Goal: Task Accomplishment & Management: Manage account settings

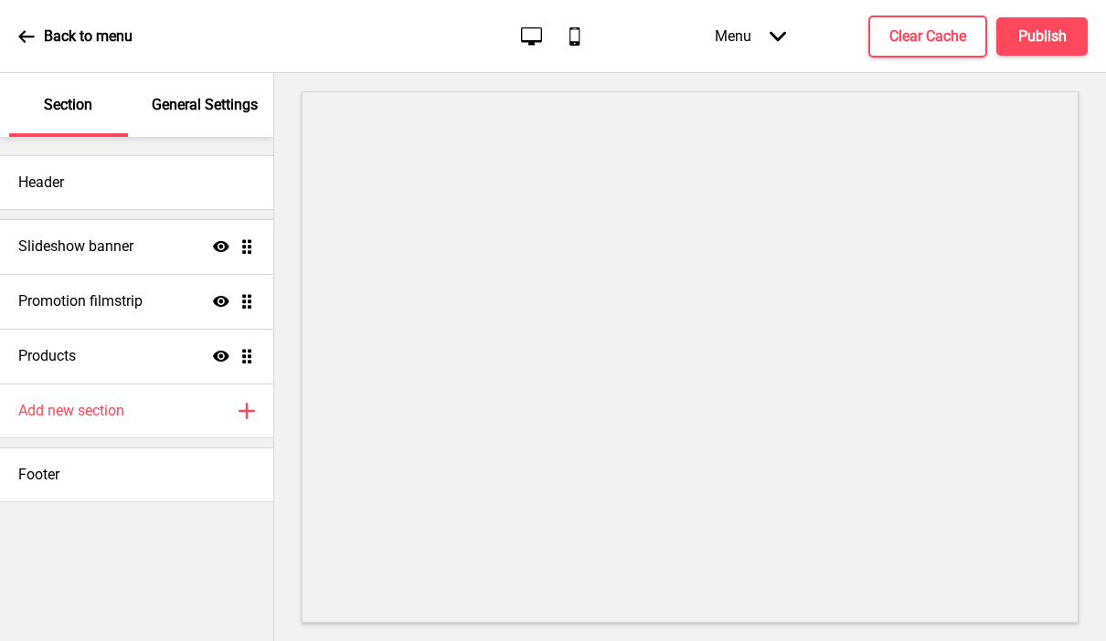
click at [196, 121] on div "General Settings" at bounding box center [205, 105] width 119 height 64
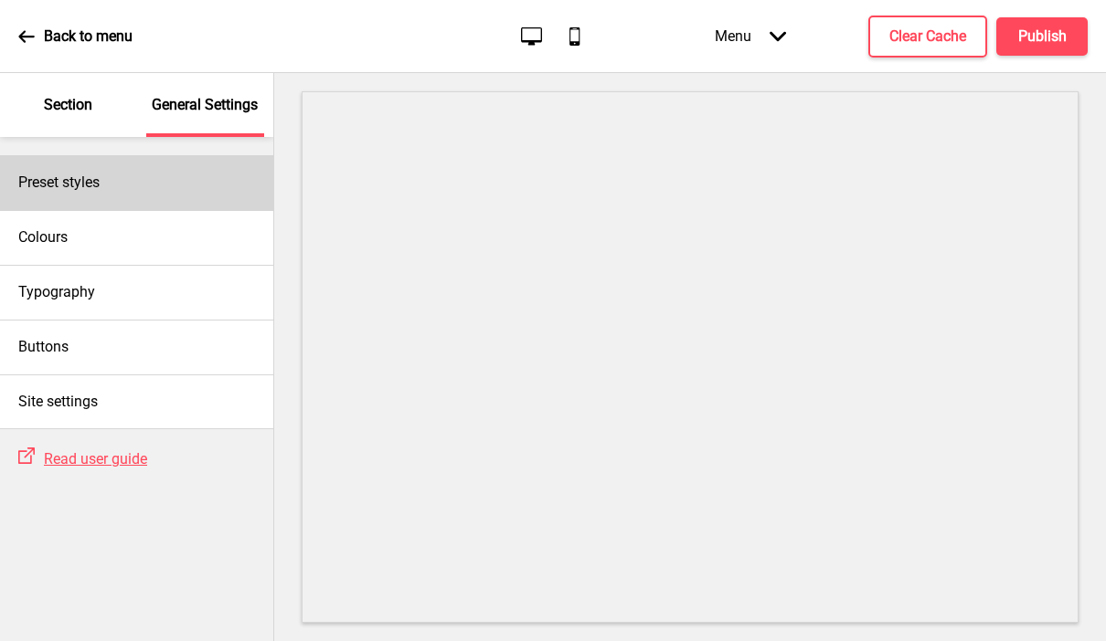
click at [168, 172] on div "Preset styles" at bounding box center [136, 182] width 273 height 55
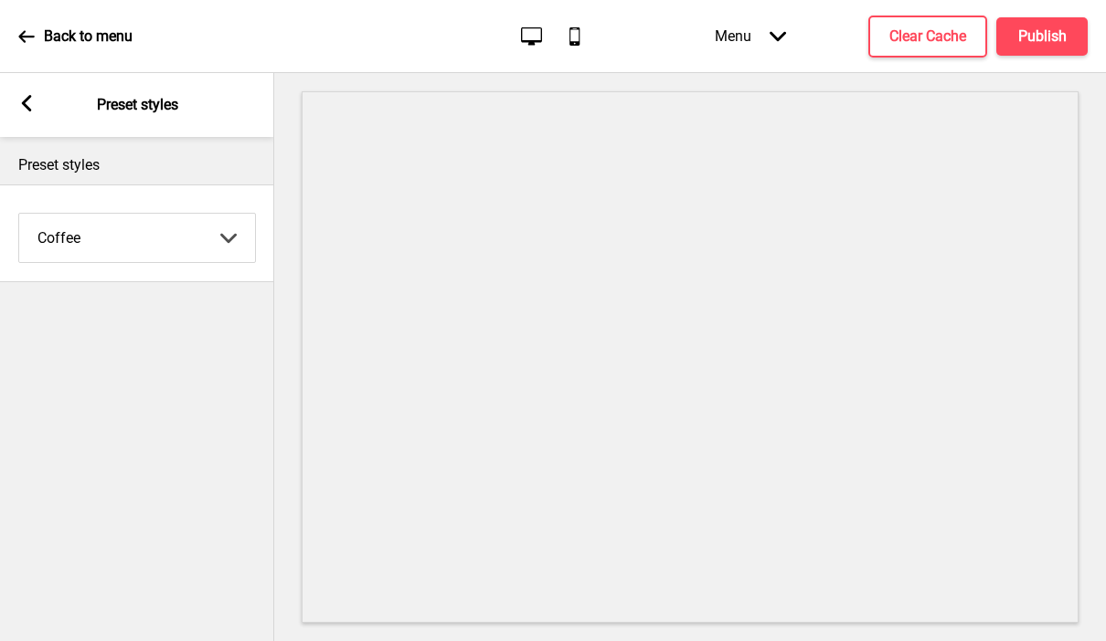
click at [136, 235] on select "Coffee Contrast Dark Earth Marine Minimalist Modern Oddle Pastel Yellow Fruits …" at bounding box center [137, 238] width 236 height 48
select select "minimalist"
click at [19, 214] on select "Coffee Contrast Dark Earth Marine Minimalist Modern Oddle Pastel Yellow Fruits …" at bounding box center [137, 238] width 236 height 48
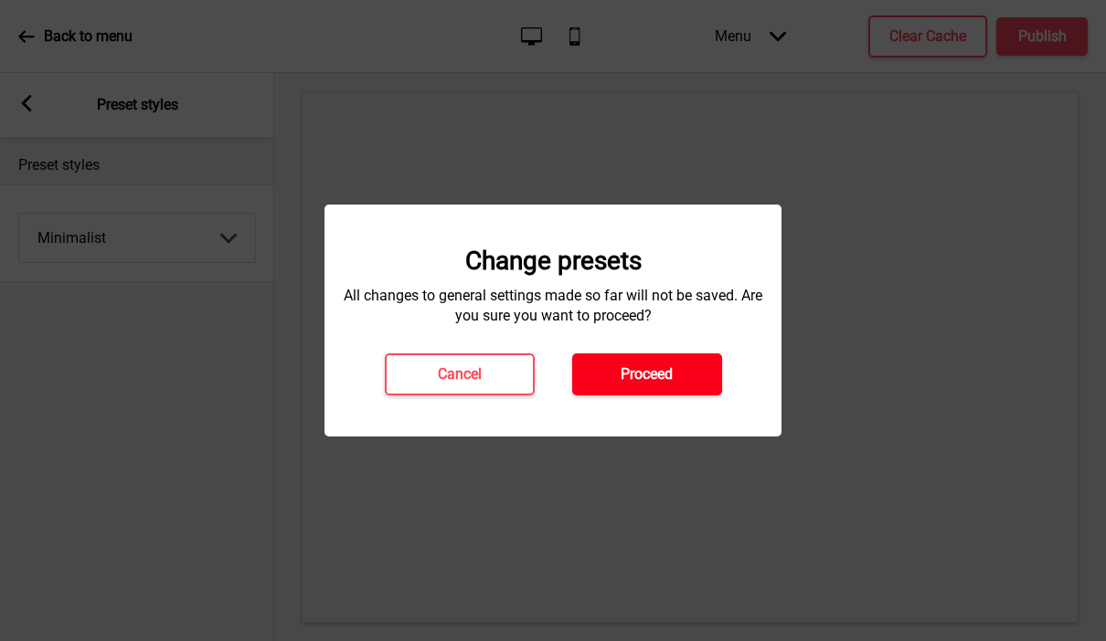
click at [607, 380] on button "Proceed" at bounding box center [647, 375] width 150 height 42
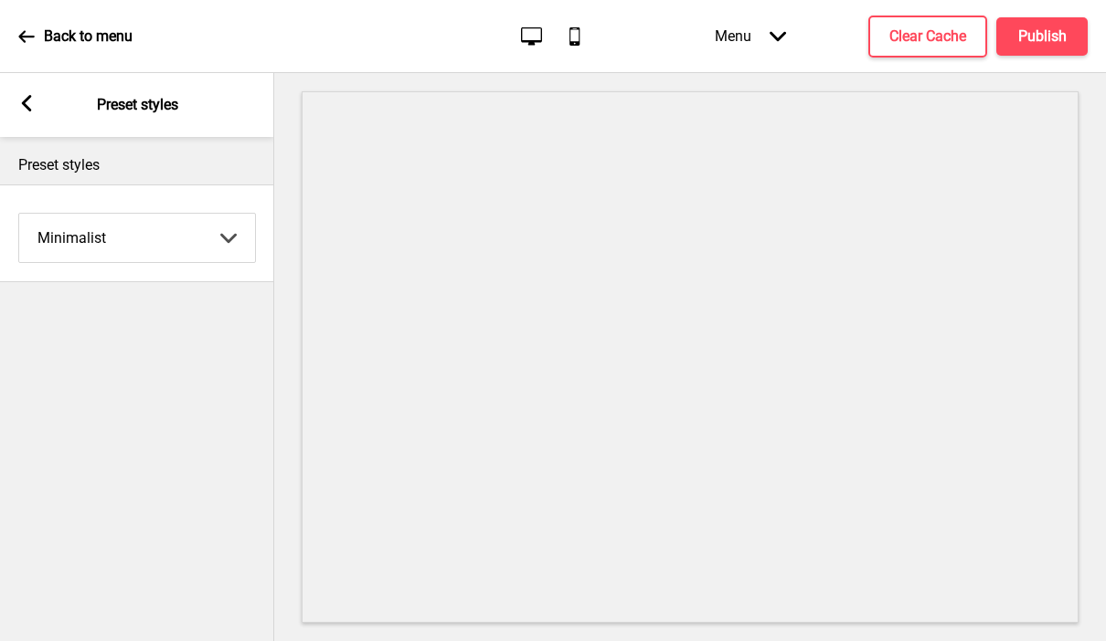
click at [22, 104] on icon at bounding box center [27, 103] width 10 height 16
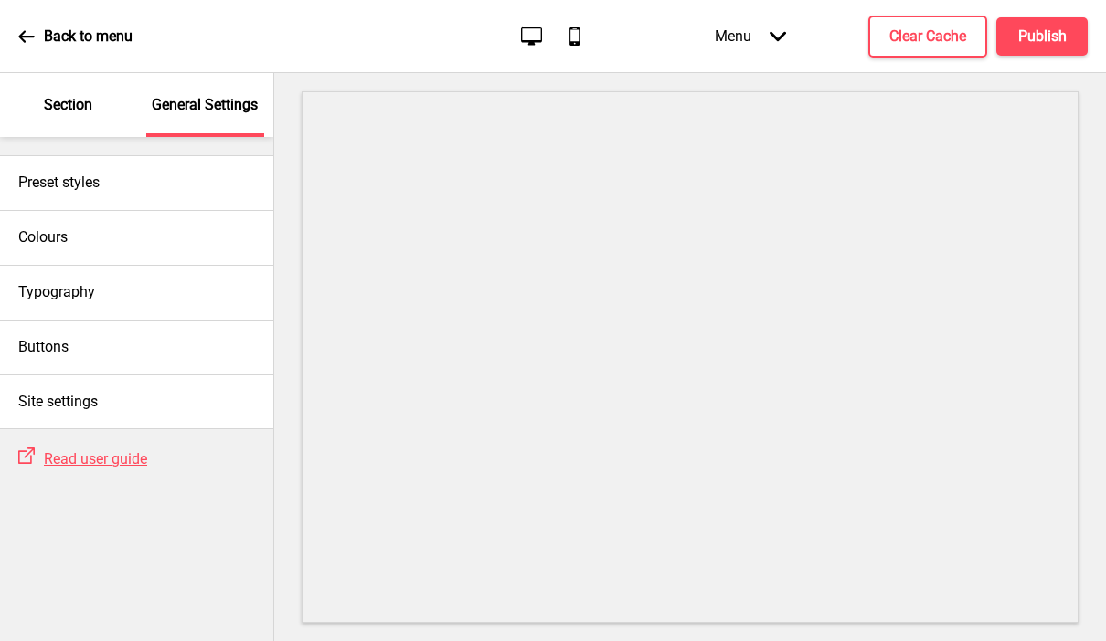
click at [76, 122] on div "Section" at bounding box center [68, 105] width 119 height 64
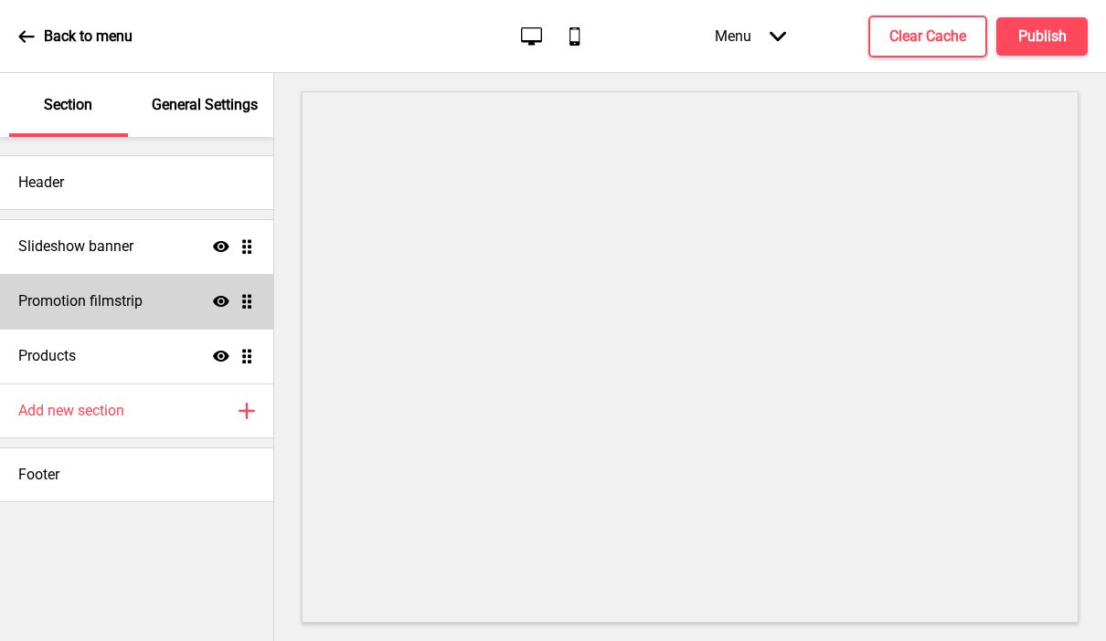
click at [166, 296] on div "Promotion filmstrip Show Drag" at bounding box center [136, 301] width 273 height 55
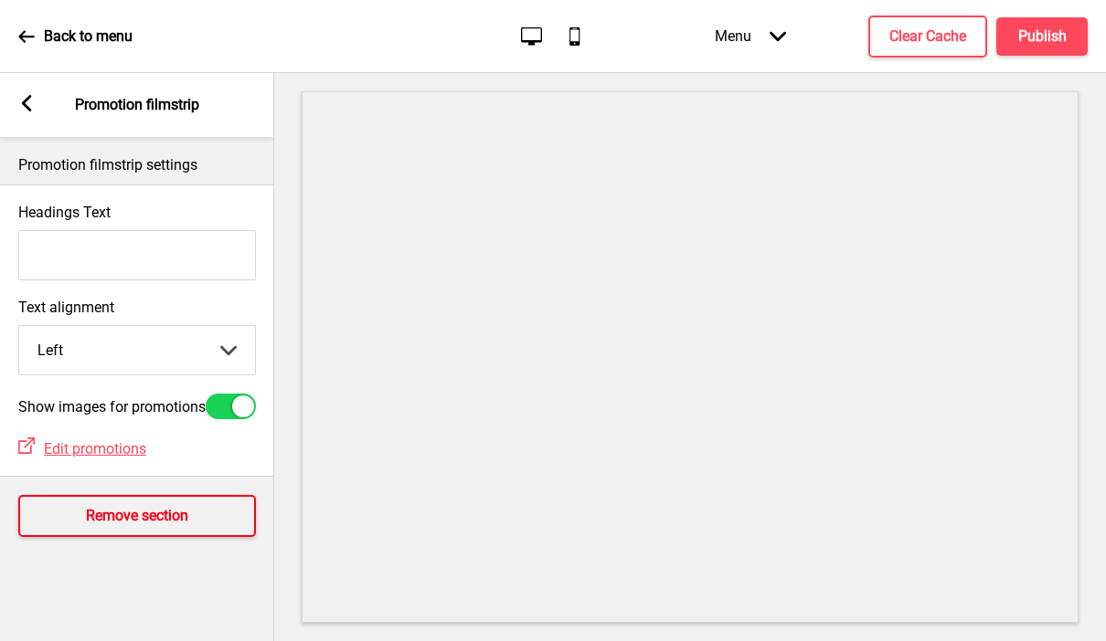
click at [97, 523] on h4 "Remove section" at bounding box center [137, 516] width 102 height 20
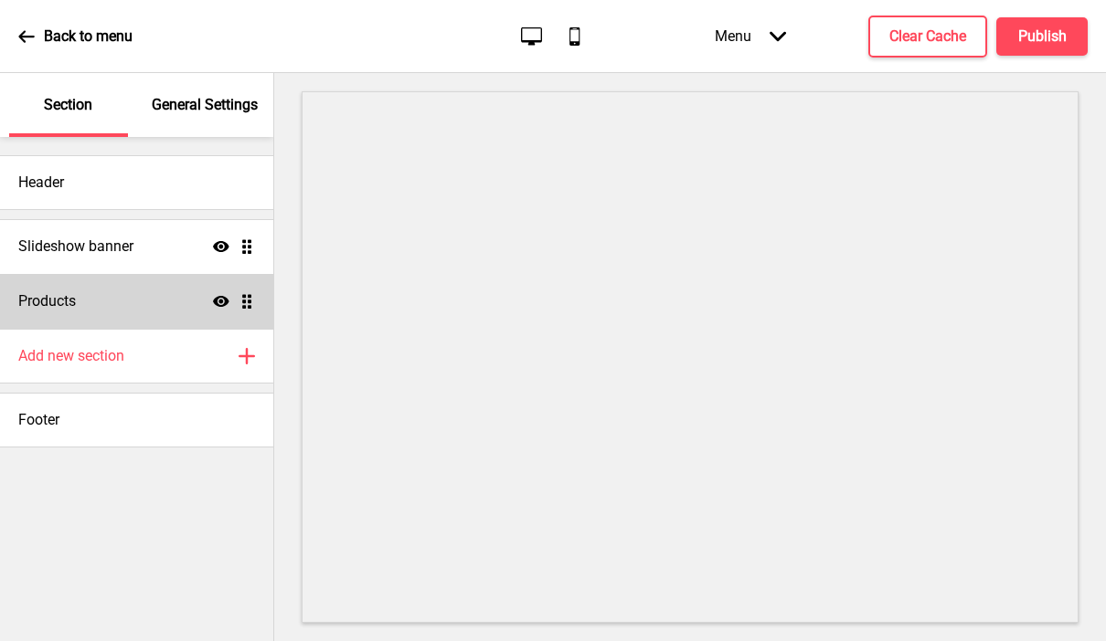
click at [73, 303] on h4 "Products" at bounding box center [47, 301] width 58 height 20
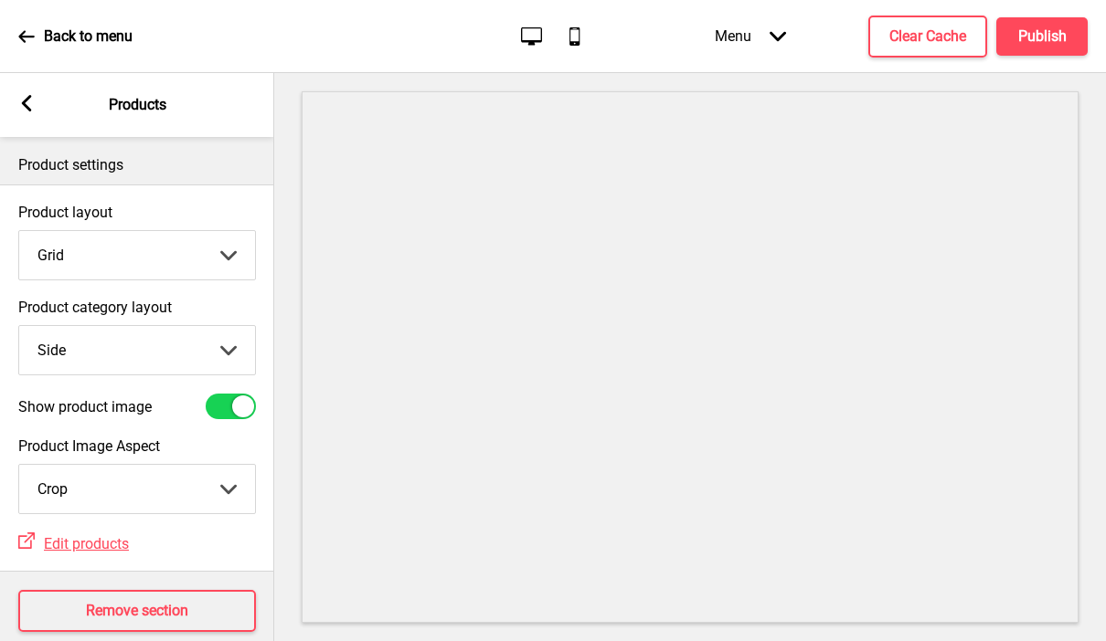
click at [90, 262] on select "Grid List" at bounding box center [137, 255] width 236 height 48
click at [81, 349] on select "Top Side" at bounding box center [137, 350] width 236 height 48
select select "top"
click at [19, 326] on select "Top Side" at bounding box center [137, 350] width 236 height 48
click at [76, 476] on select "Crop Natural" at bounding box center [137, 489] width 236 height 48
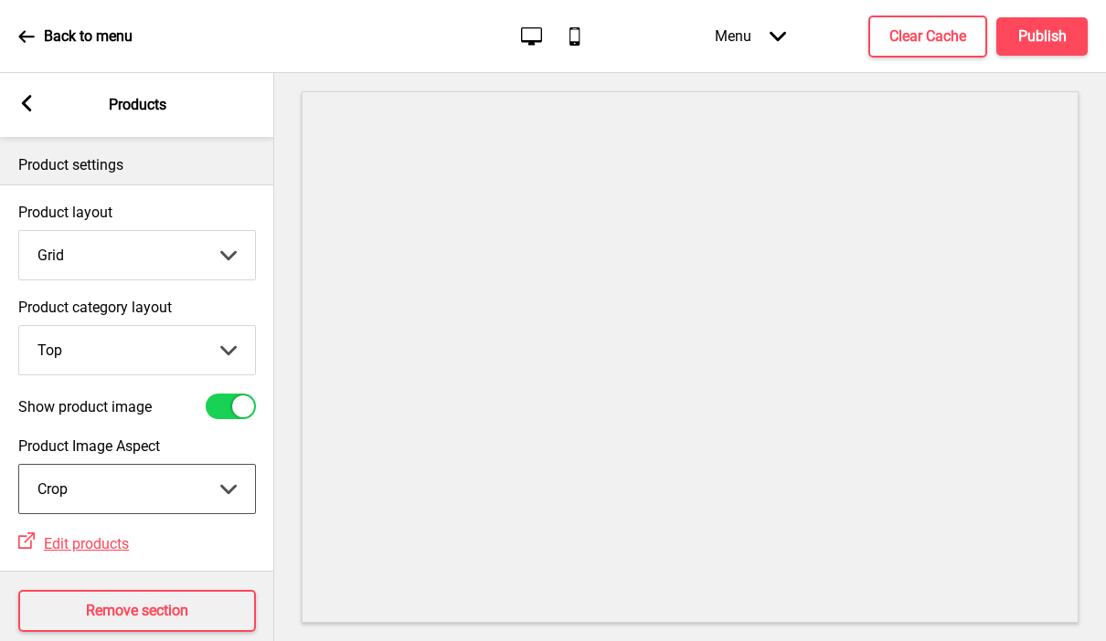
click at [214, 406] on div at bounding box center [231, 407] width 50 height 26
checkbox input "false"
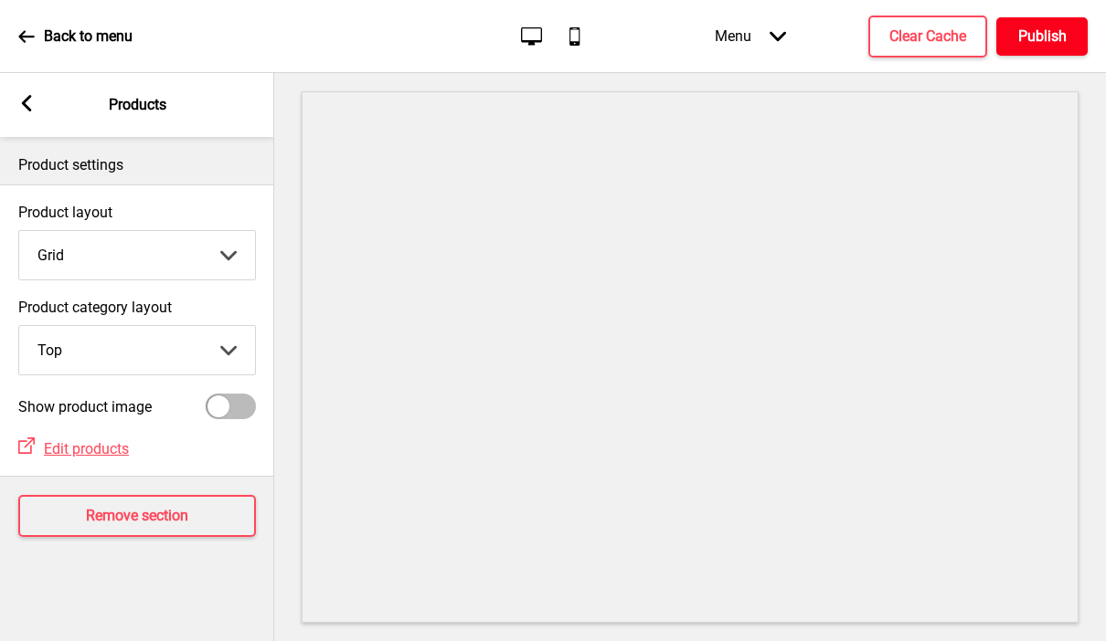
click at [1037, 36] on h4 "Publish" at bounding box center [1042, 36] width 48 height 20
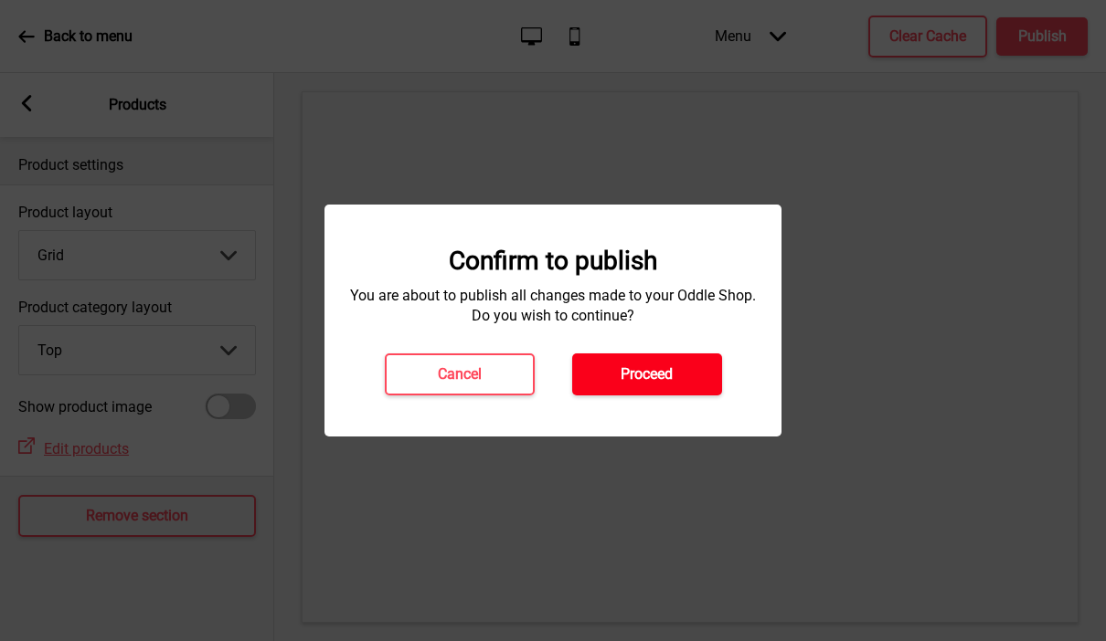
click at [640, 392] on button "Proceed" at bounding box center [647, 375] width 150 height 42
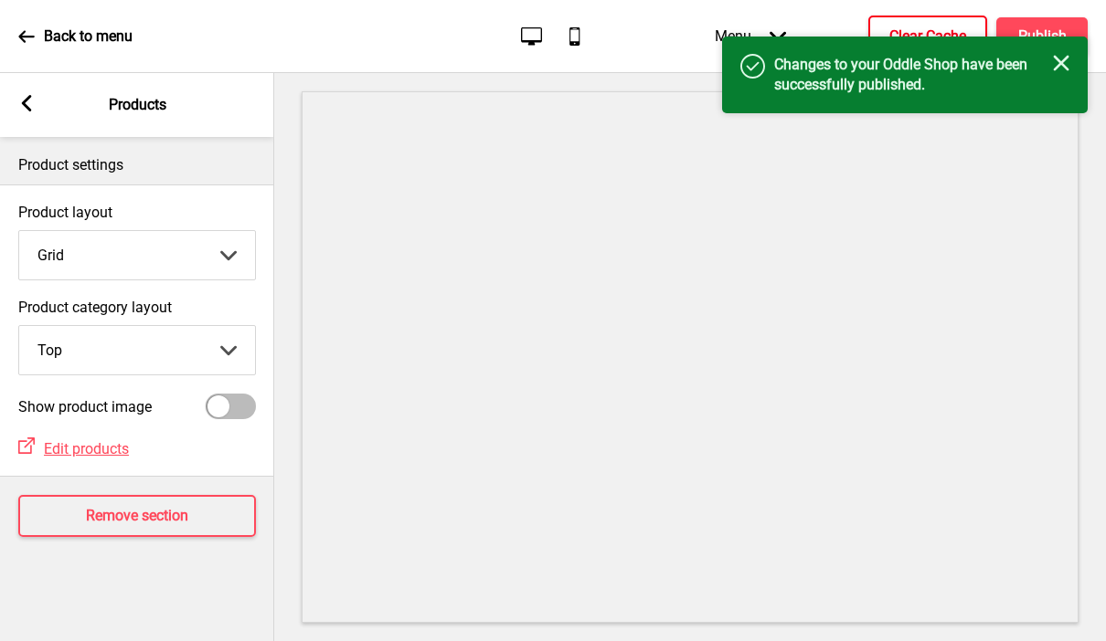
click at [936, 25] on button "Clear Cache" at bounding box center [927, 37] width 119 height 42
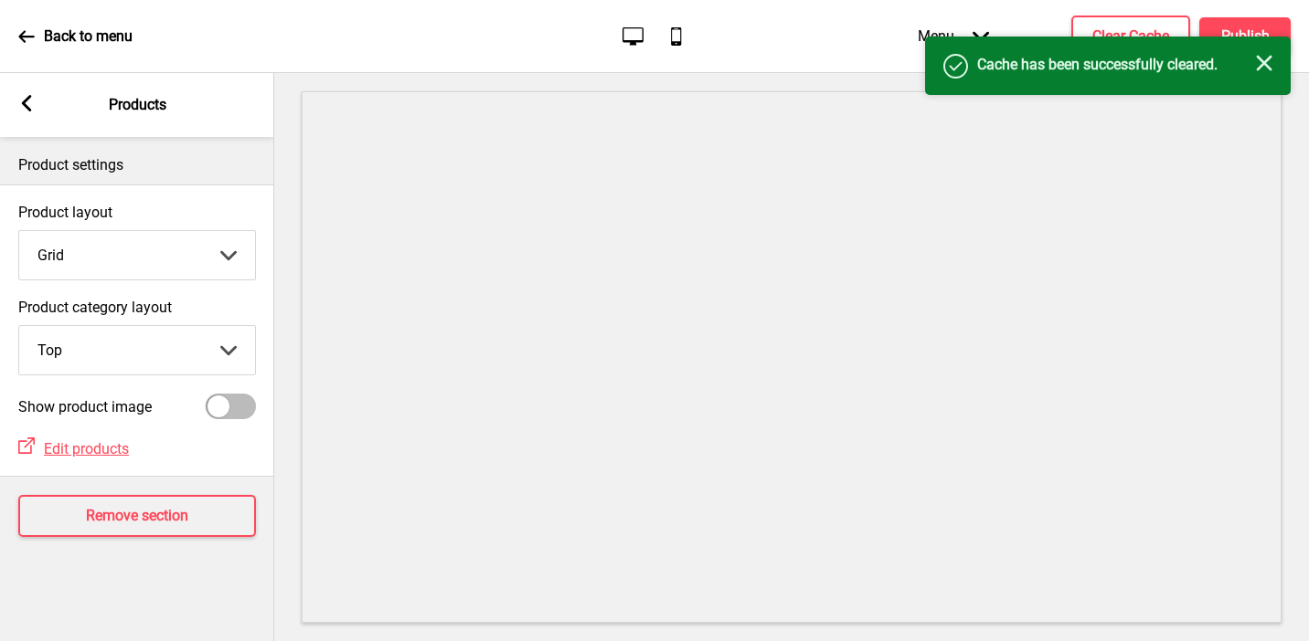
click at [26, 102] on icon at bounding box center [27, 103] width 10 height 16
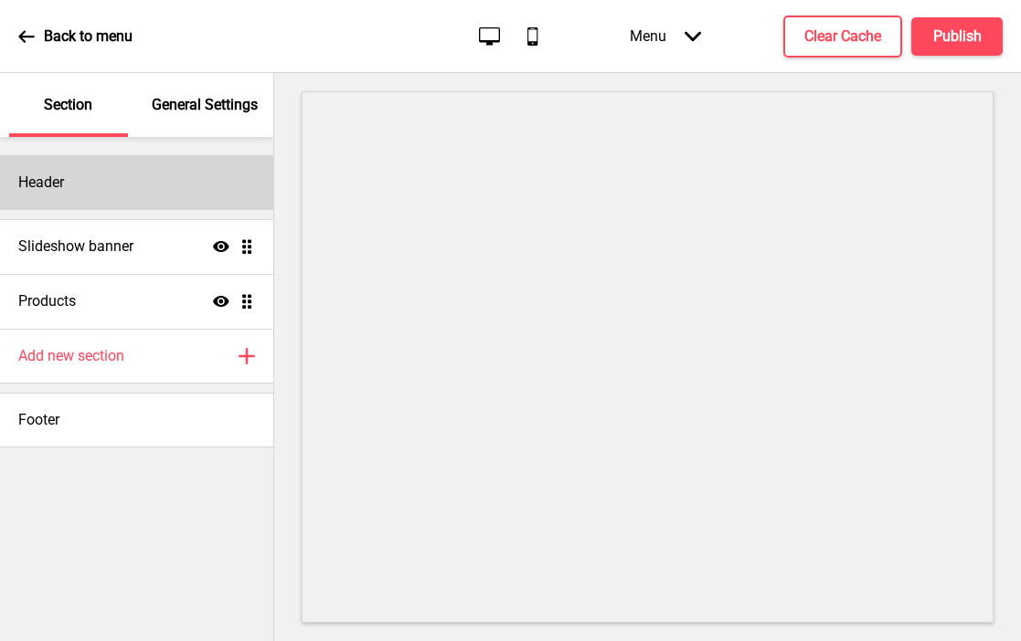
click at [104, 186] on div "Header" at bounding box center [136, 182] width 273 height 55
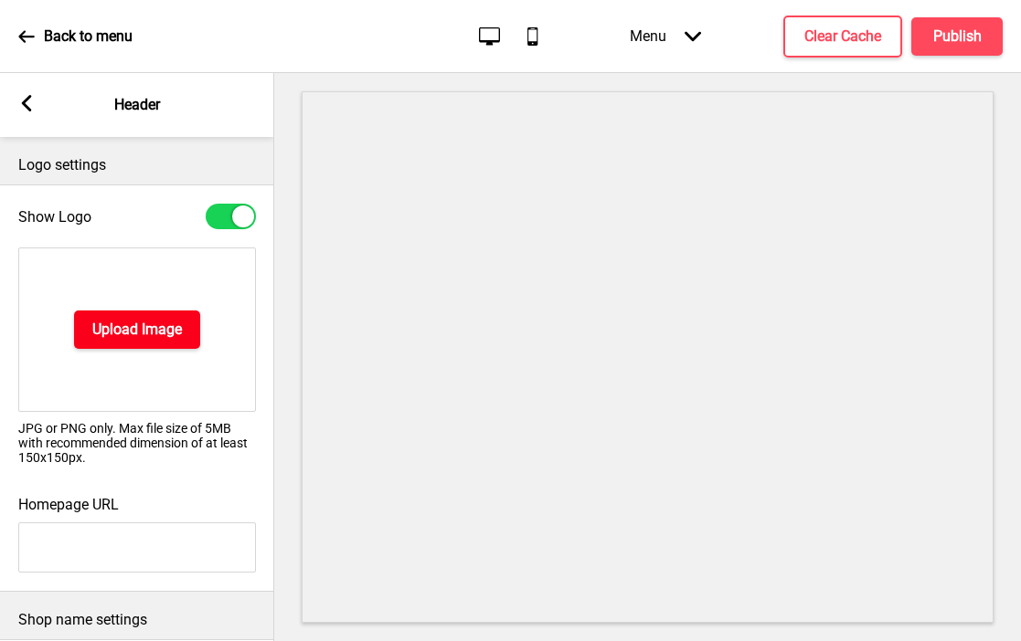
click at [113, 332] on h4 "Upload Image" at bounding box center [137, 330] width 90 height 20
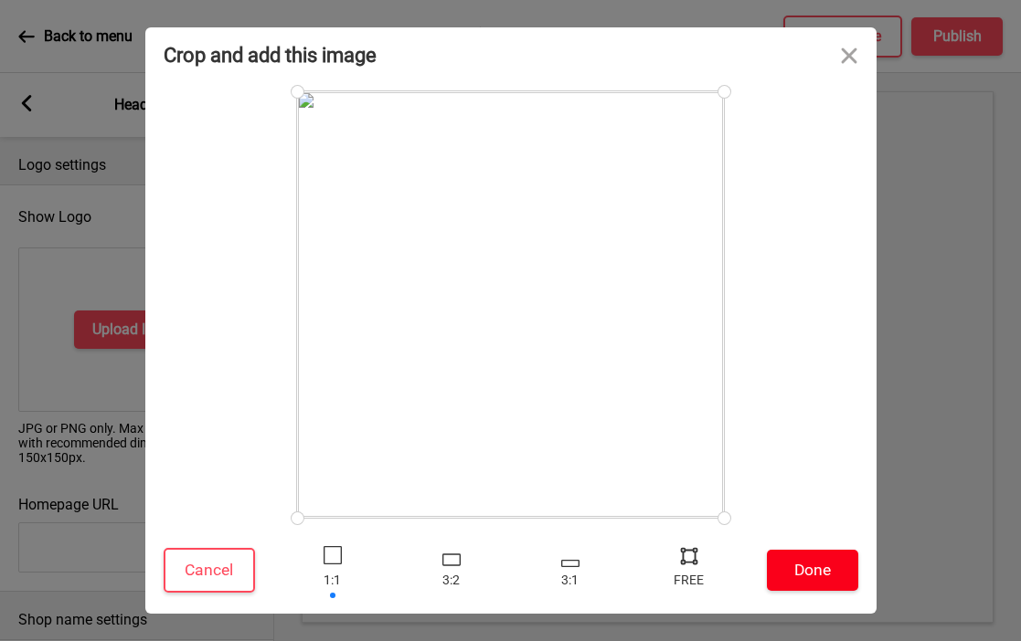
click at [820, 583] on button "Done" at bounding box center [812, 570] width 91 height 41
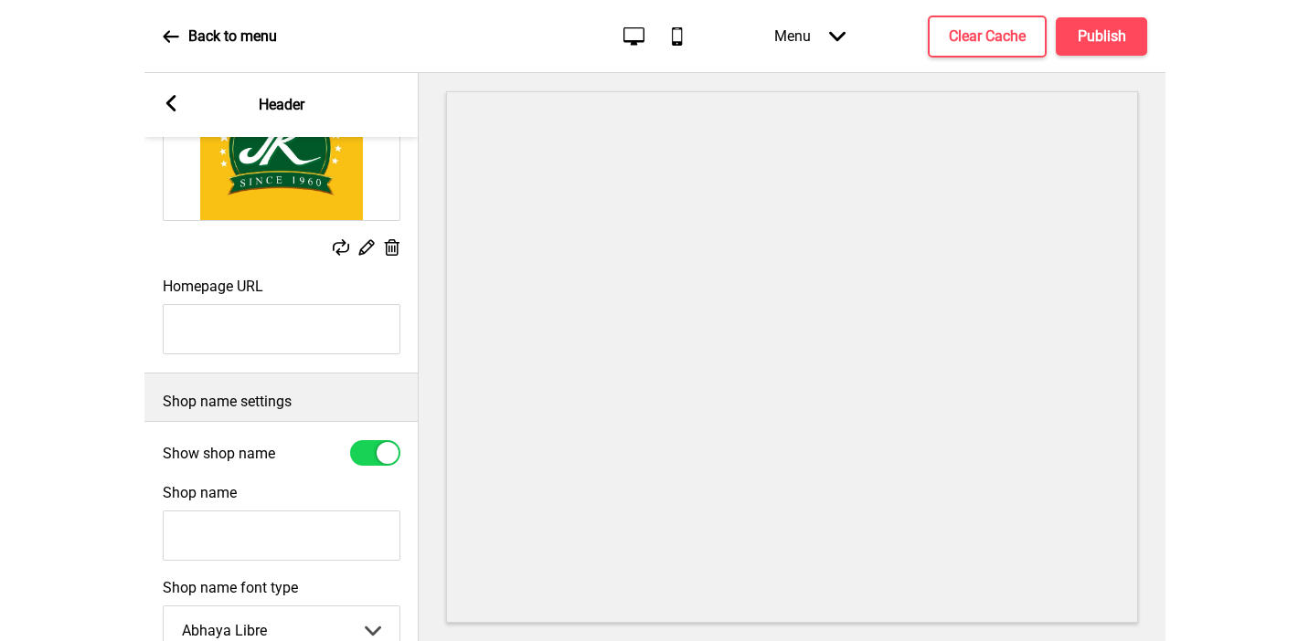
scroll to position [197, 0]
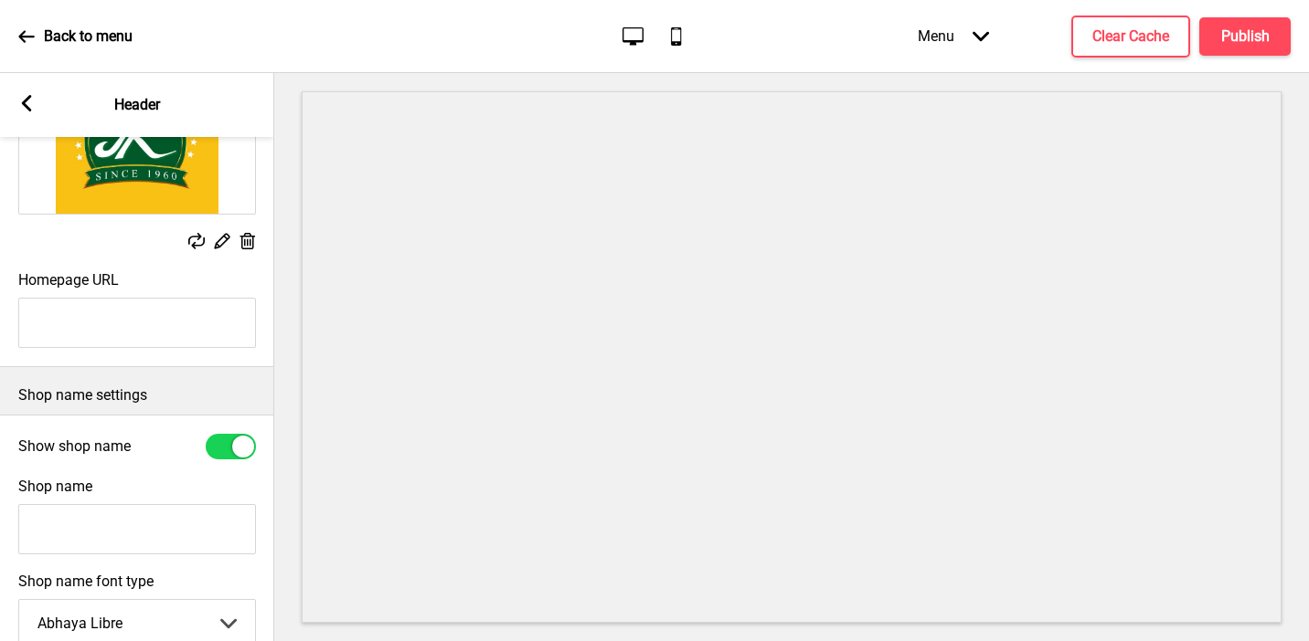
click at [101, 311] on input "Homepage URL" at bounding box center [137, 323] width 238 height 50
click at [46, 519] on input "Shop name" at bounding box center [137, 529] width 238 height 50
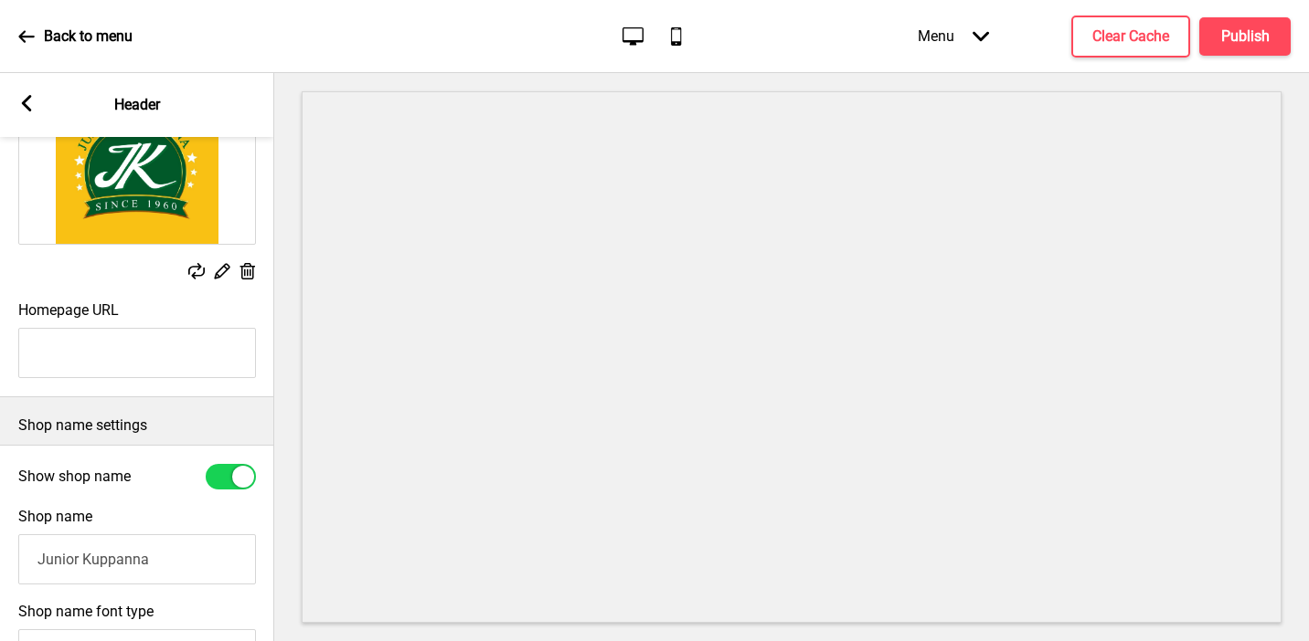
scroll to position [188, 0]
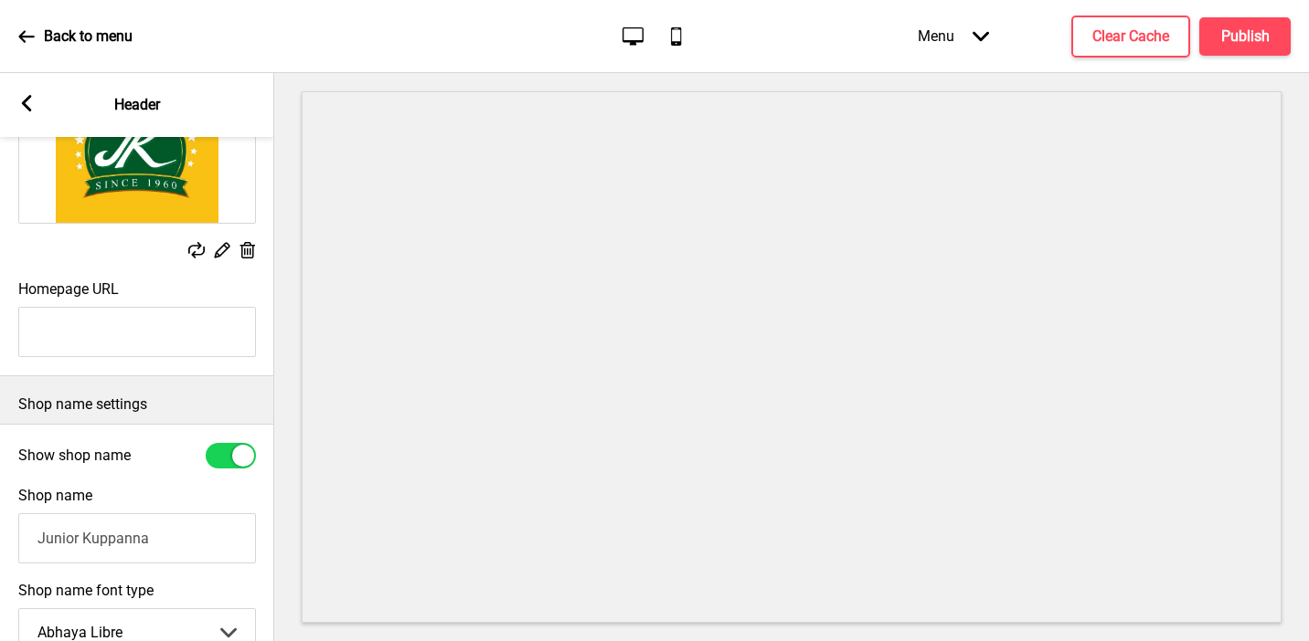
type input "Junior Kuppanna"
click at [228, 462] on div at bounding box center [231, 456] width 50 height 26
checkbox input "false"
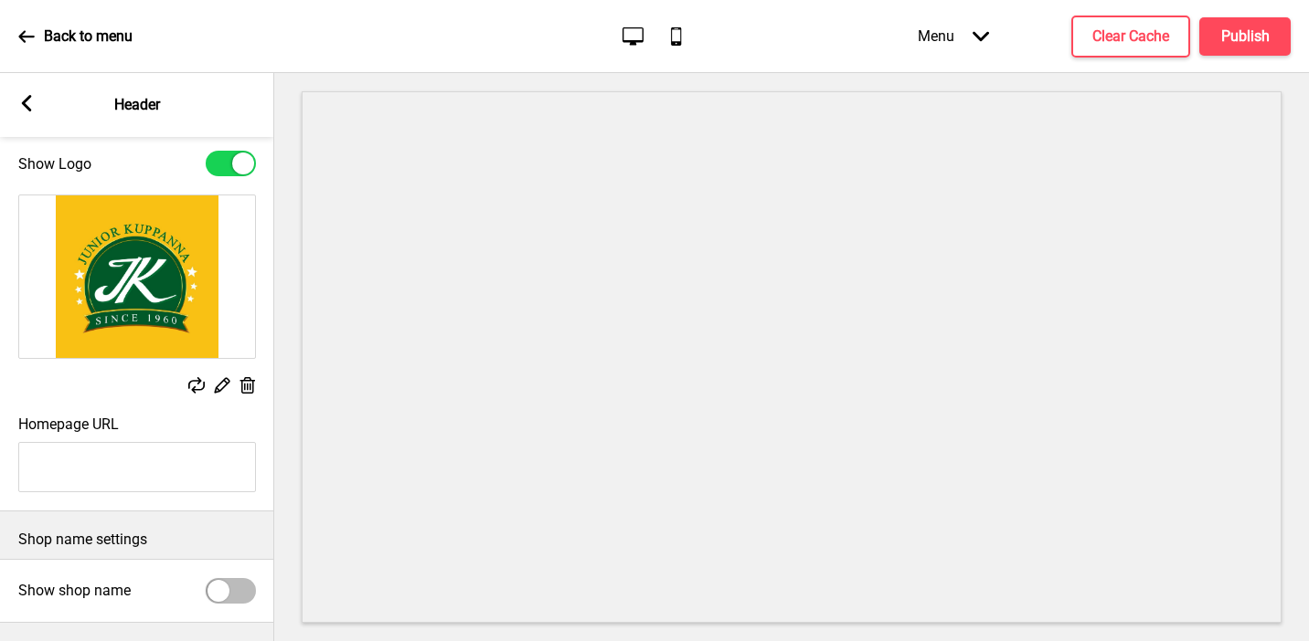
scroll to position [48, 0]
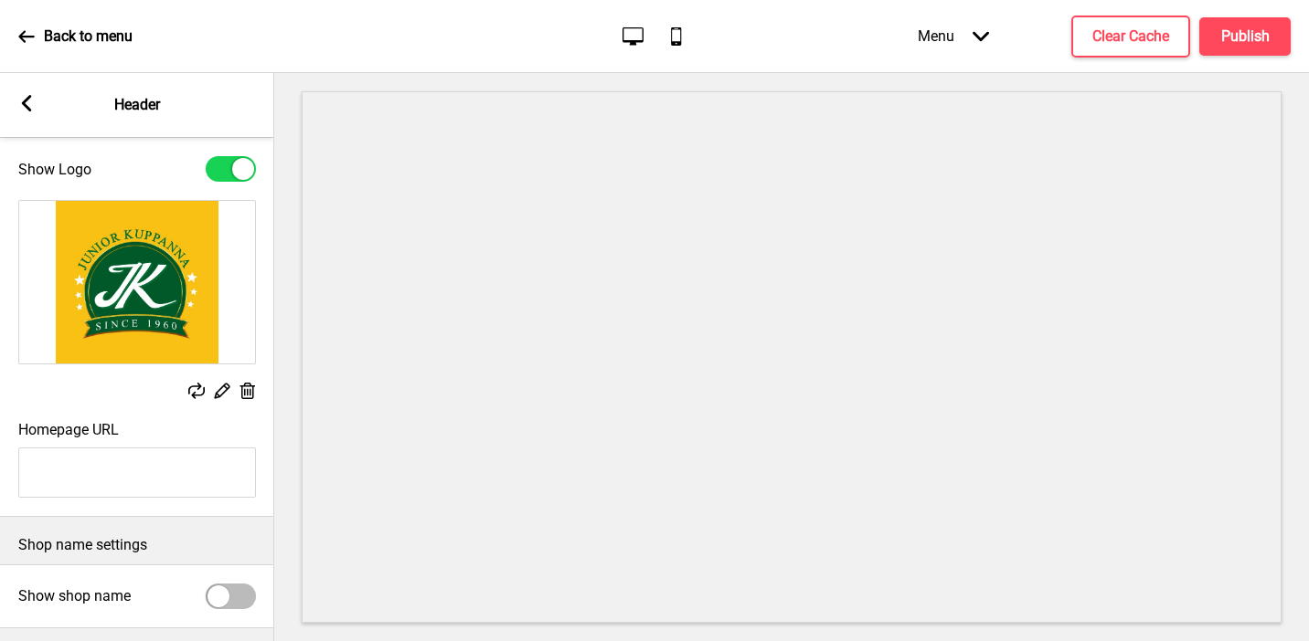
click at [109, 479] on input "Homepage URL" at bounding box center [137, 473] width 238 height 50
paste input "[URL][DOMAIN_NAME]"
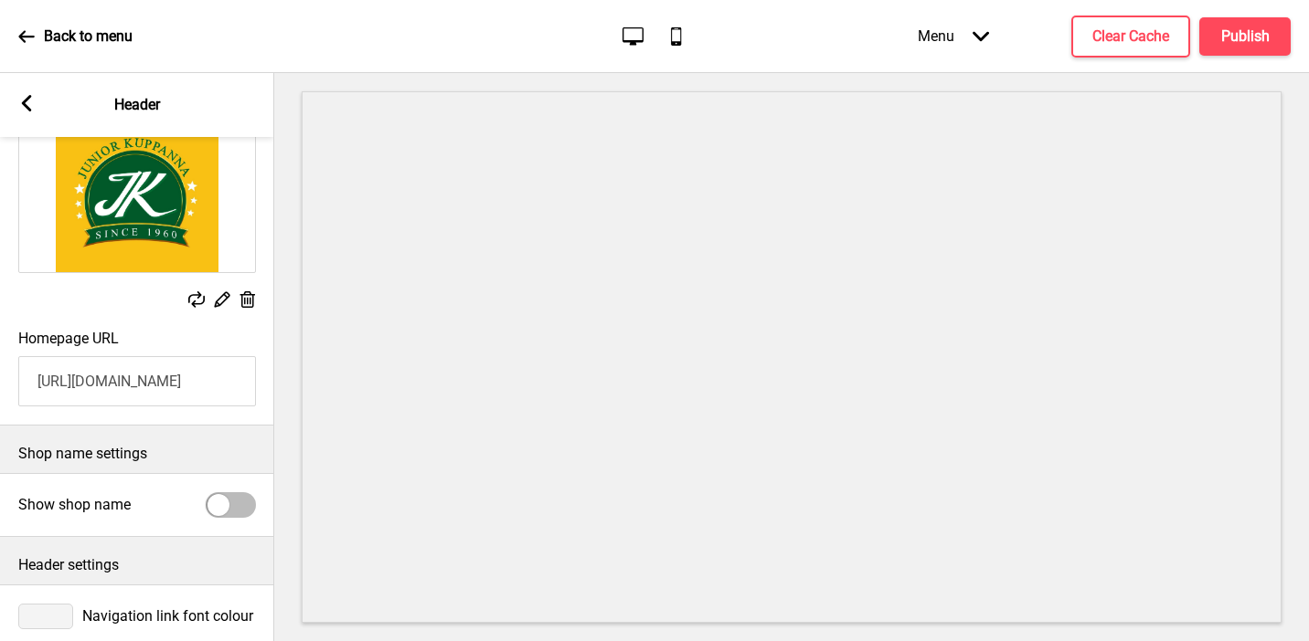
scroll to position [208, 0]
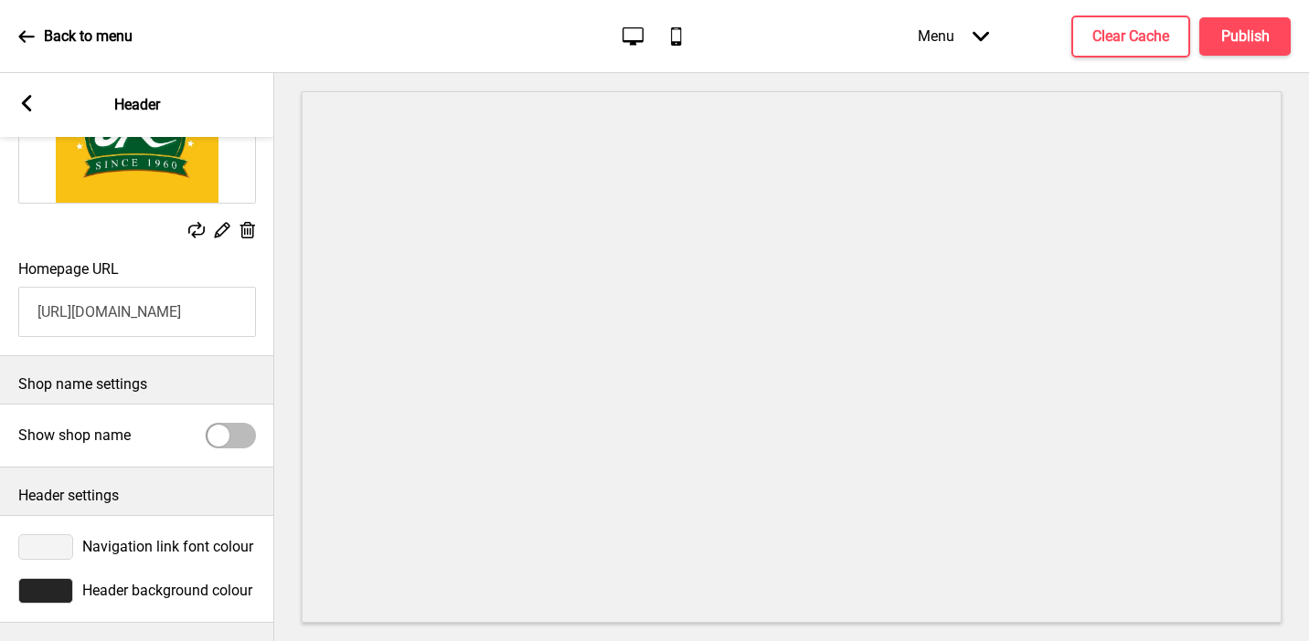
type input "[URL][DOMAIN_NAME]"
type input "#f8c114"
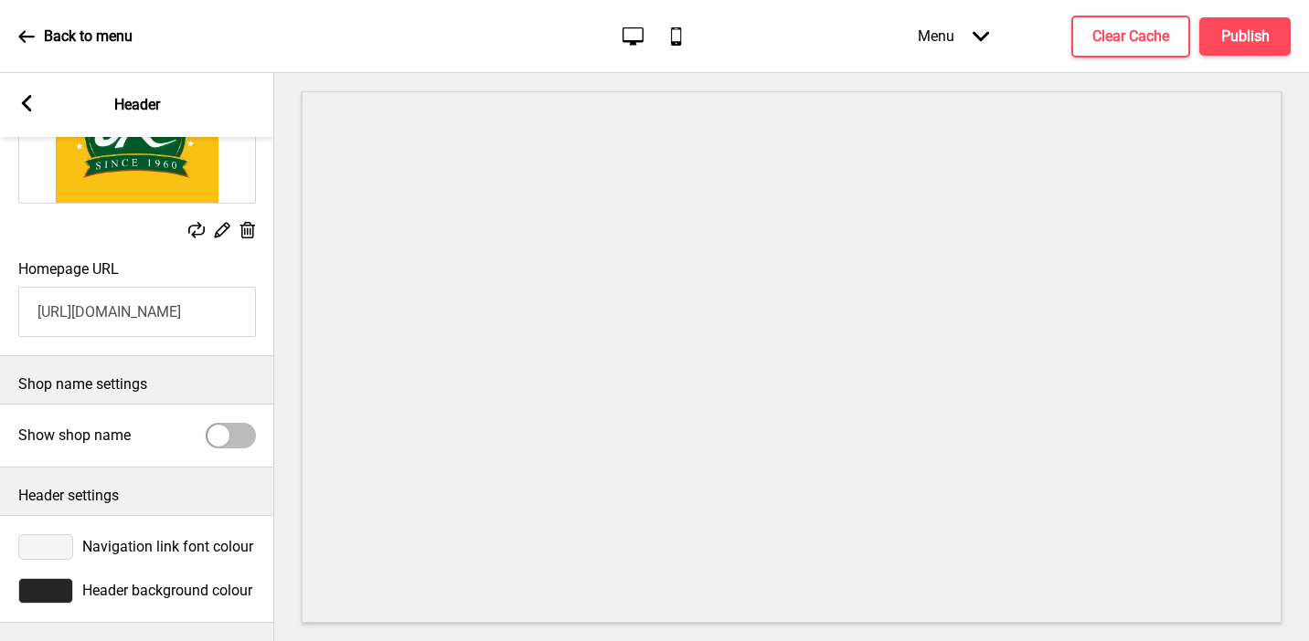
click at [50, 598] on div at bounding box center [45, 591] width 55 height 26
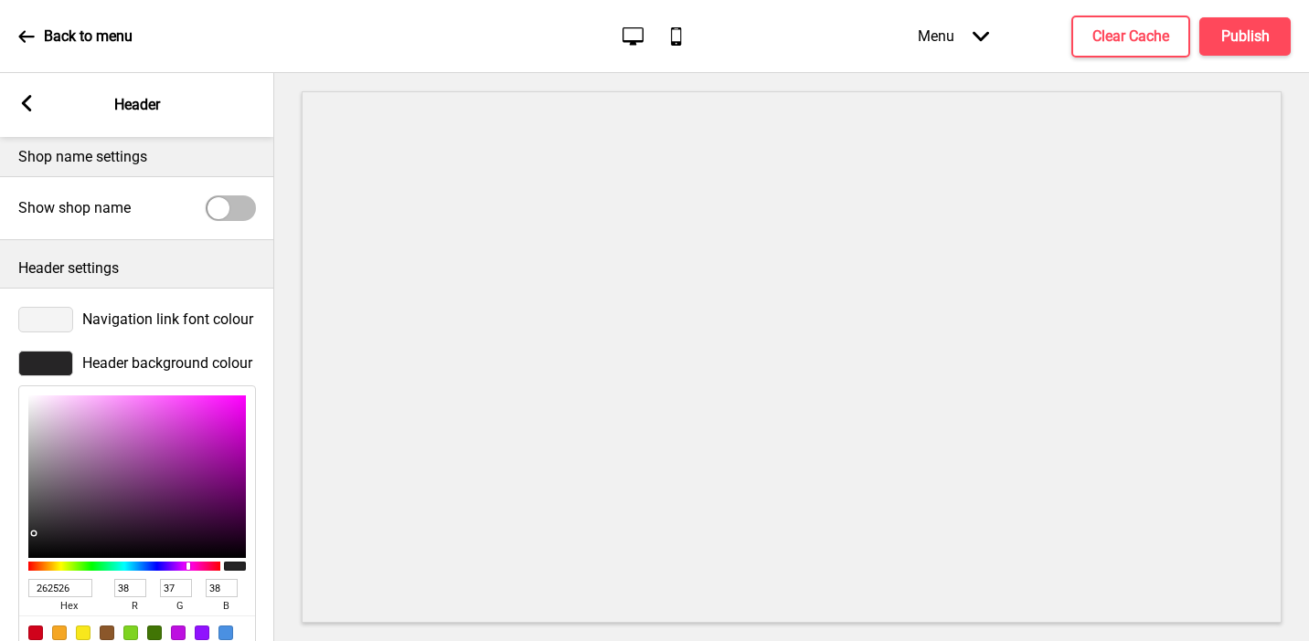
scroll to position [506, 0]
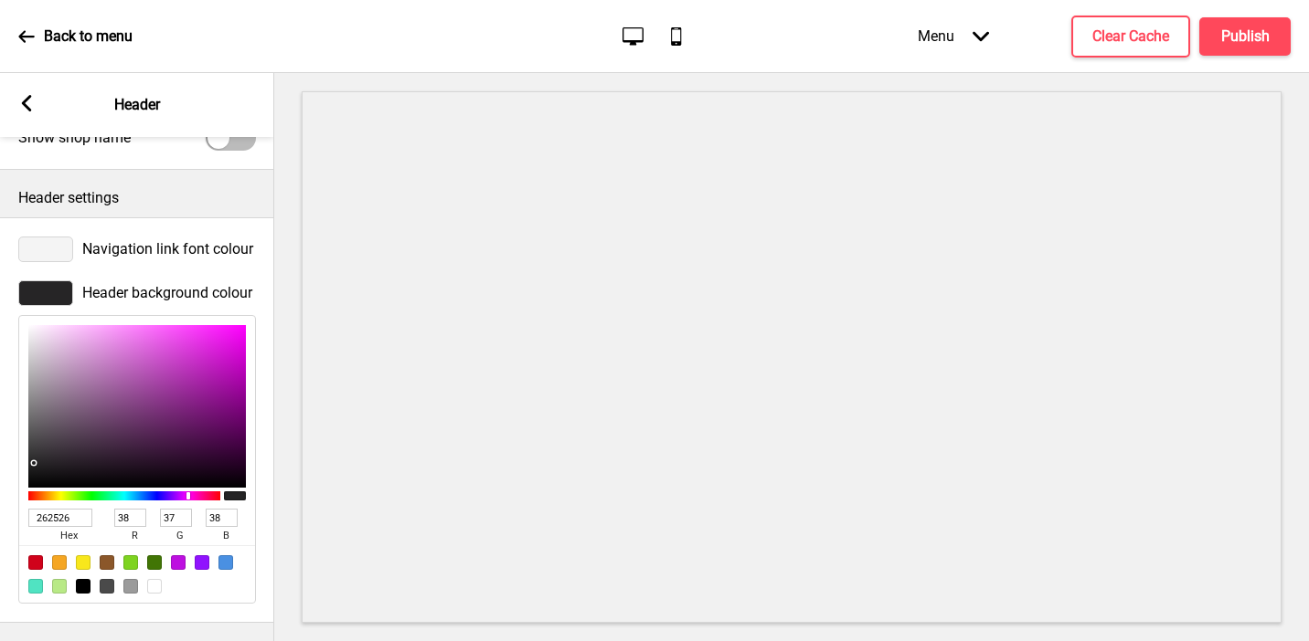
click at [44, 518] on input "262526" at bounding box center [60, 518] width 64 height 18
paste input "f8c114"
type input "f8c114"
type input "248"
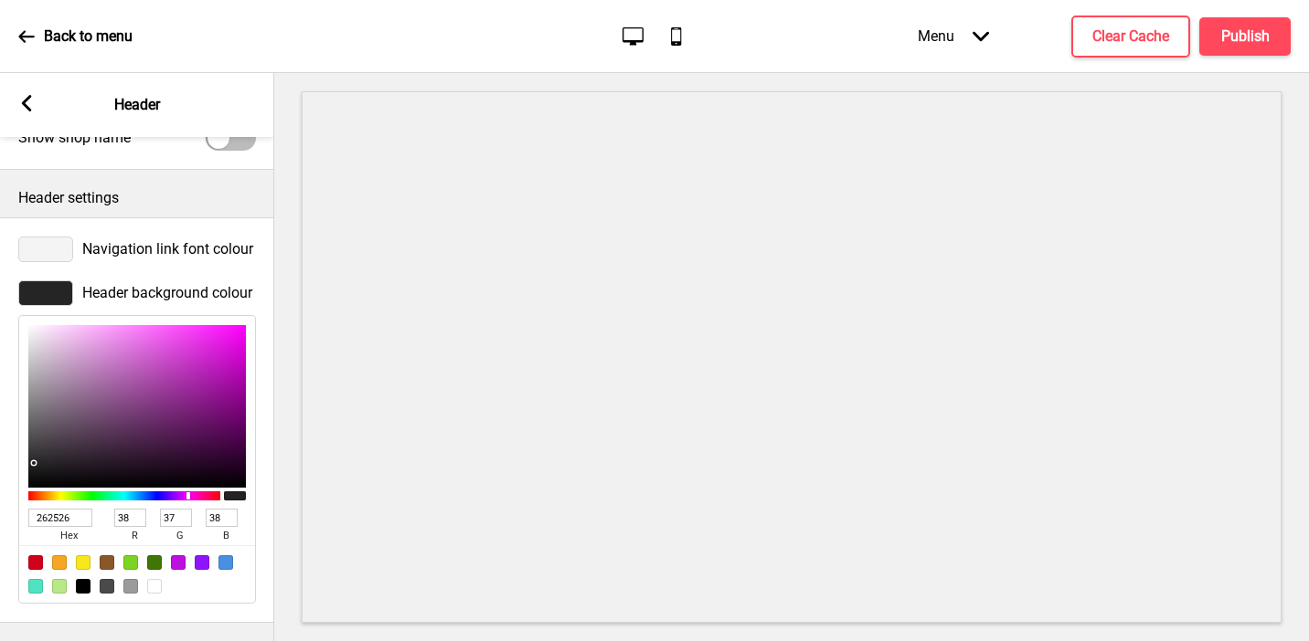
type input "193"
type input "20"
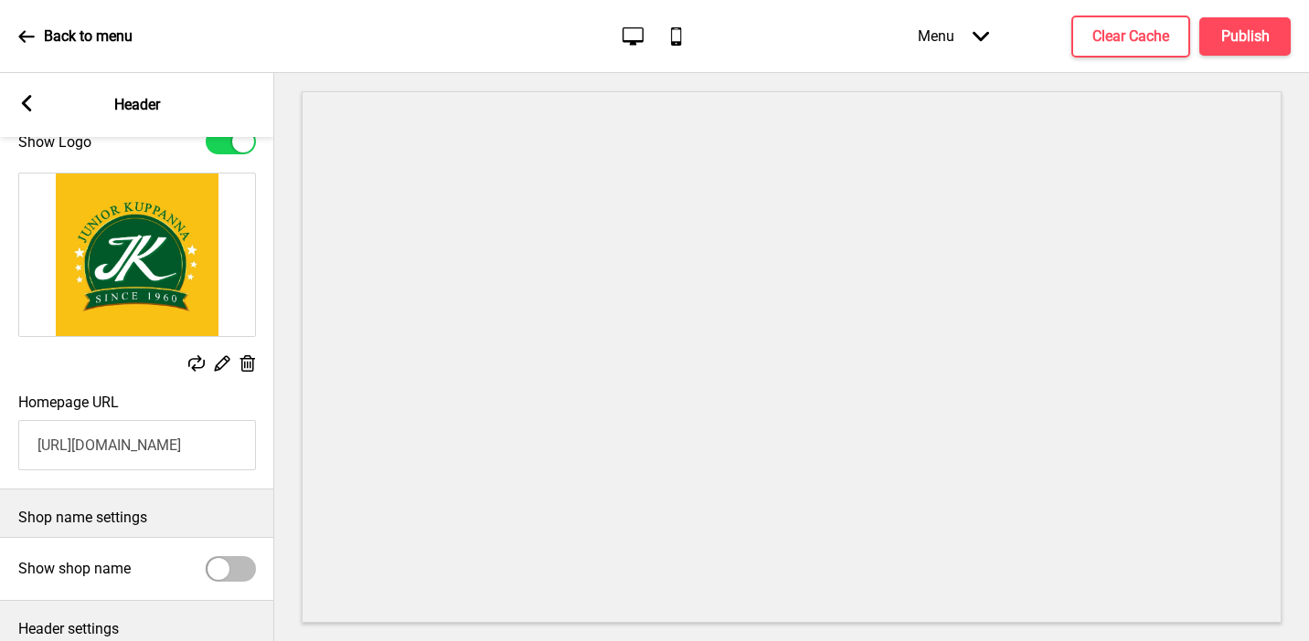
scroll to position [0, 0]
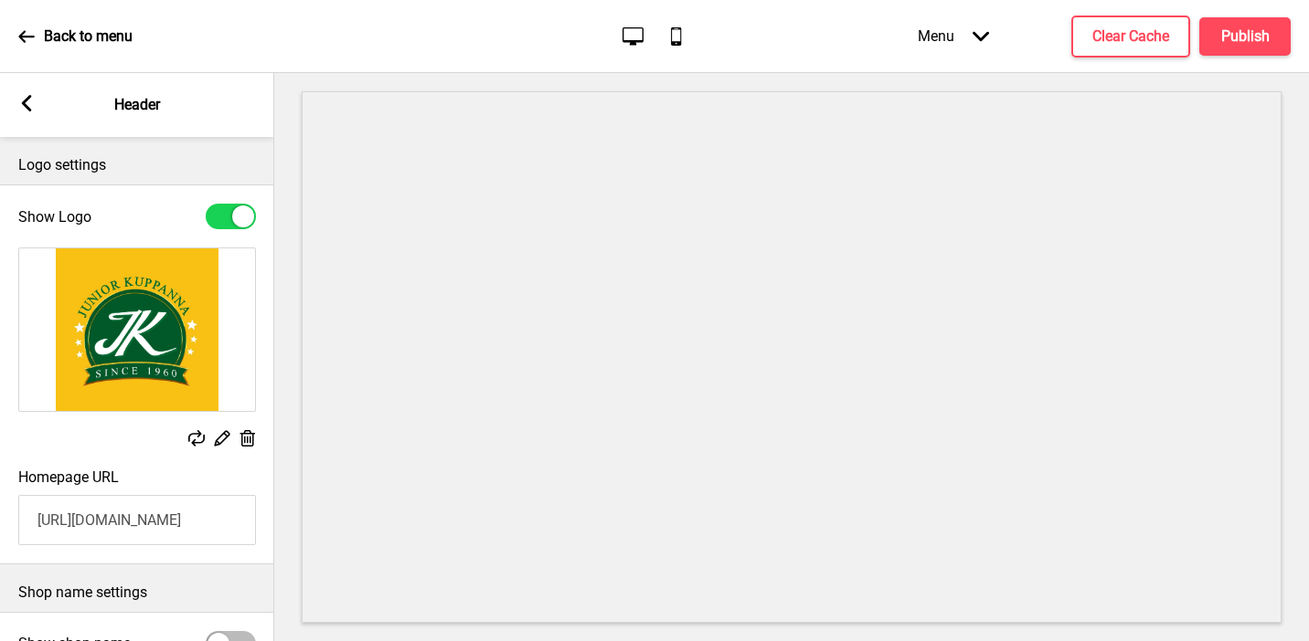
type input "F8C114"
type input "#005929"
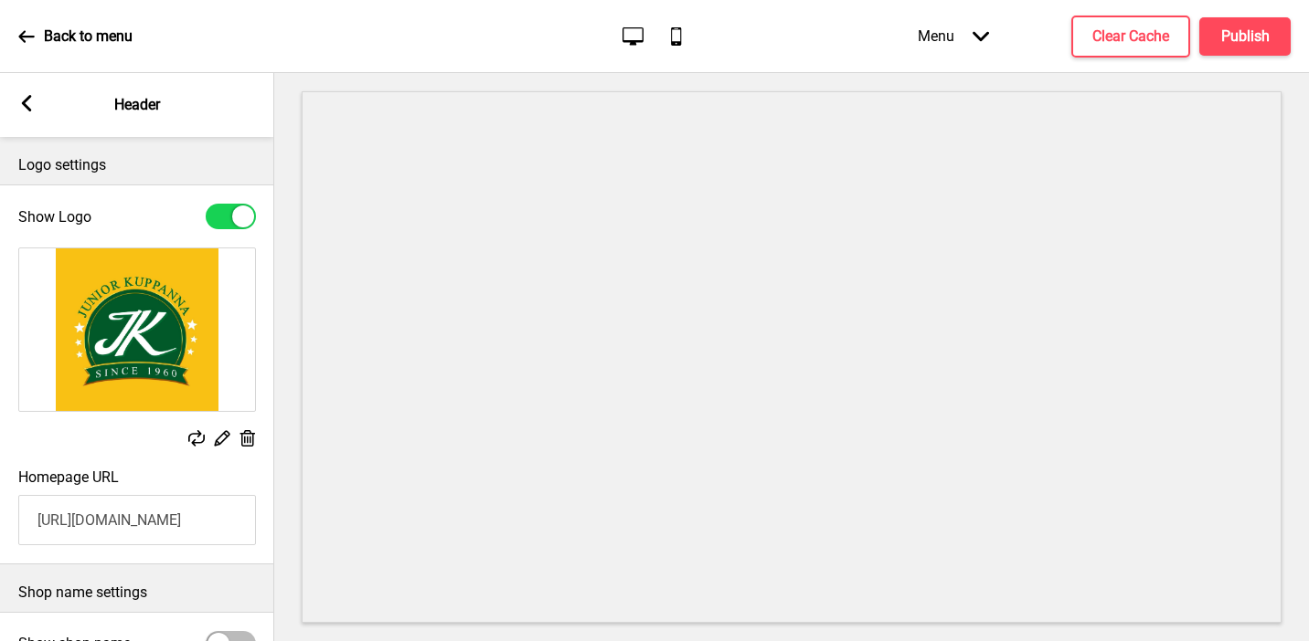
click at [35, 445] on div "Replace Edit Delete" at bounding box center [137, 440] width 238 height 20
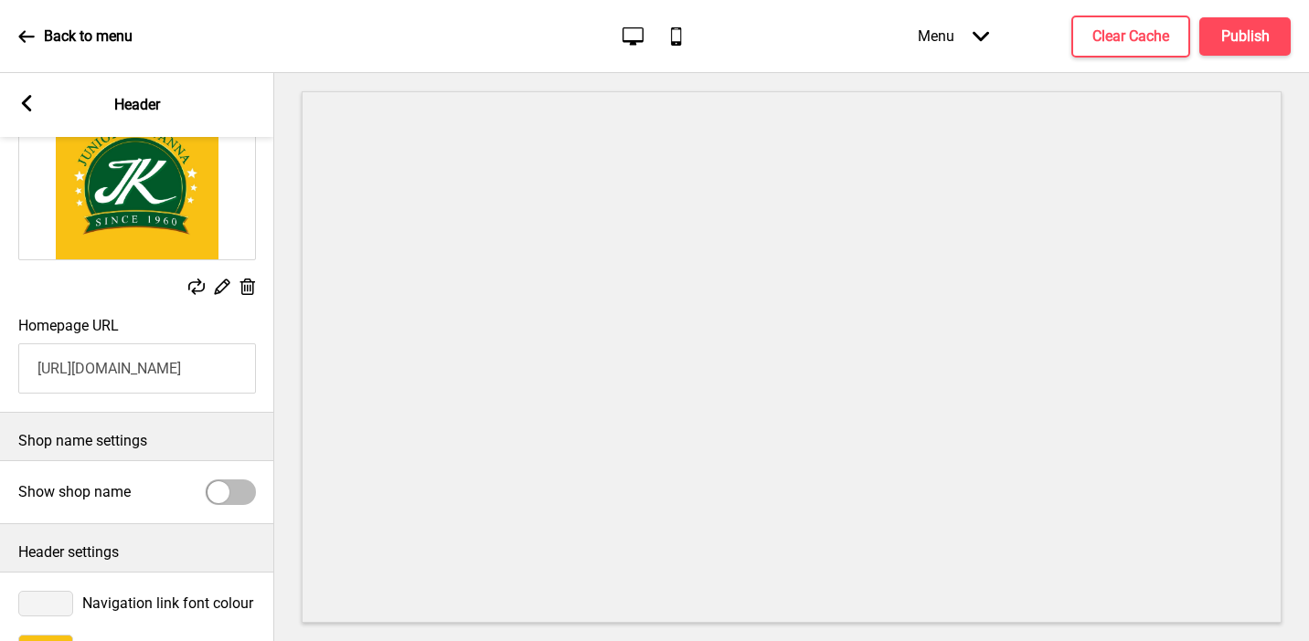
scroll to position [506, 0]
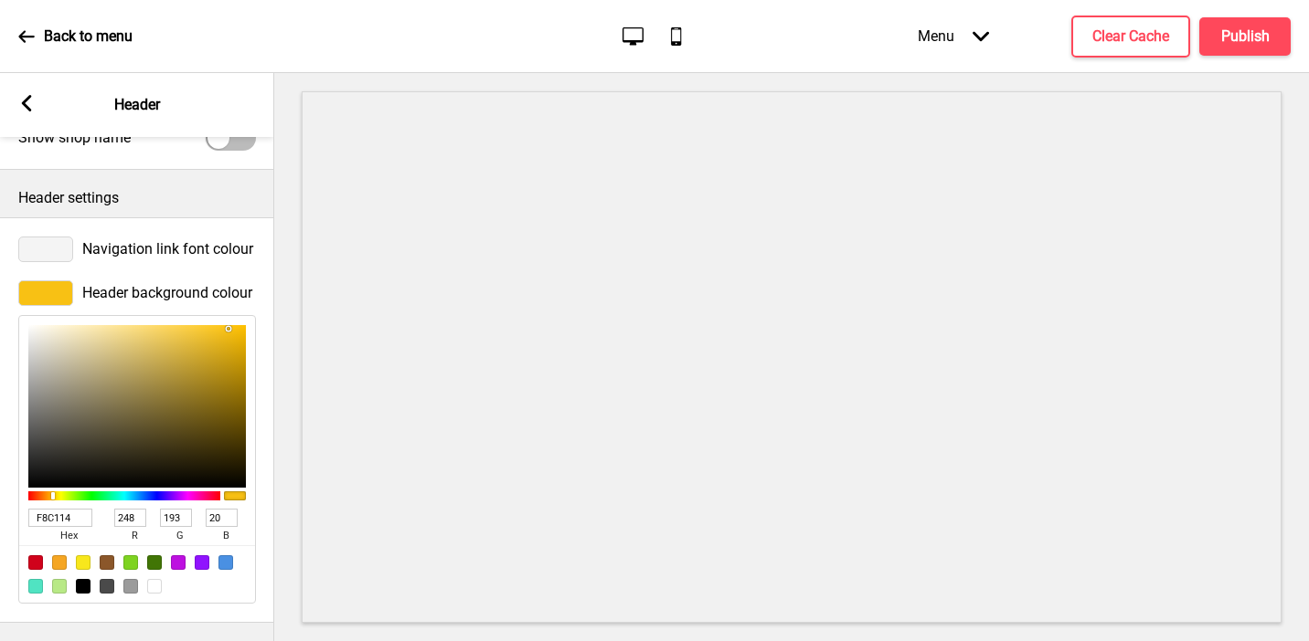
click at [64, 238] on div at bounding box center [45, 250] width 55 height 26
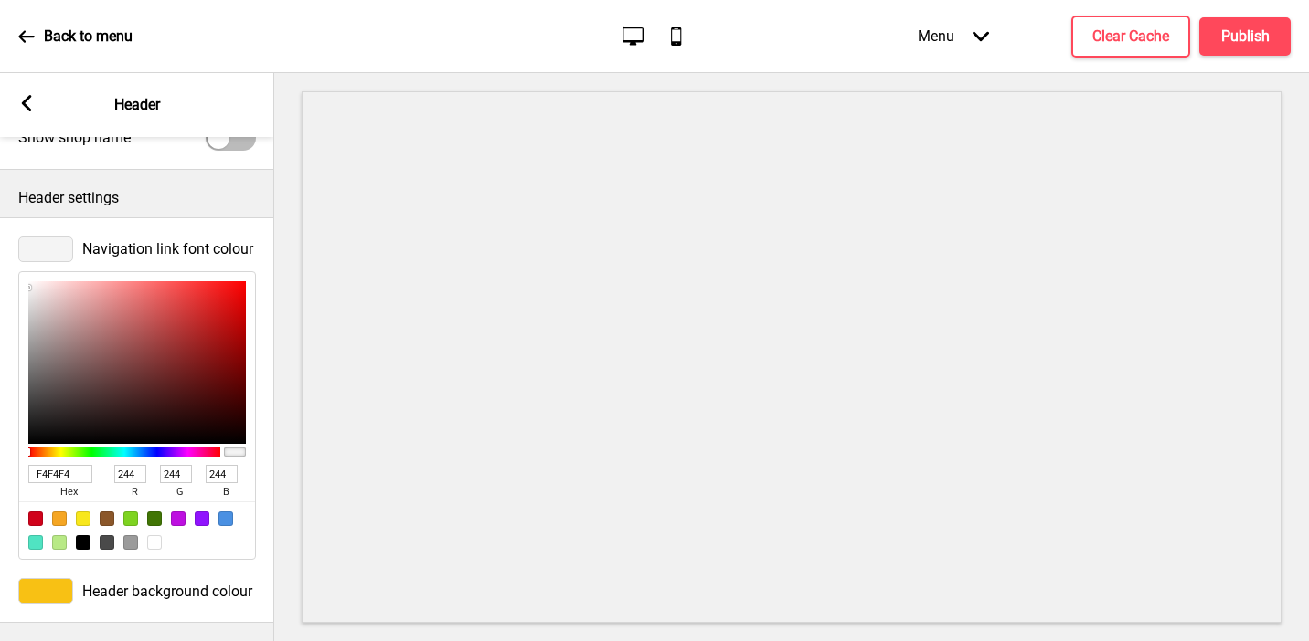
click at [55, 473] on input "F4F4F4" at bounding box center [60, 474] width 64 height 18
paste input "005929"
type input "005929"
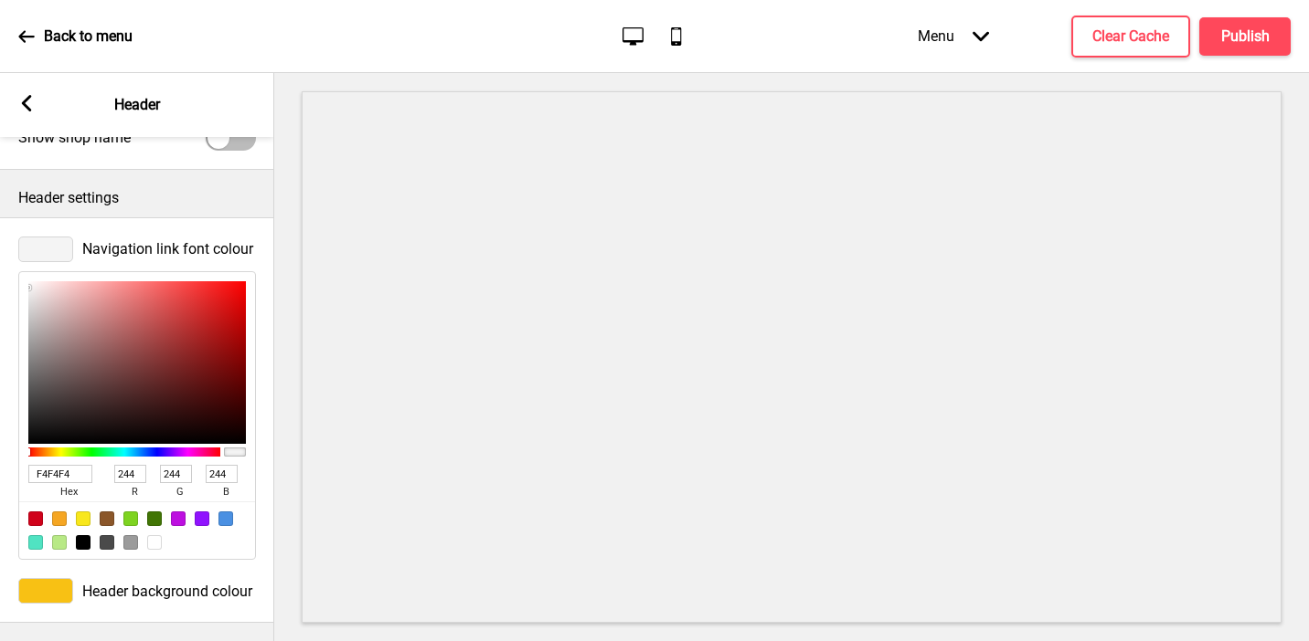
type input "0"
type input "89"
type input "41"
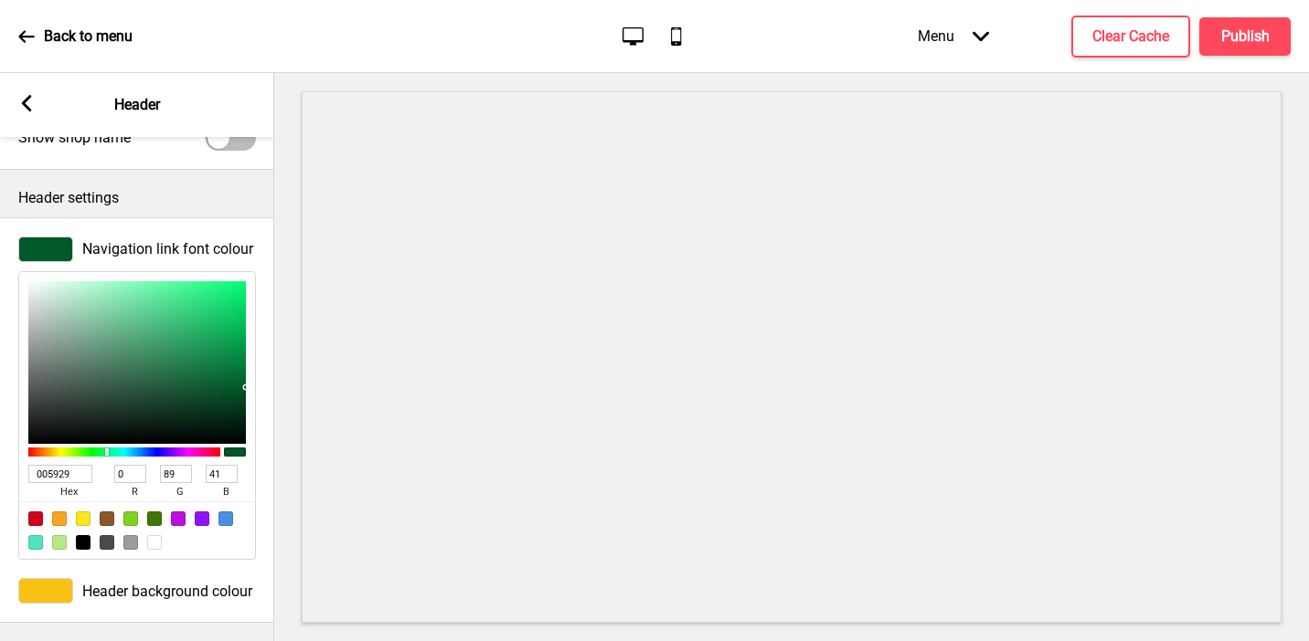
type input "005929"
click at [30, 102] on rect at bounding box center [26, 103] width 16 height 16
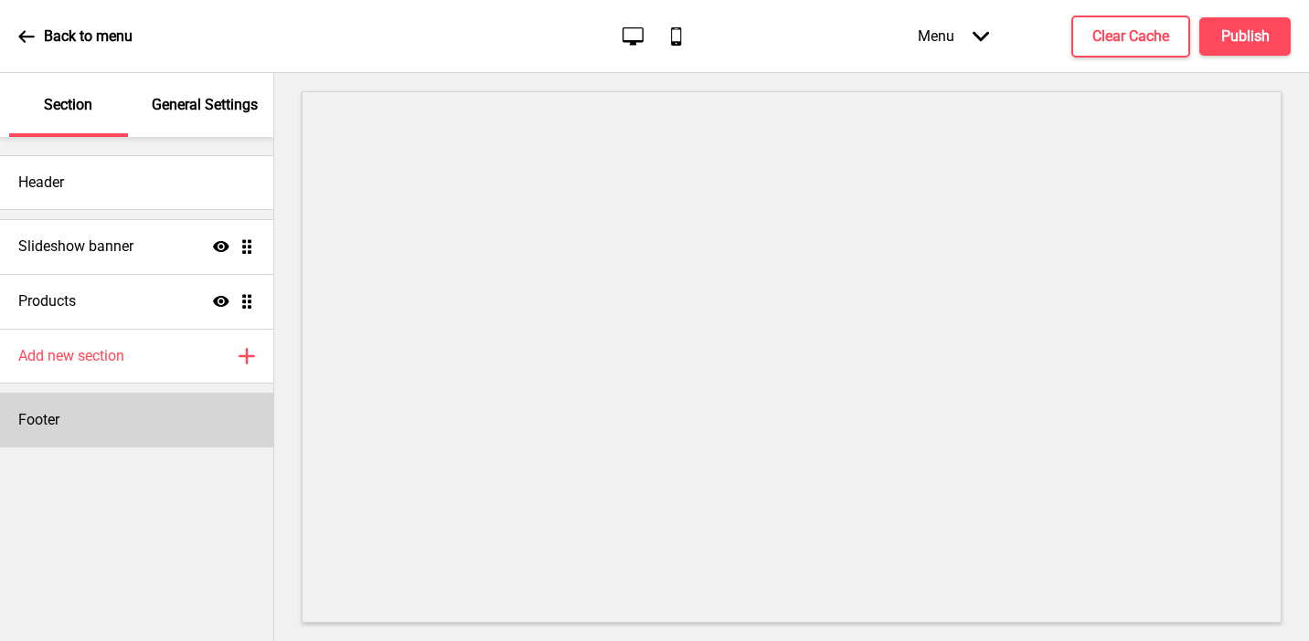
click at [51, 420] on h4 "Footer" at bounding box center [38, 420] width 41 height 20
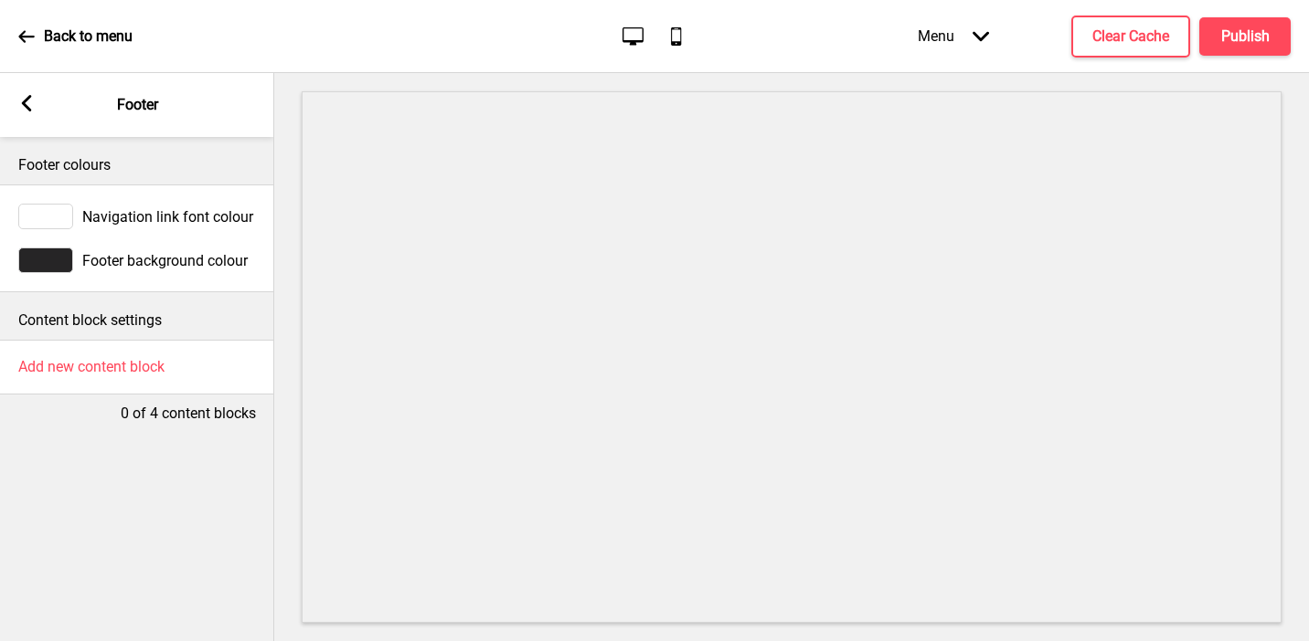
click at [52, 267] on div at bounding box center [45, 261] width 55 height 26
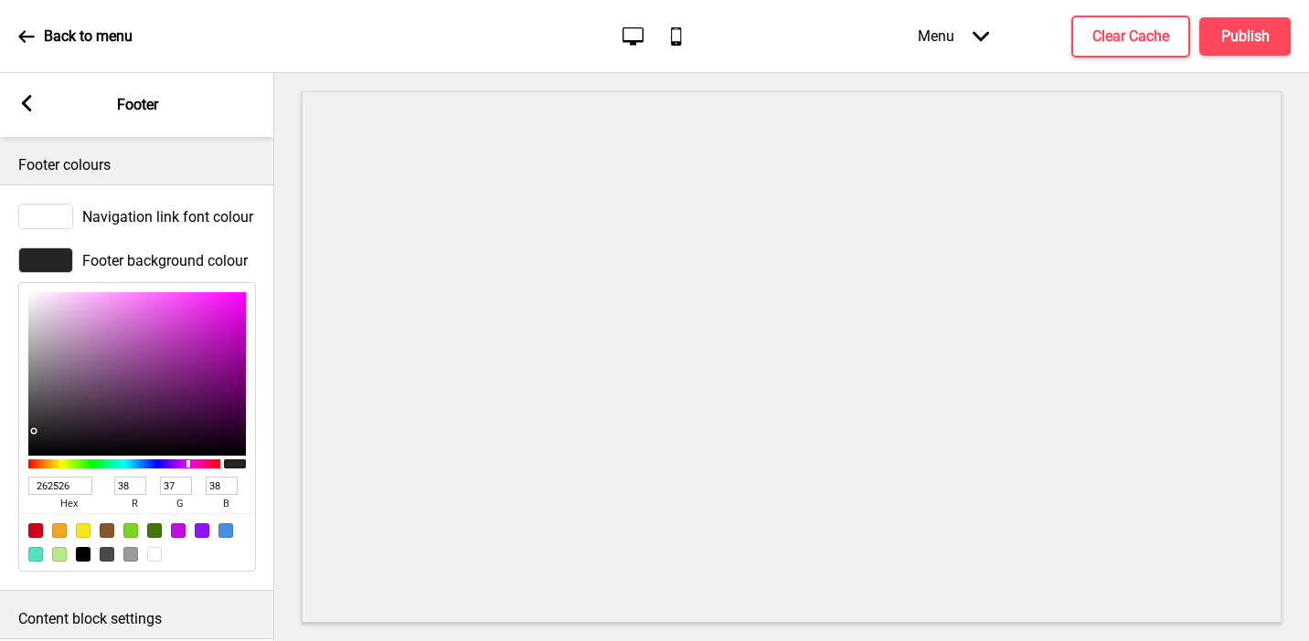
click at [46, 481] on input "262526" at bounding box center [60, 486] width 64 height 18
paste input "005929"
type input "005929"
type input "0"
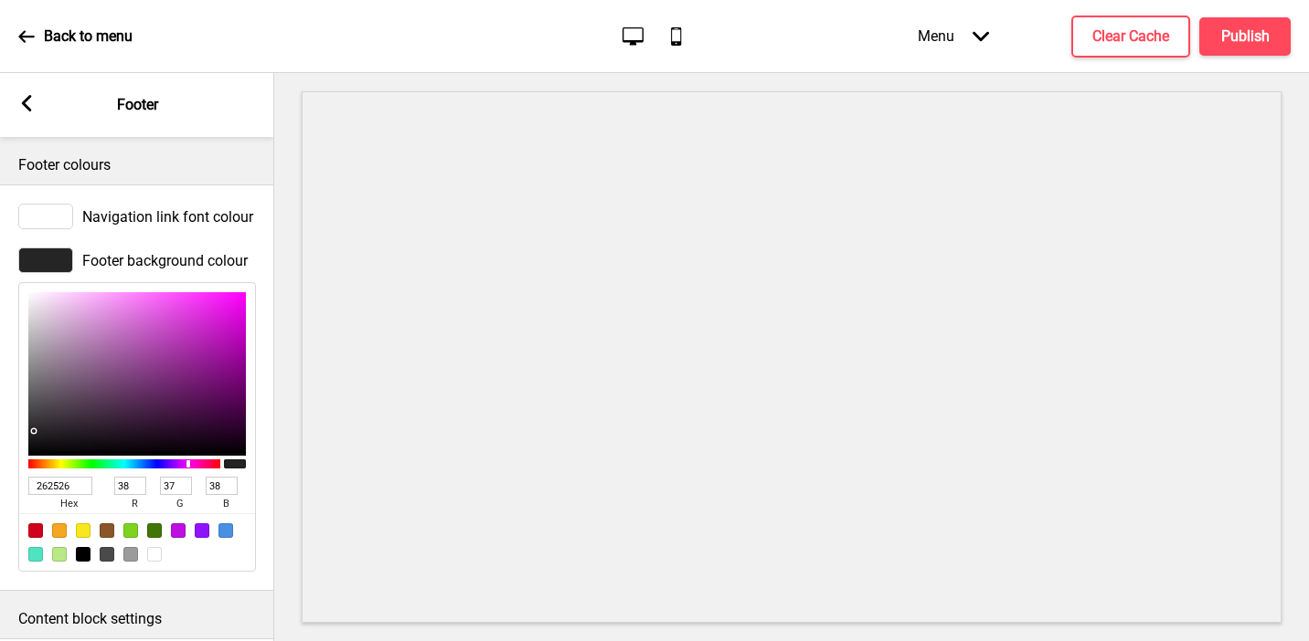
type input "89"
type input "41"
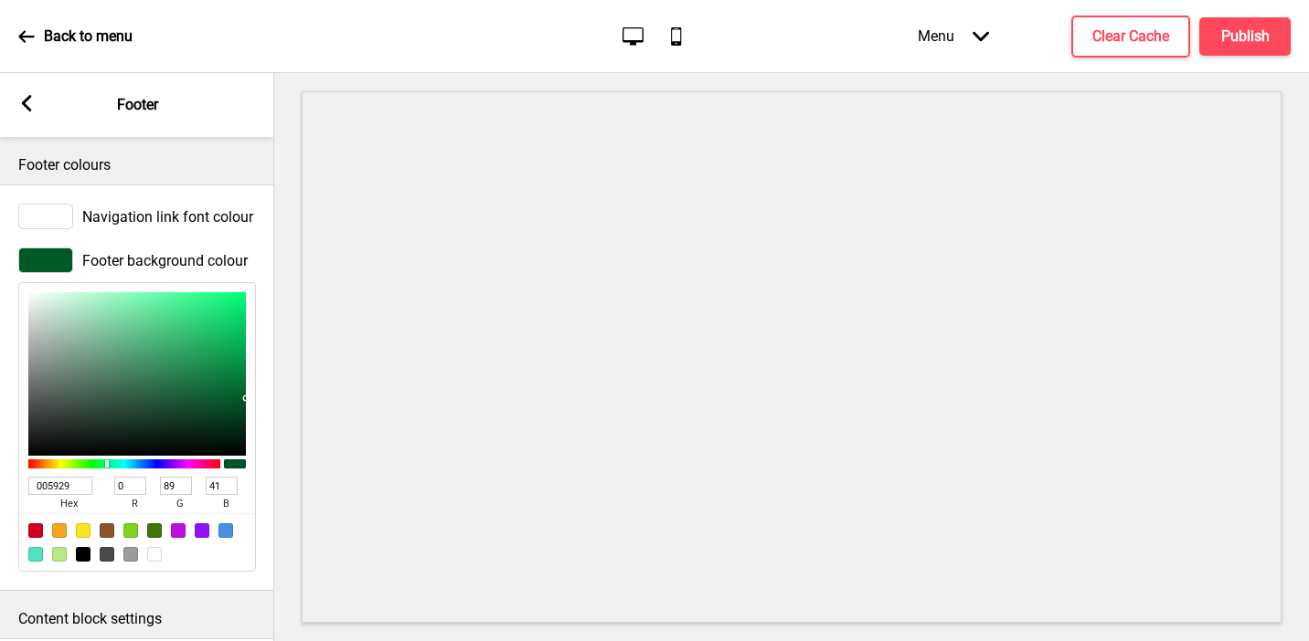
type input "005929"
click at [28, 99] on icon at bounding box center [27, 103] width 10 height 16
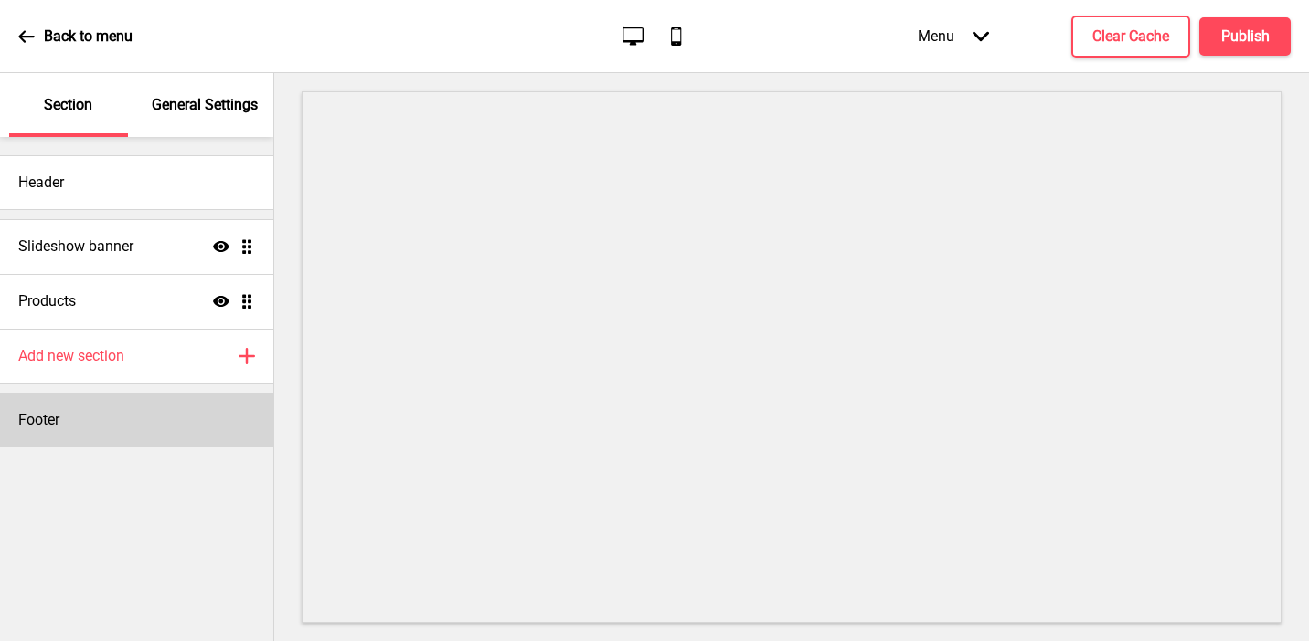
click at [50, 419] on h4 "Footer" at bounding box center [38, 420] width 41 height 20
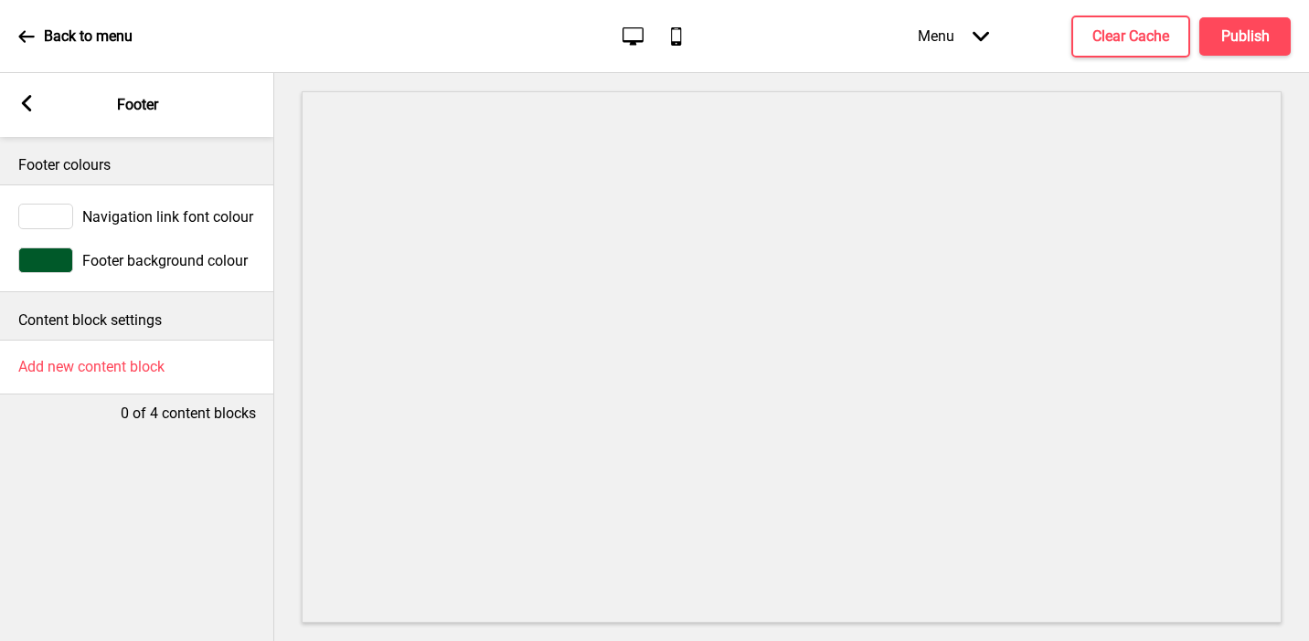
click at [22, 641] on button "X" at bounding box center [11, 650] width 22 height 19
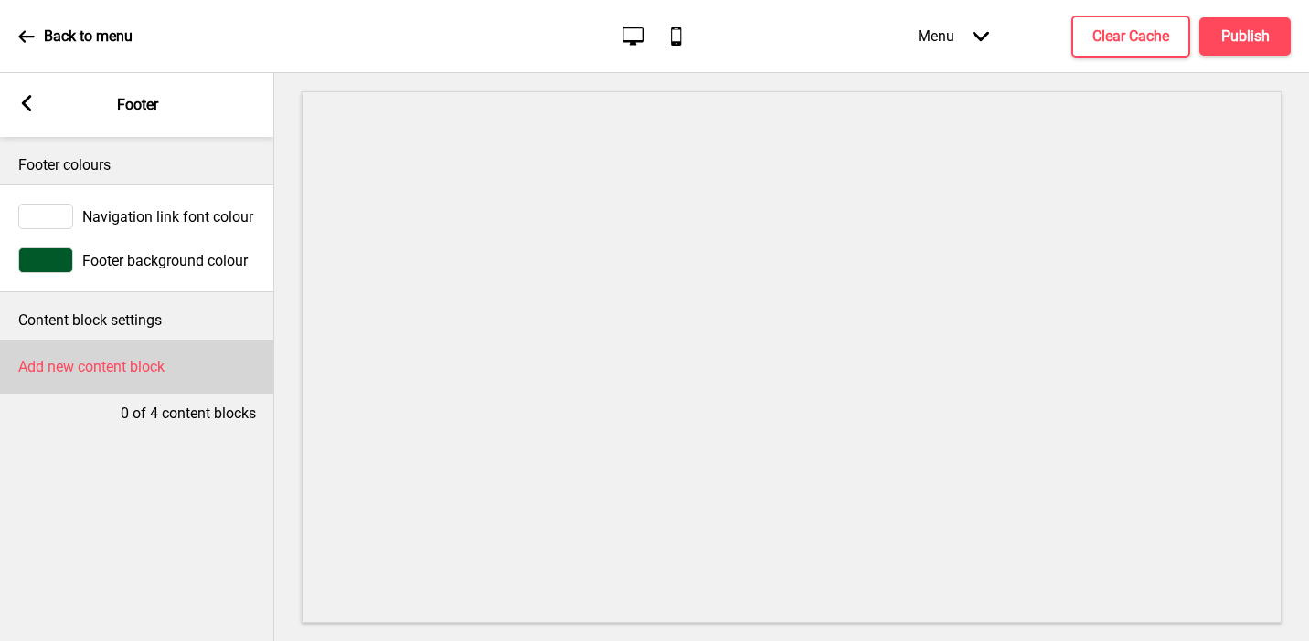
click at [119, 366] on h4 "Add new content block" at bounding box center [91, 367] width 146 height 20
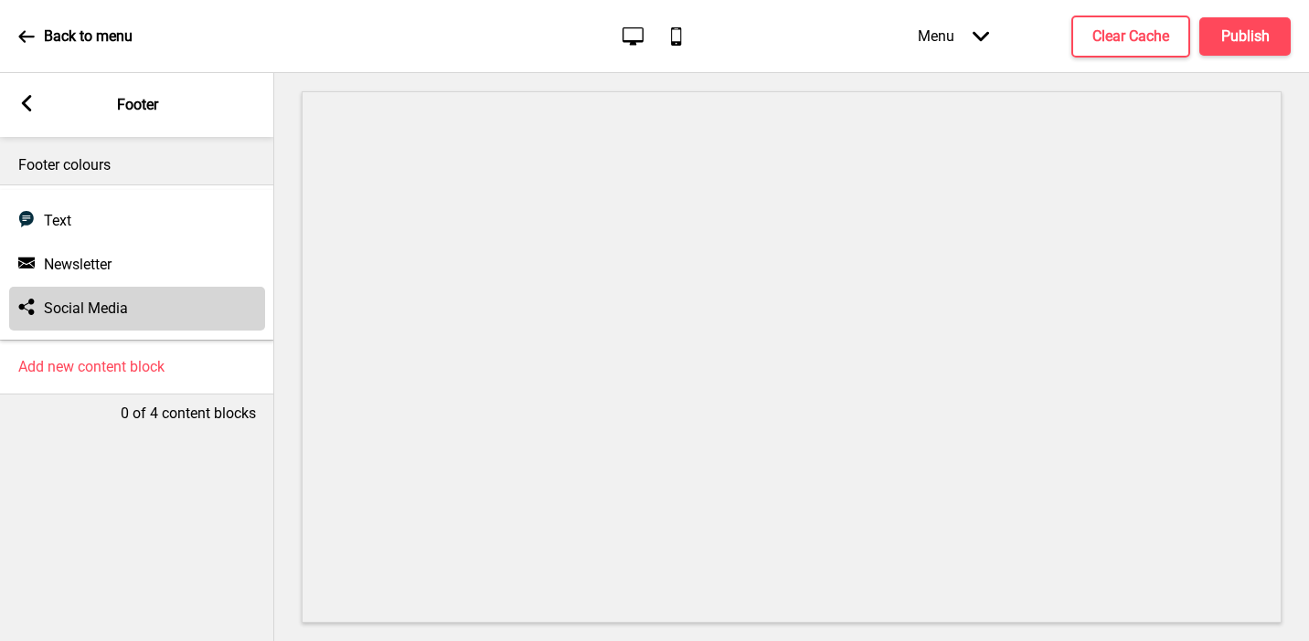
click at [94, 302] on h4 "Social Media" at bounding box center [86, 309] width 84 height 20
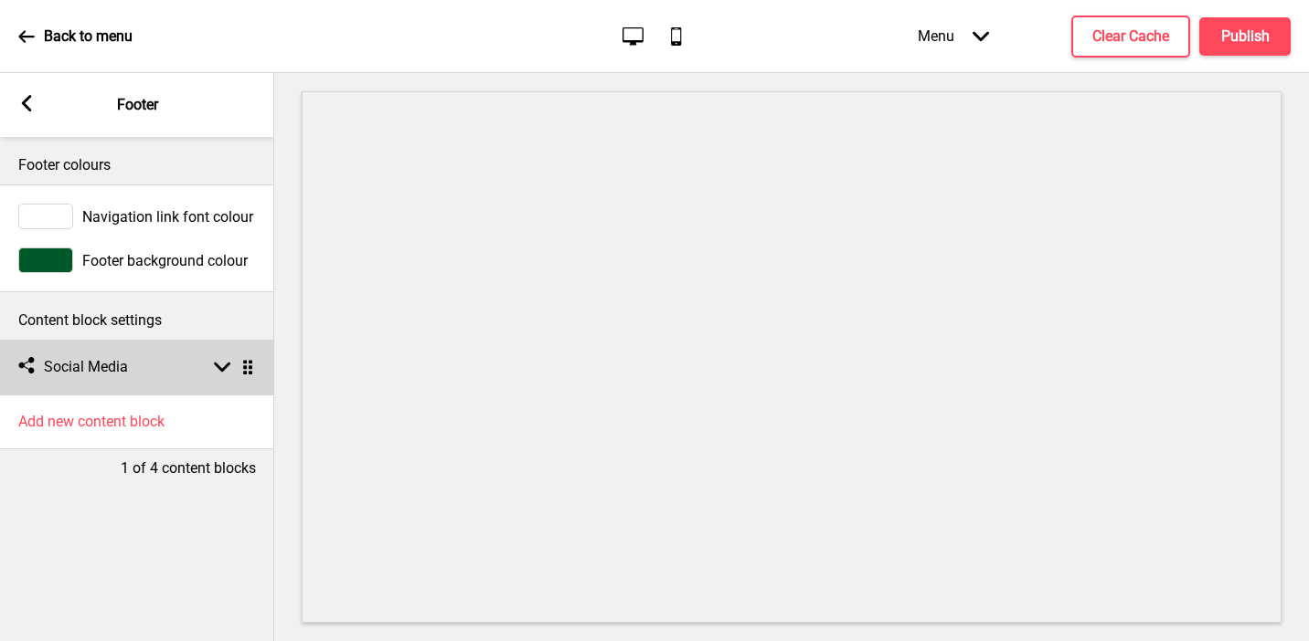
click at [88, 357] on h4 "Social Media" at bounding box center [86, 367] width 84 height 20
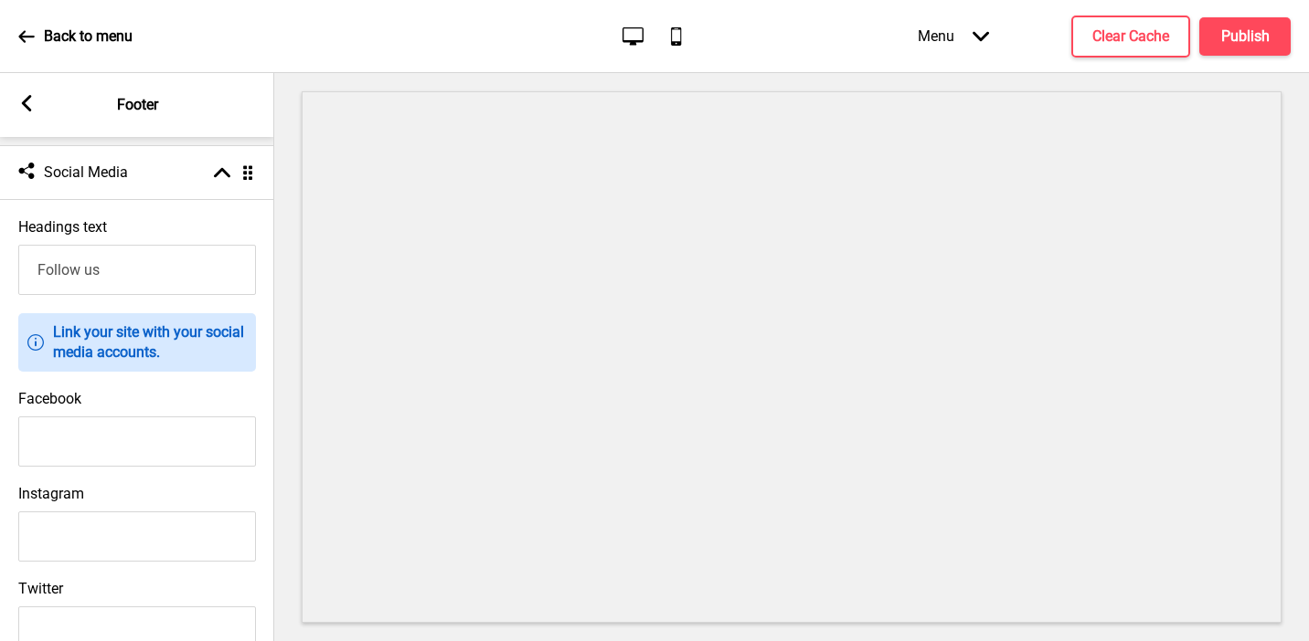
scroll to position [222, 0]
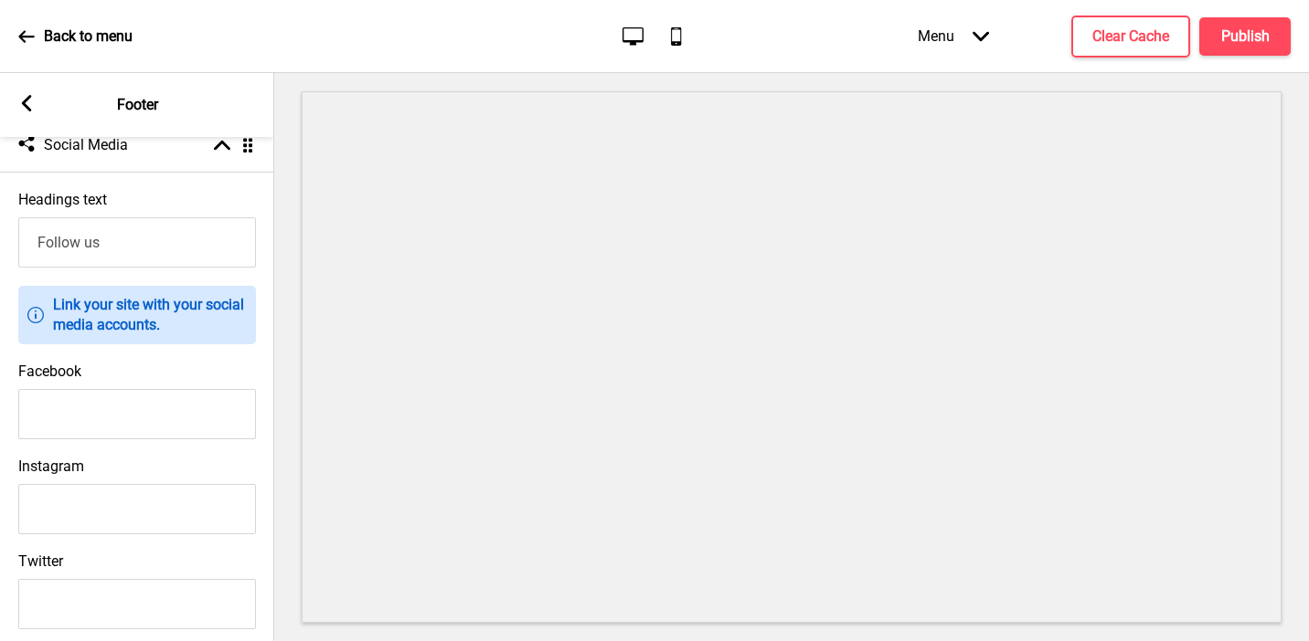
click at [149, 426] on input "Facebook" at bounding box center [137, 414] width 238 height 50
paste input "[URL][DOMAIN_NAME]"
type input "[URL][DOMAIN_NAME]"
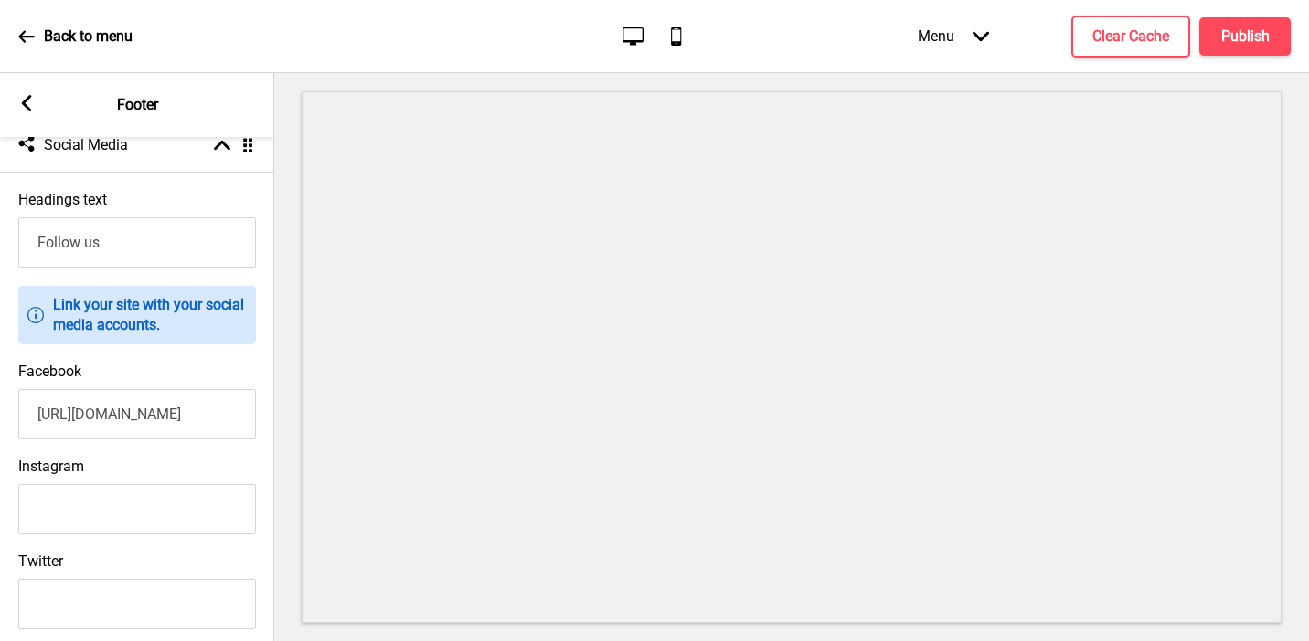
click at [186, 510] on input "Instagram" at bounding box center [137, 509] width 238 height 50
paste input "[URL][DOMAIN_NAME]"
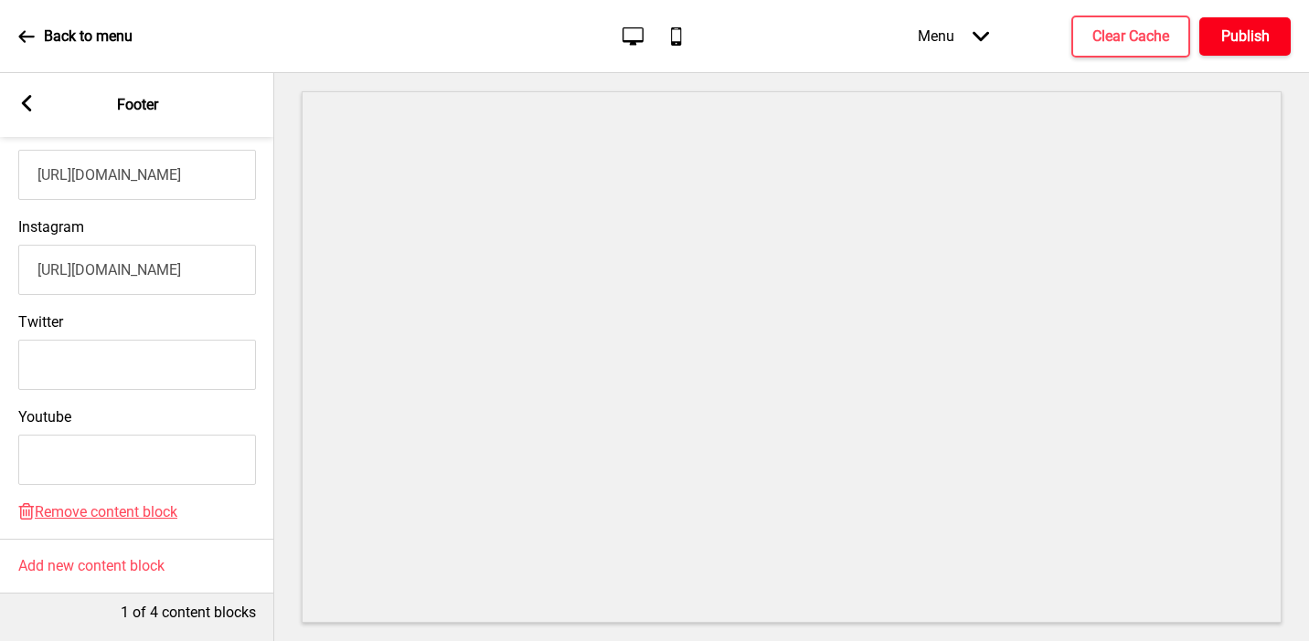
type input "[URL][DOMAIN_NAME]"
click at [1105, 37] on h4 "Publish" at bounding box center [1245, 36] width 48 height 20
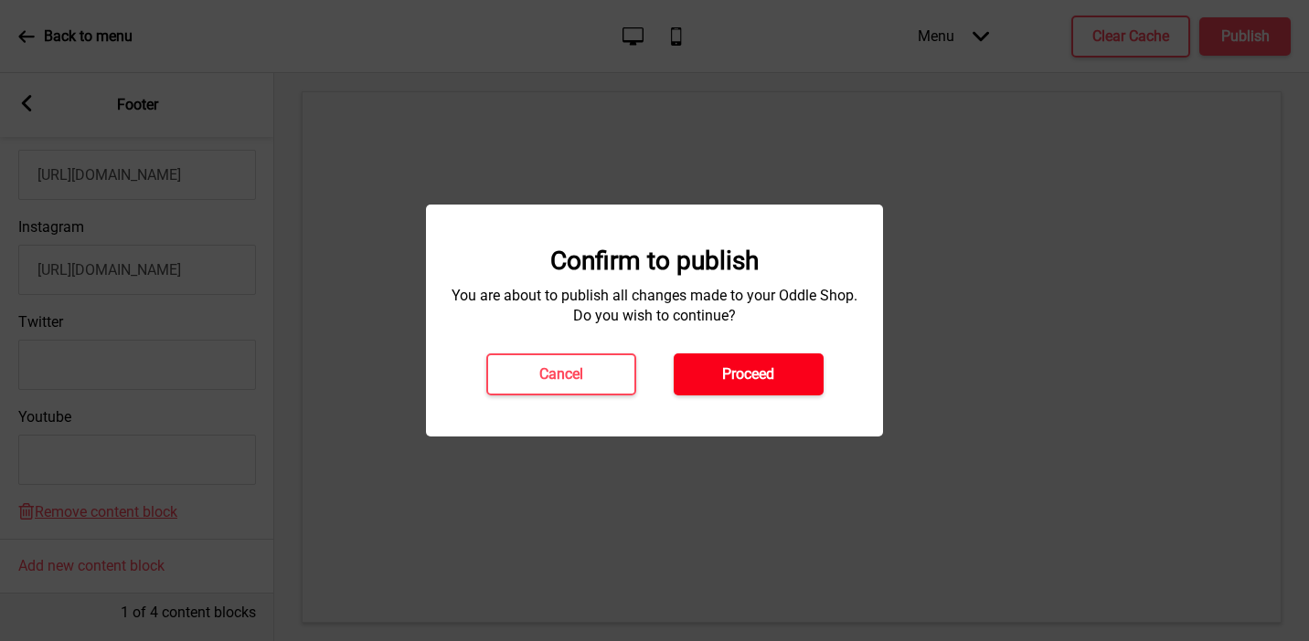
click at [710, 379] on button "Proceed" at bounding box center [748, 375] width 150 height 42
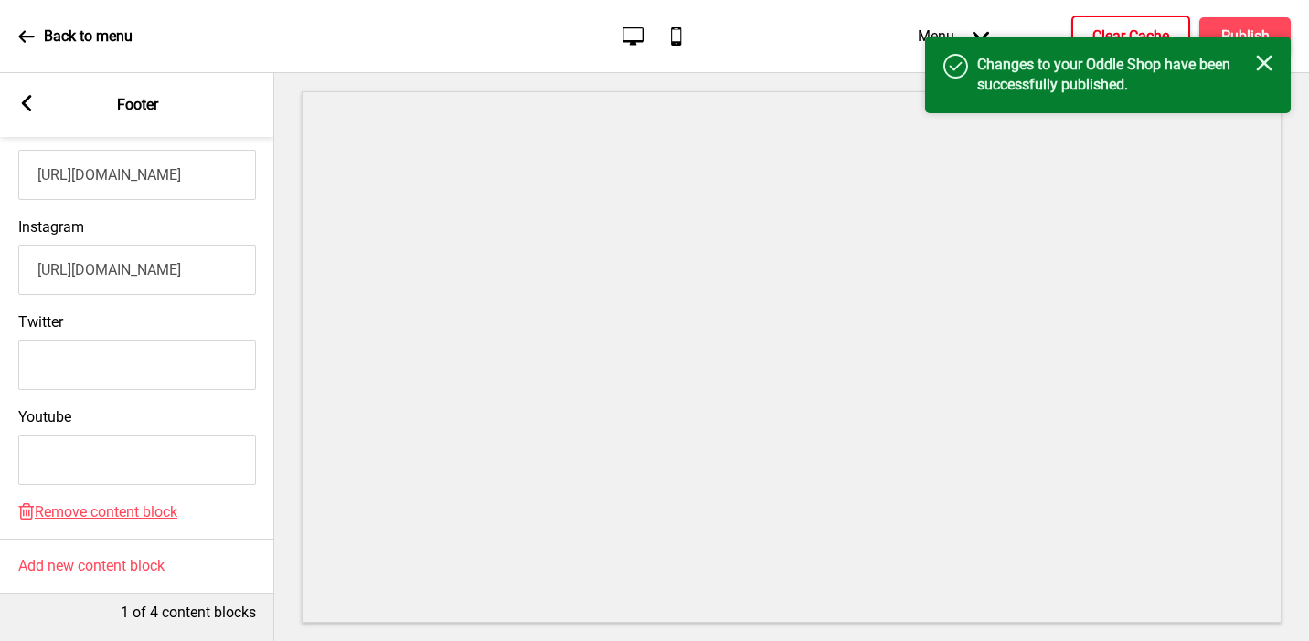
click at [1105, 27] on h4 "Clear Cache" at bounding box center [1130, 36] width 77 height 20
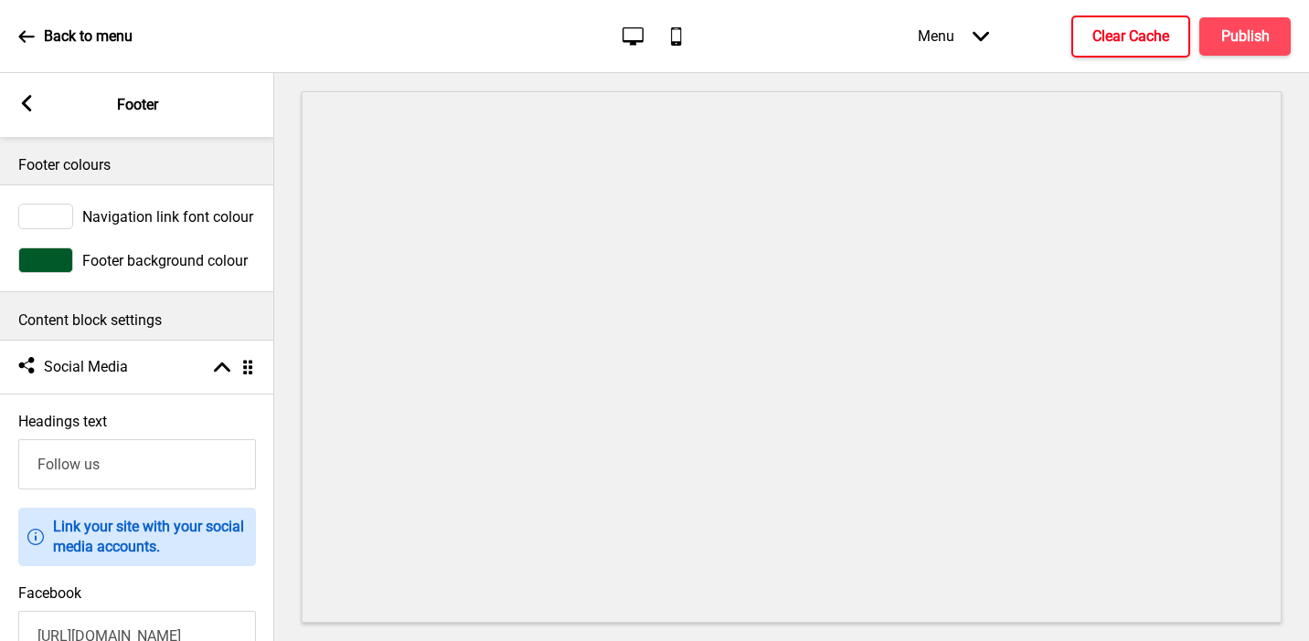
click at [58, 262] on div at bounding box center [45, 261] width 55 height 26
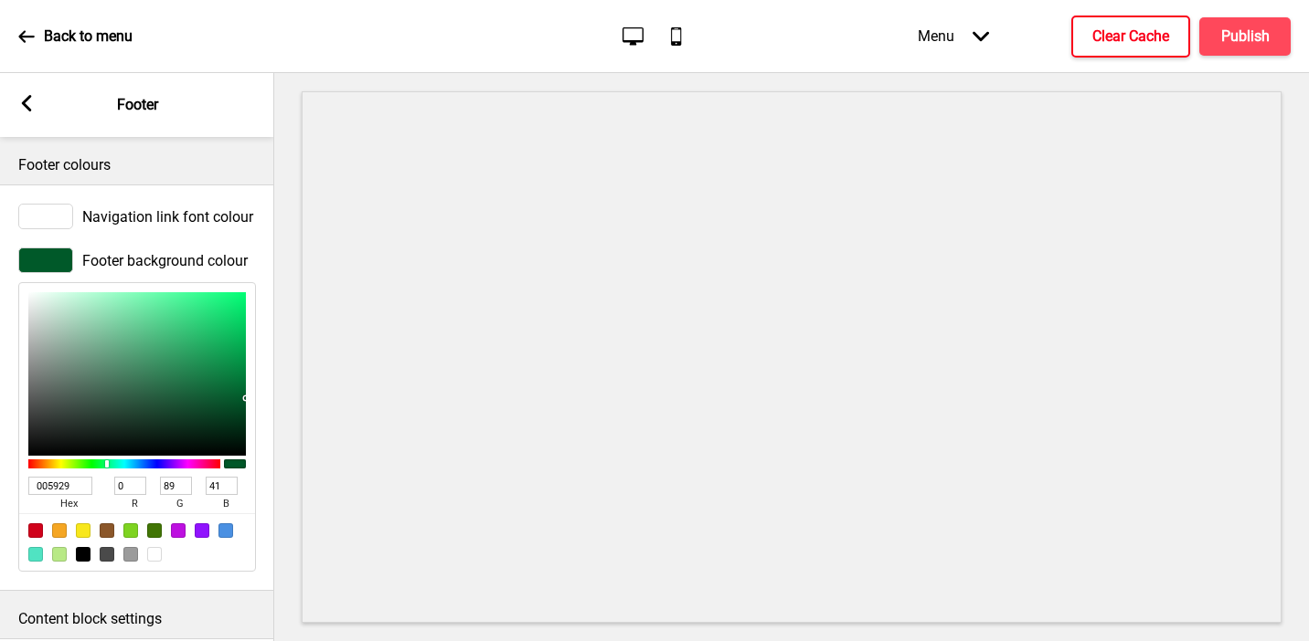
click at [72, 482] on input "005929" at bounding box center [60, 486] width 64 height 18
click at [23, 107] on rect at bounding box center [26, 103] width 16 height 16
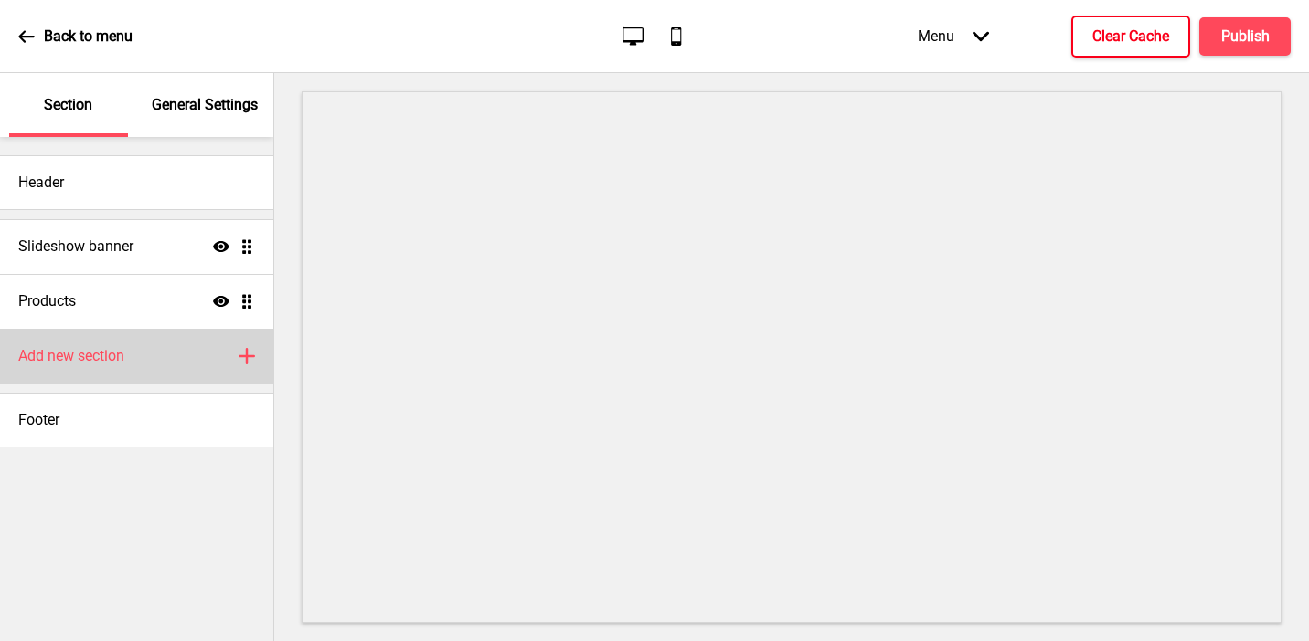
click at [119, 371] on div "Add new section Plus" at bounding box center [136, 356] width 273 height 55
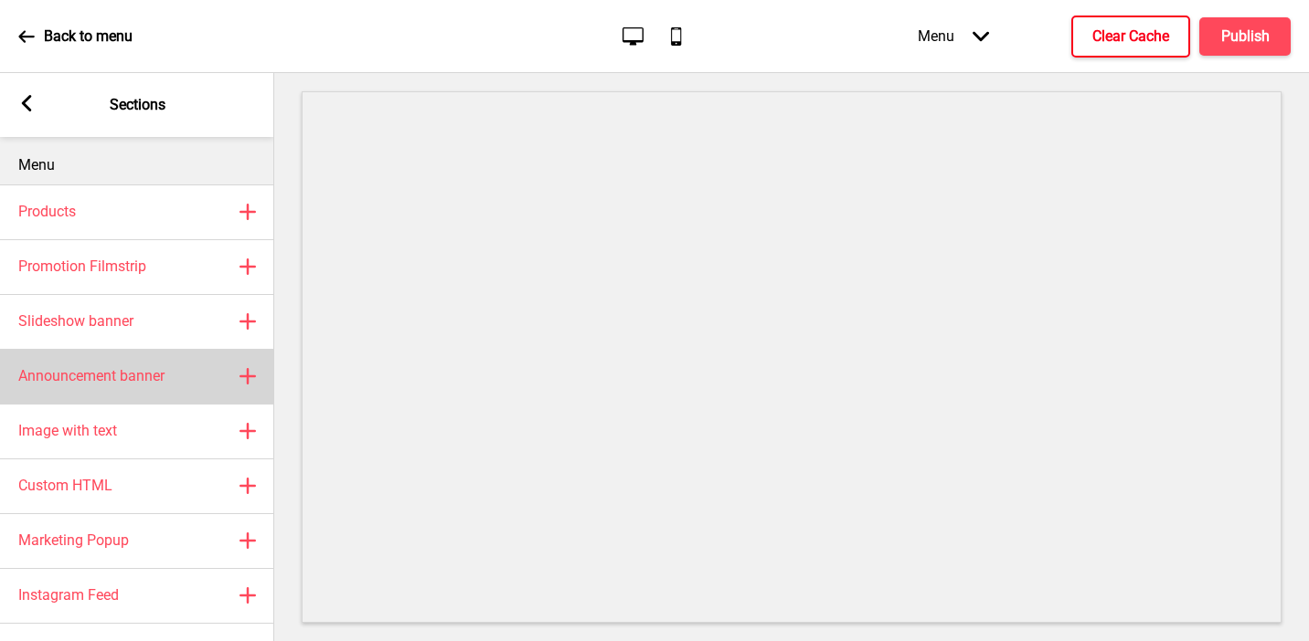
click at [103, 387] on div "Announcement banner Plus" at bounding box center [137, 376] width 274 height 55
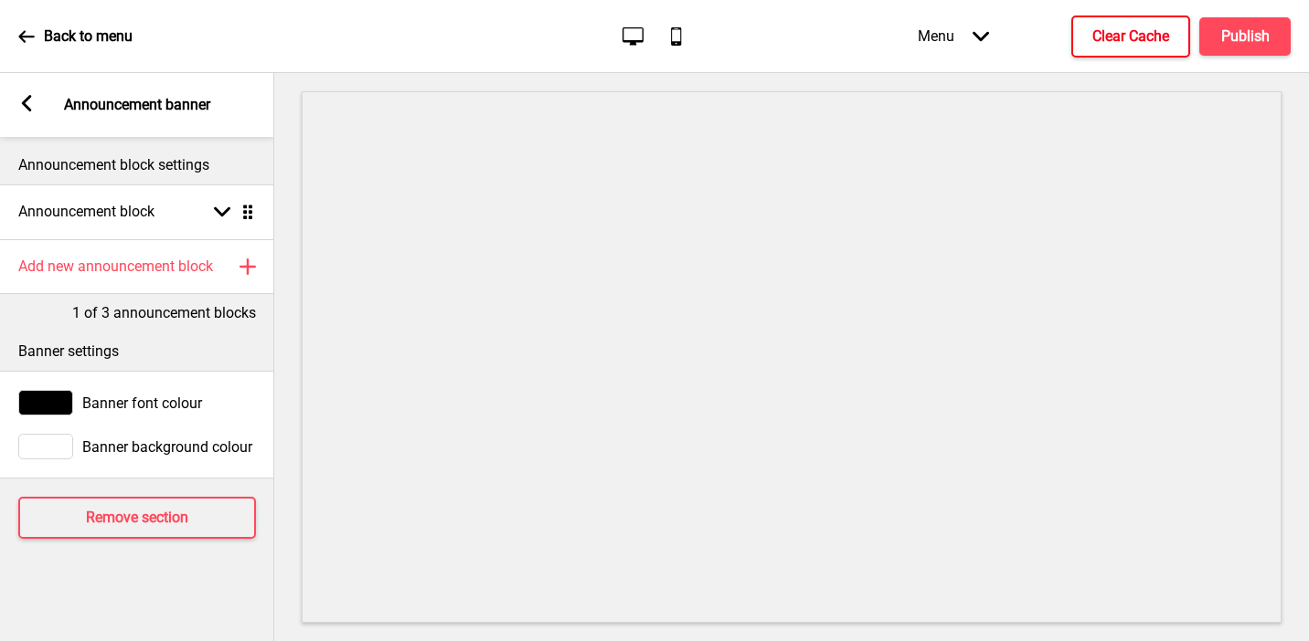
click at [33, 114] on div "Arrow left" at bounding box center [26, 105] width 16 height 20
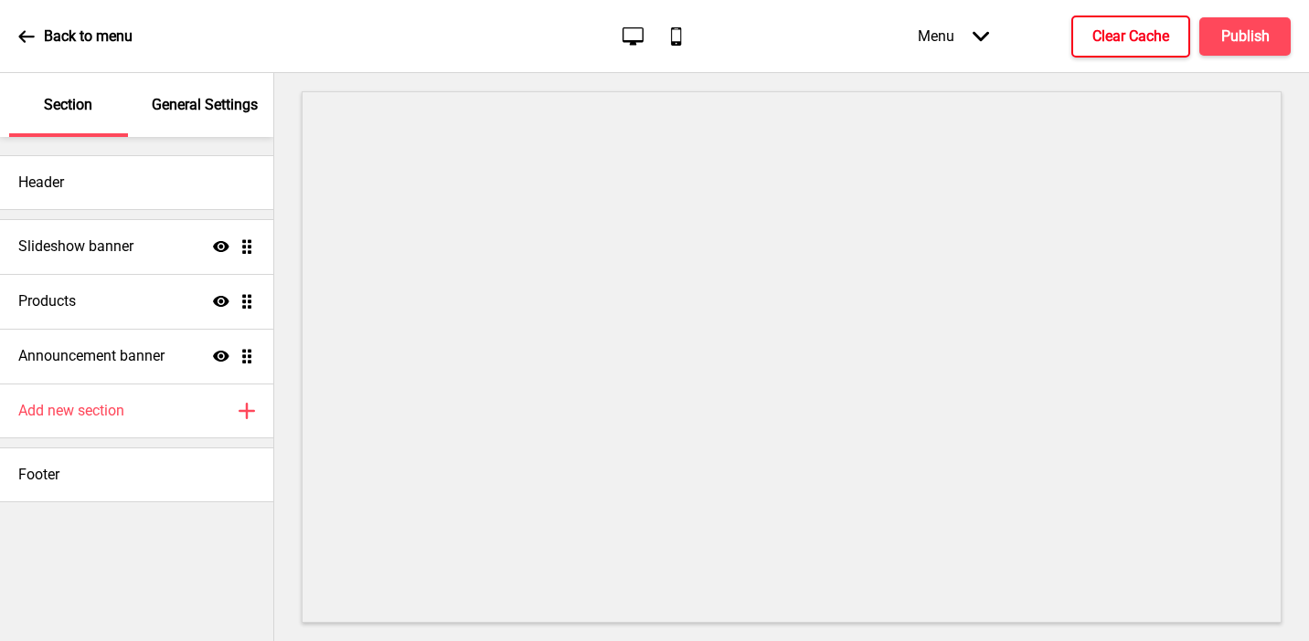
click at [231, 112] on p "General Settings" at bounding box center [205, 105] width 106 height 20
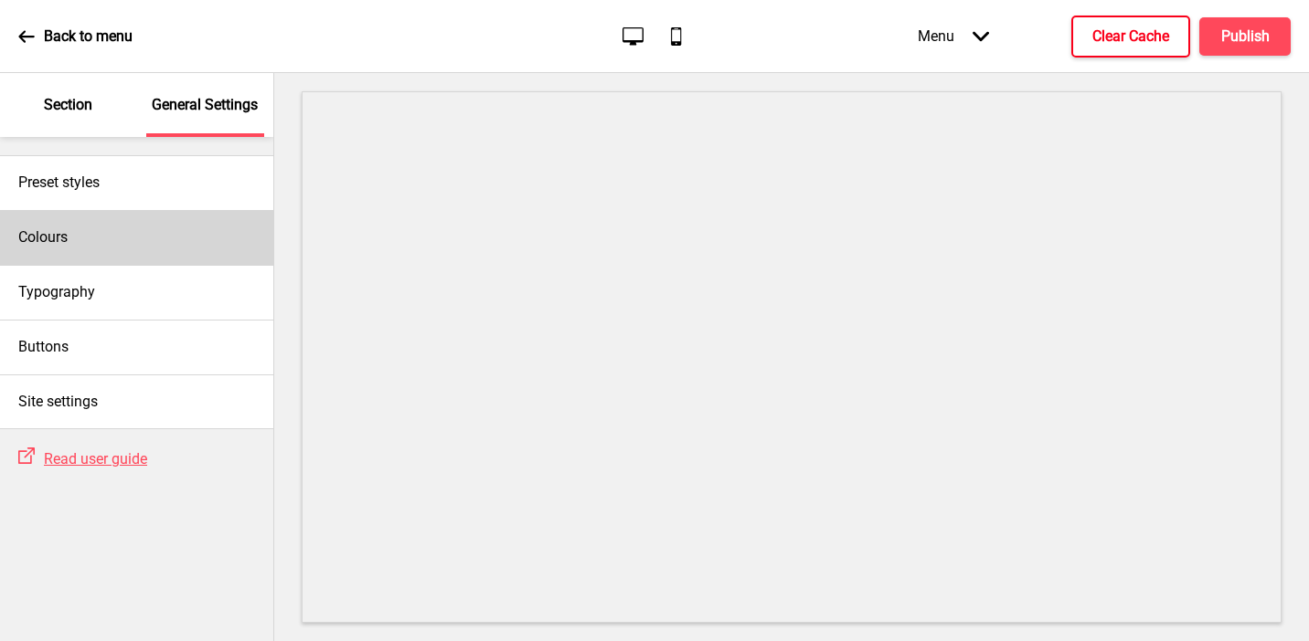
click at [120, 234] on div "Colours" at bounding box center [136, 237] width 273 height 55
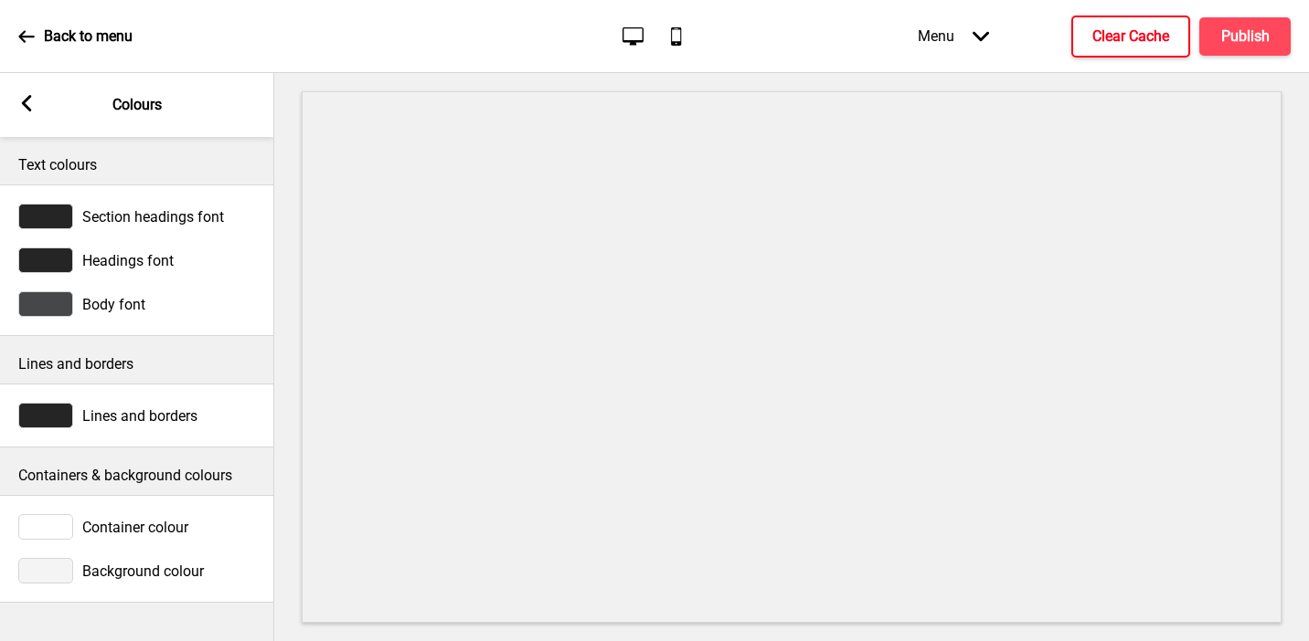
click at [47, 572] on div at bounding box center [45, 571] width 55 height 26
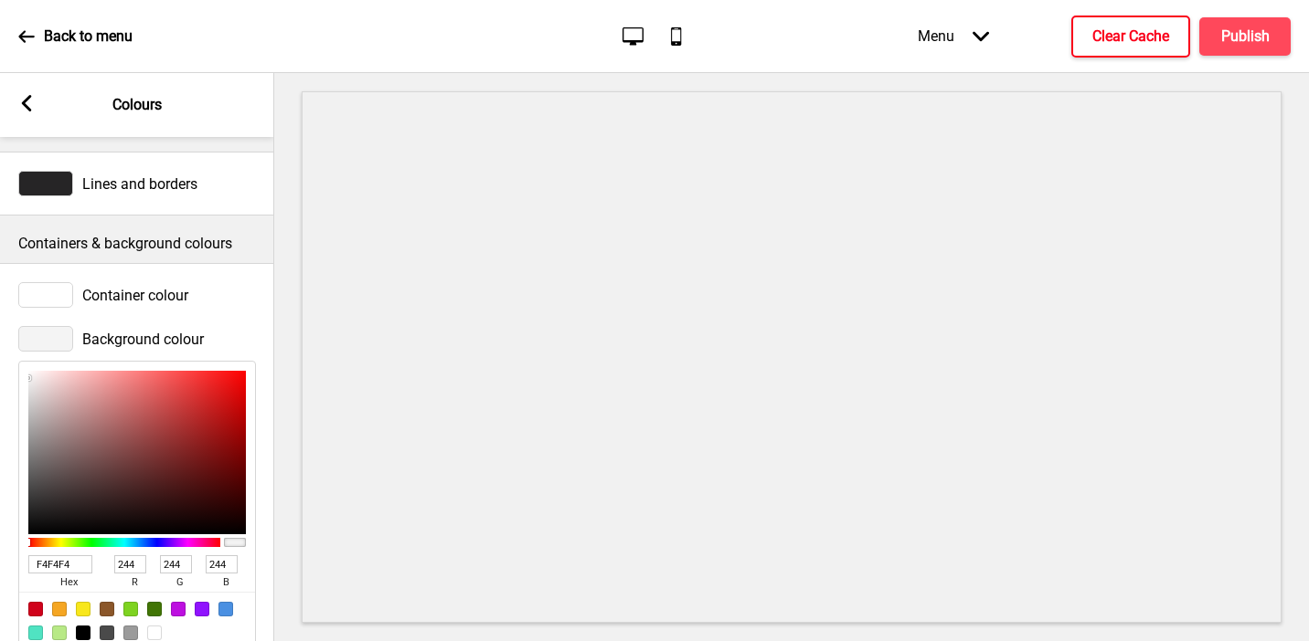
scroll to position [278, 0]
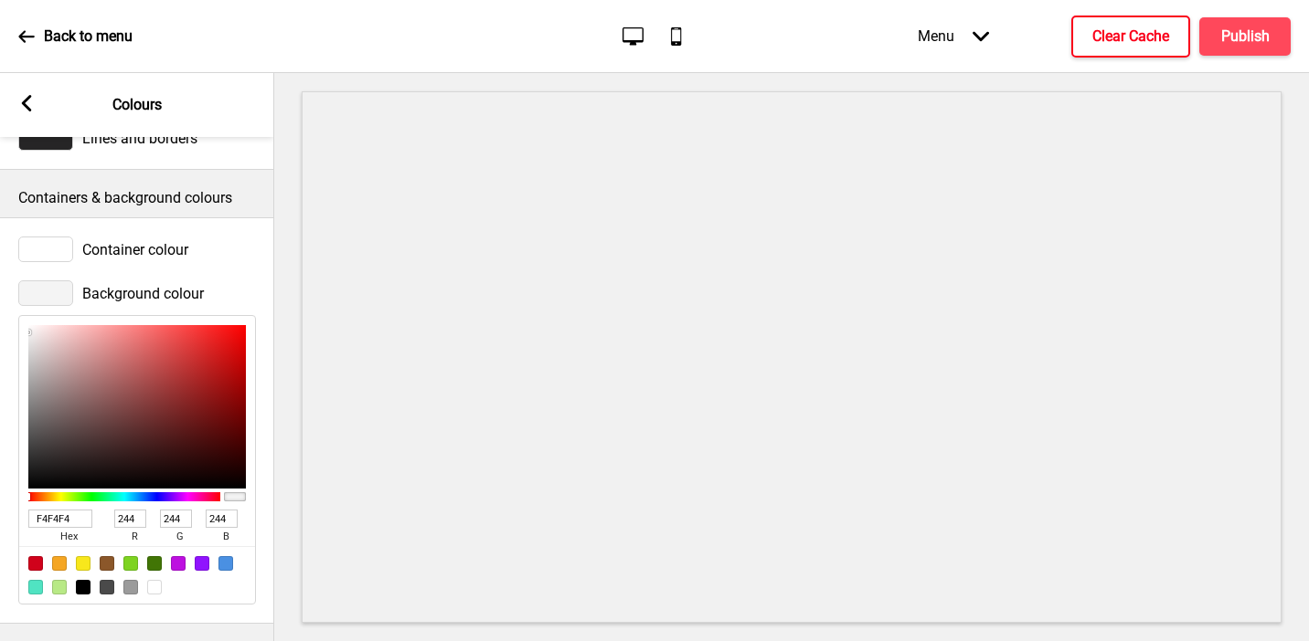
click at [159, 587] on div at bounding box center [154, 587] width 15 height 15
type input "FFFFFF"
type input "255"
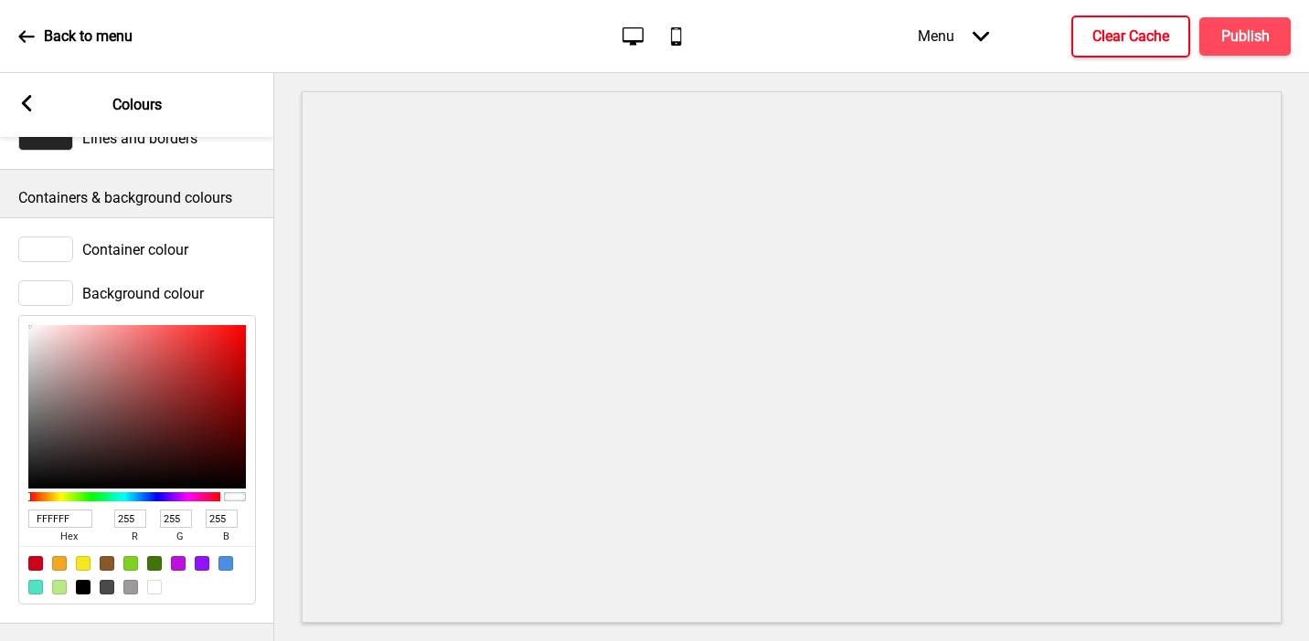
click at [28, 99] on icon at bounding box center [27, 103] width 10 height 16
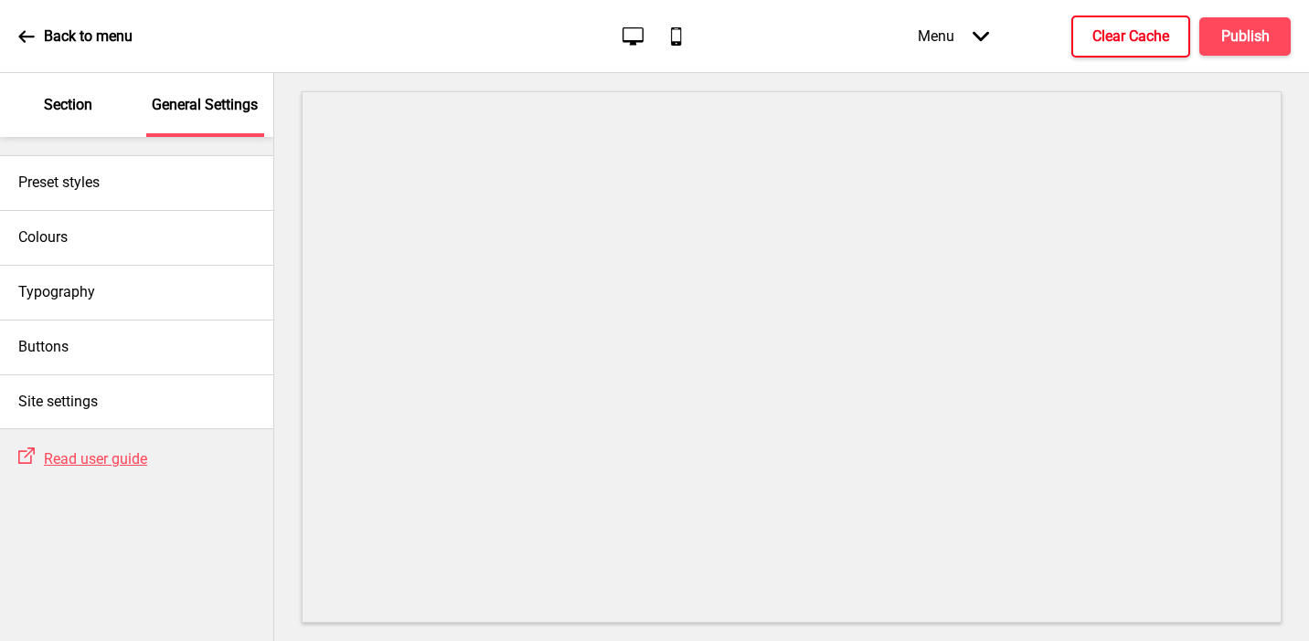
click at [76, 101] on p "Section" at bounding box center [68, 105] width 48 height 20
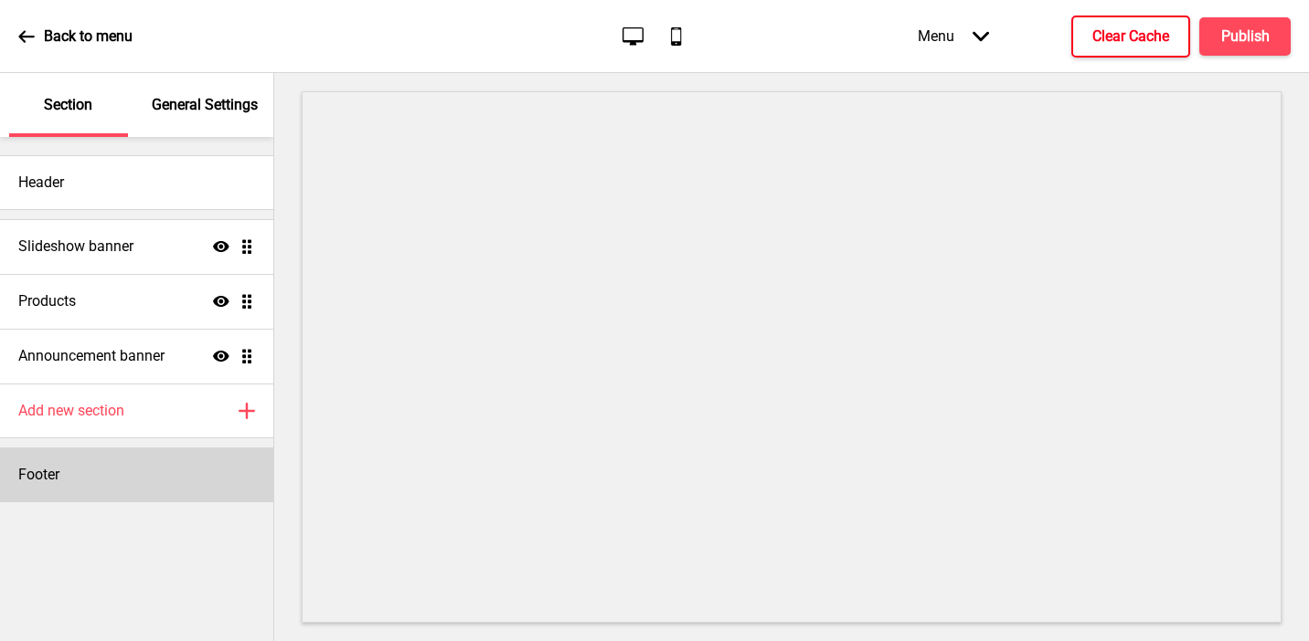
click at [59, 484] on h4 "Footer" at bounding box center [38, 475] width 41 height 20
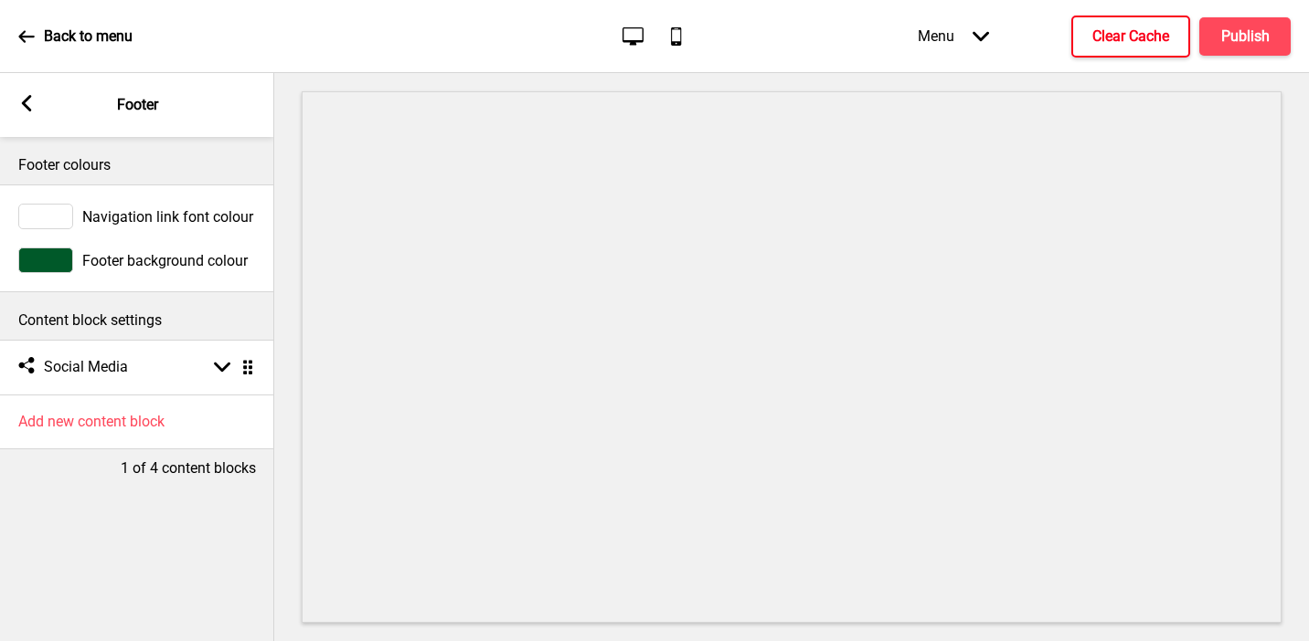
click at [58, 270] on div at bounding box center [45, 261] width 55 height 26
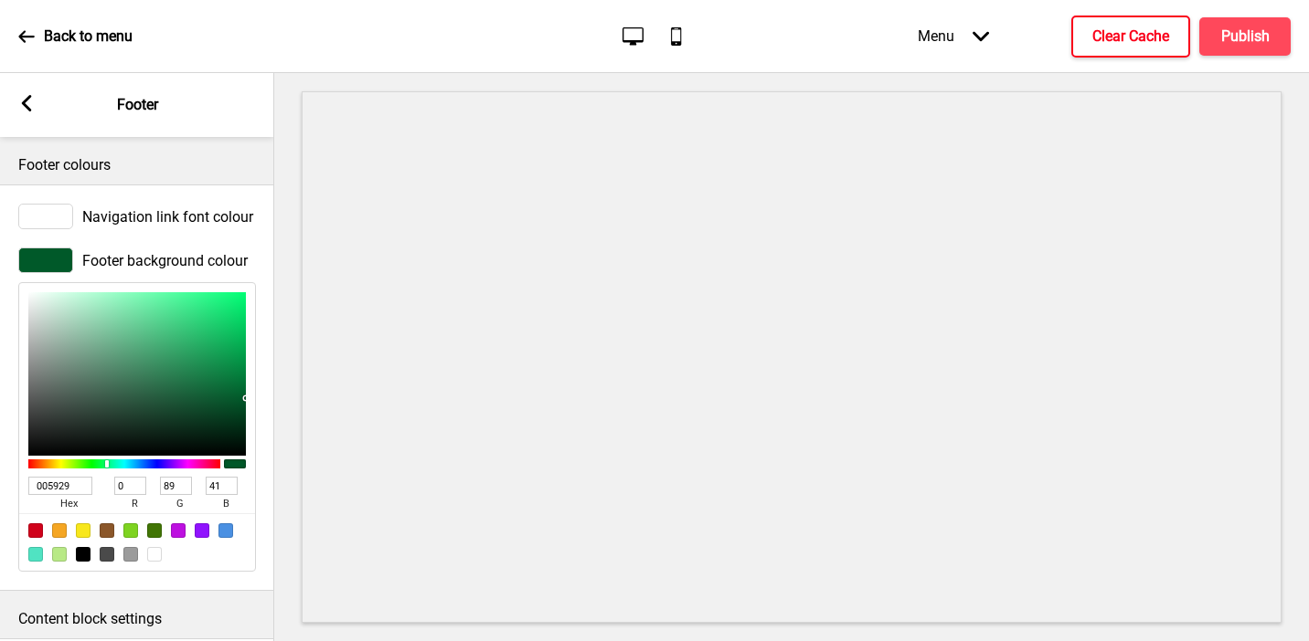
click at [75, 484] on input "005929" at bounding box center [60, 486] width 64 height 18
click at [27, 102] on rect at bounding box center [26, 103] width 16 height 16
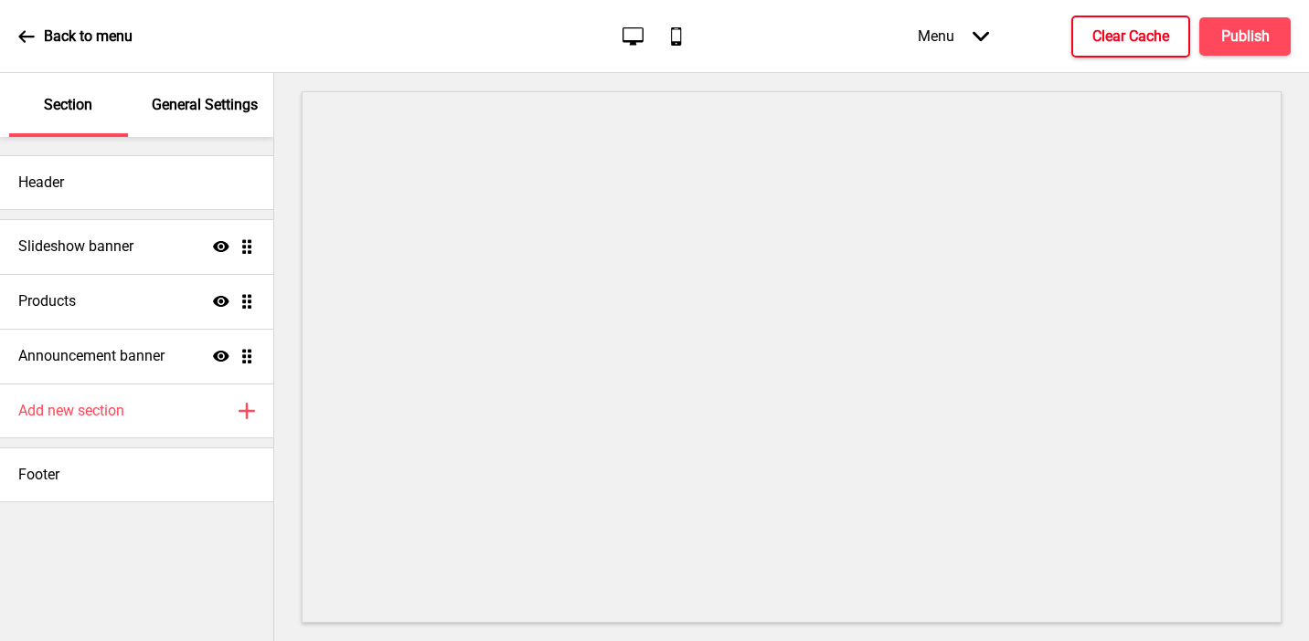
click at [158, 121] on div "General Settings" at bounding box center [205, 105] width 119 height 64
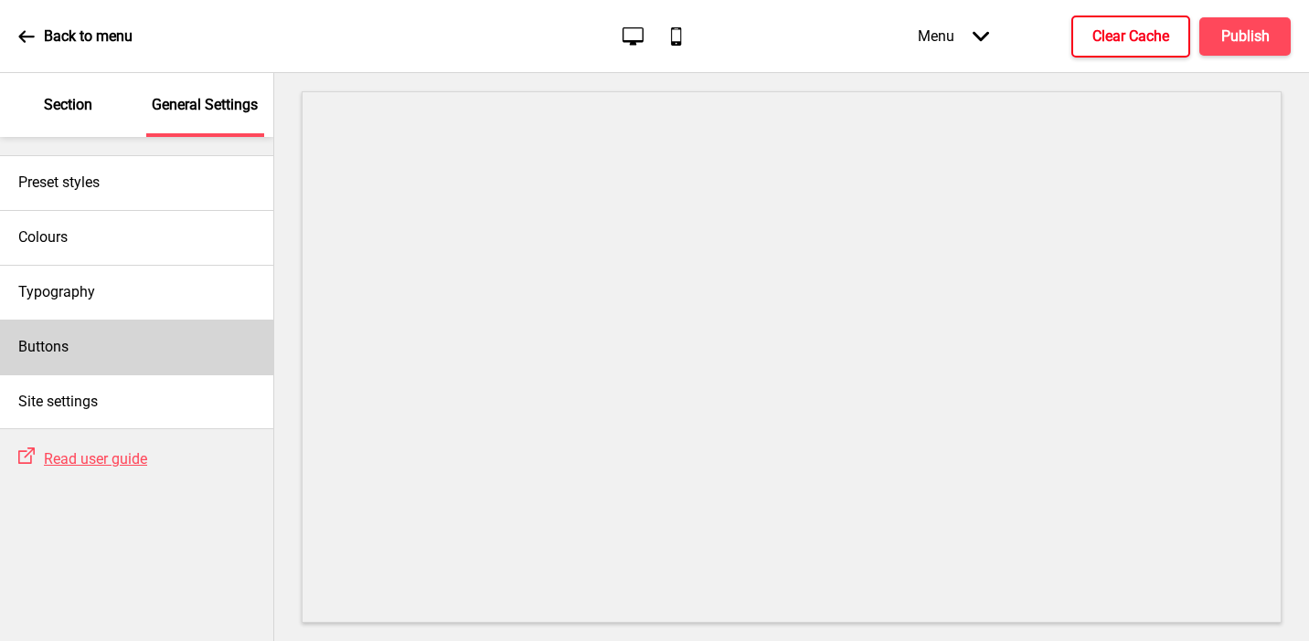
click at [48, 352] on h4 "Buttons" at bounding box center [43, 347] width 50 height 20
select select "square"
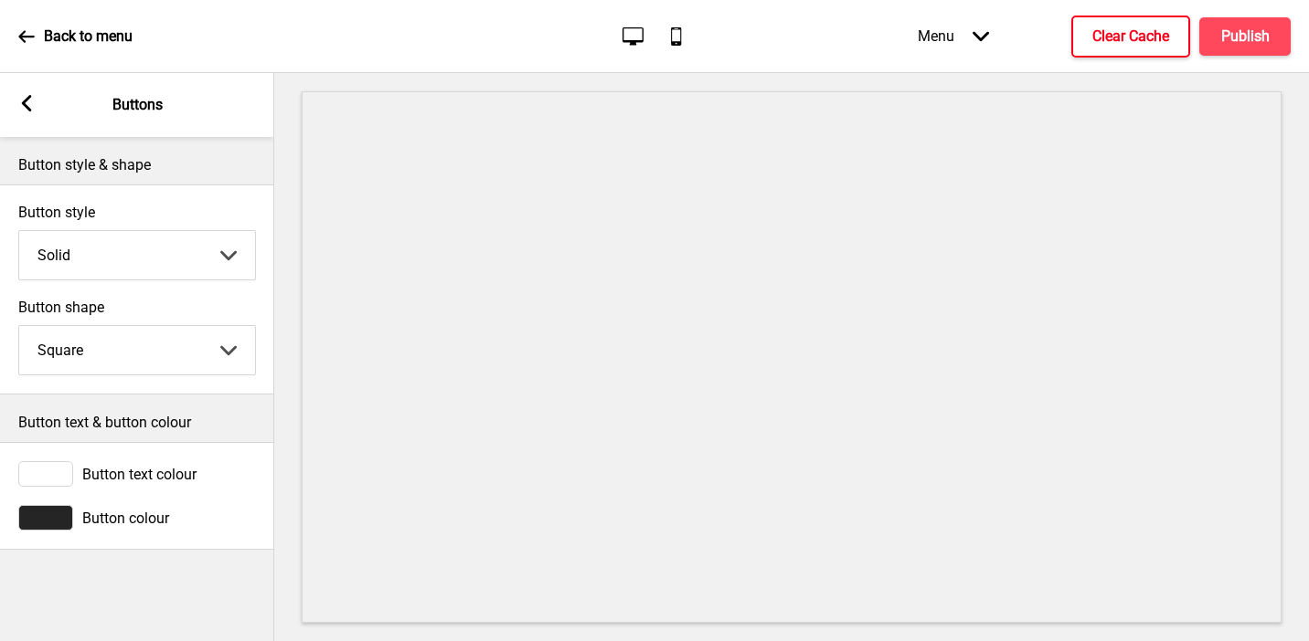
click at [60, 520] on div at bounding box center [45, 518] width 55 height 26
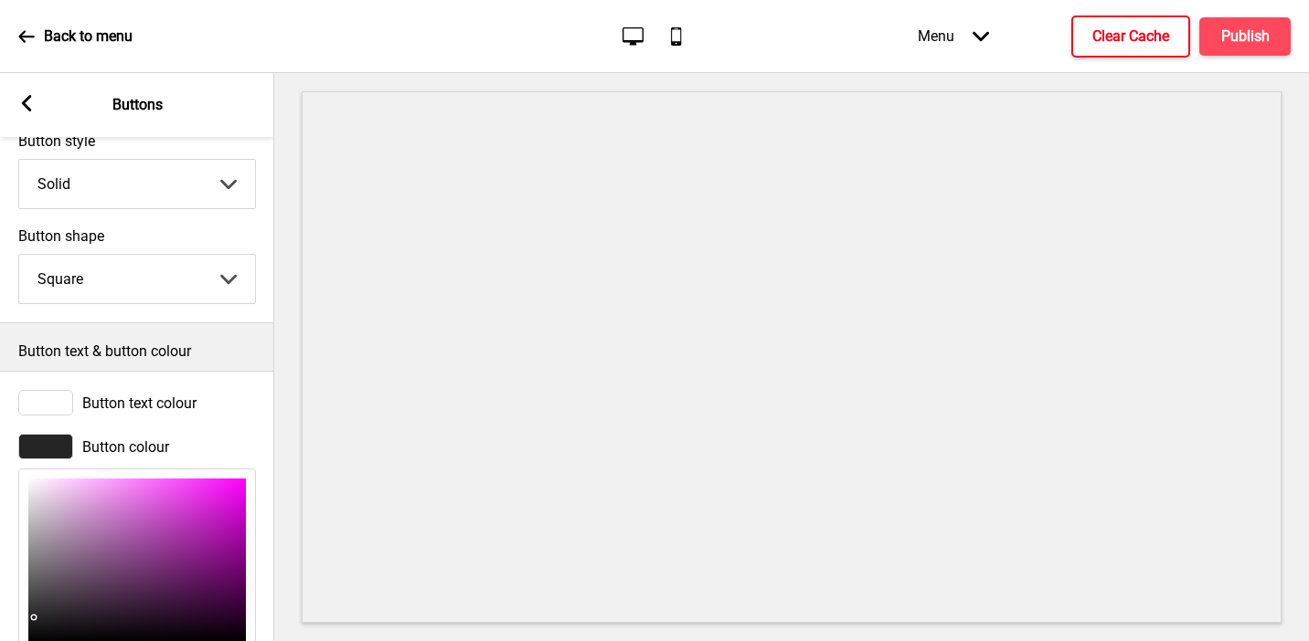
scroll to position [225, 0]
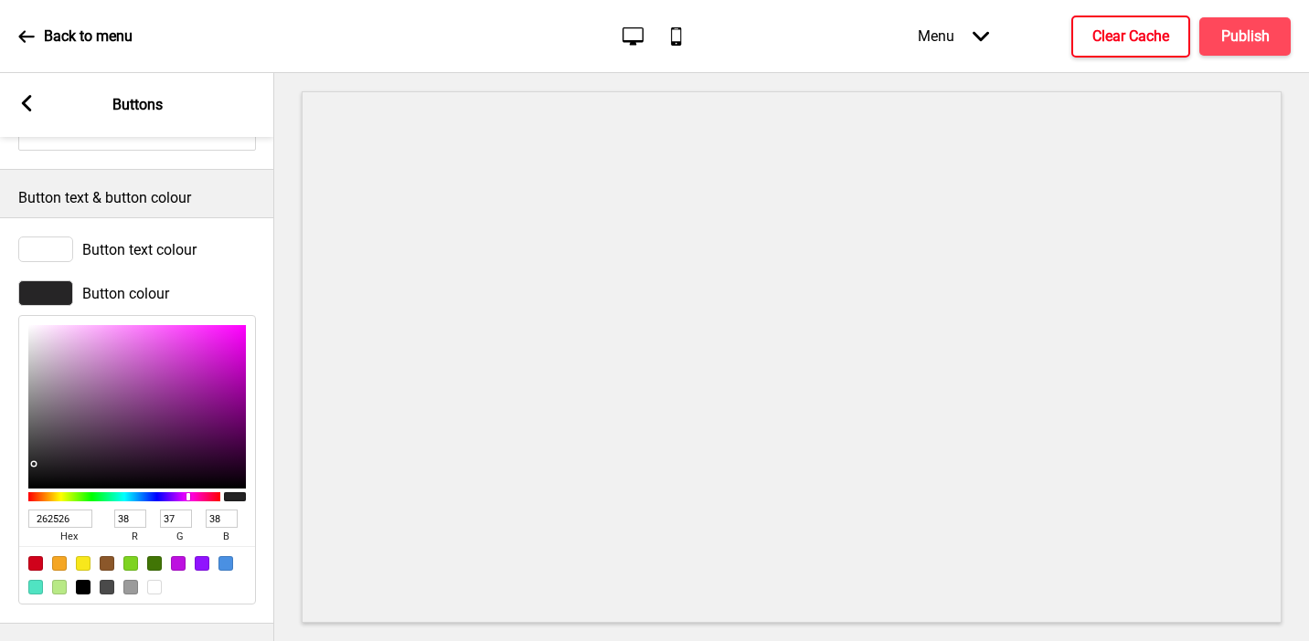
click at [57, 520] on input "262526" at bounding box center [60, 519] width 64 height 18
paste input "005929"
type input "005929"
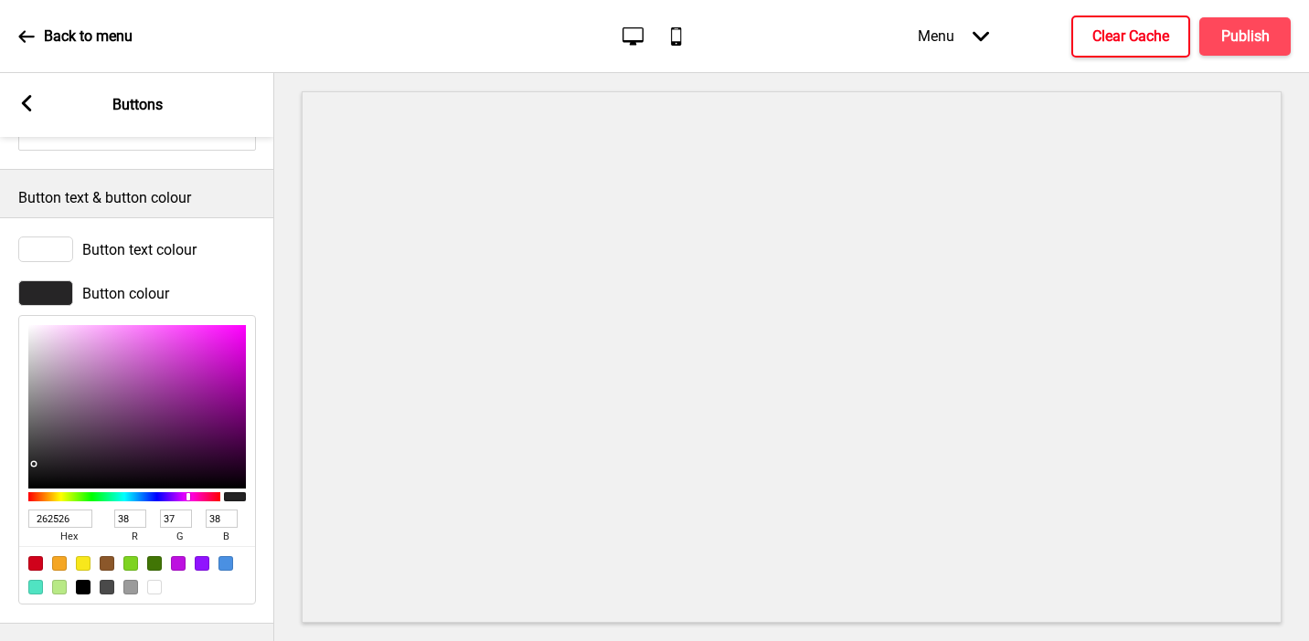
type input "0"
type input "89"
type input "41"
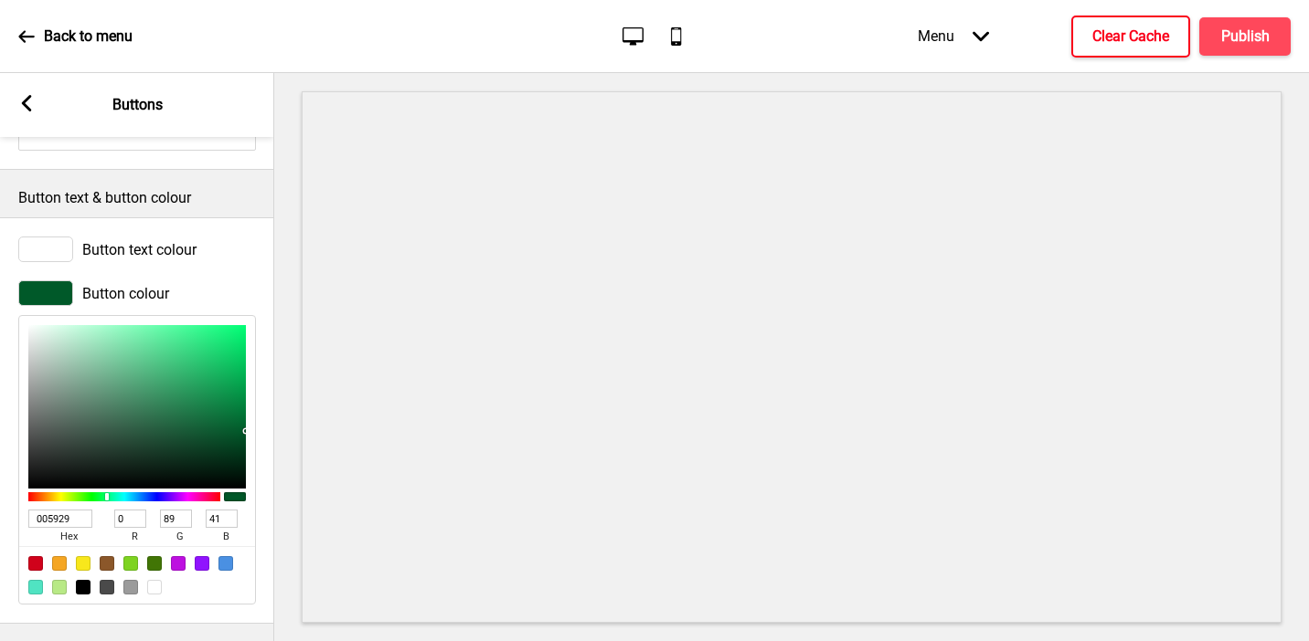
type input "005929"
click at [27, 104] on rect at bounding box center [26, 103] width 16 height 16
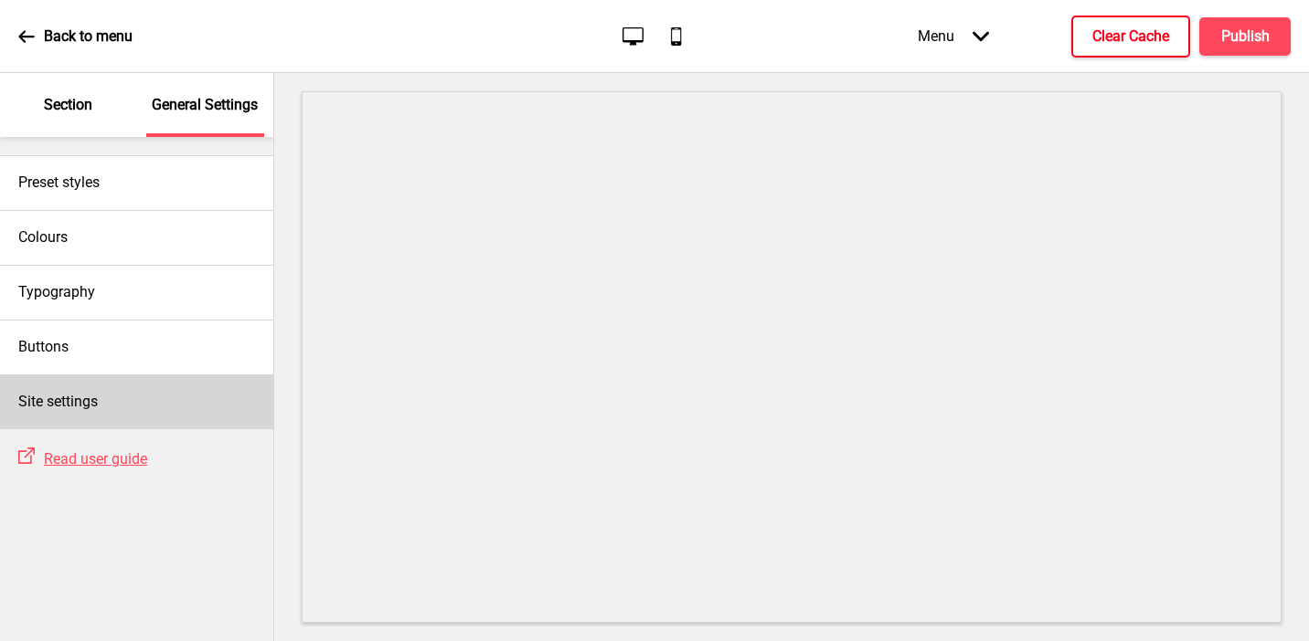
click at [101, 409] on div "Site settings" at bounding box center [136, 402] width 273 height 55
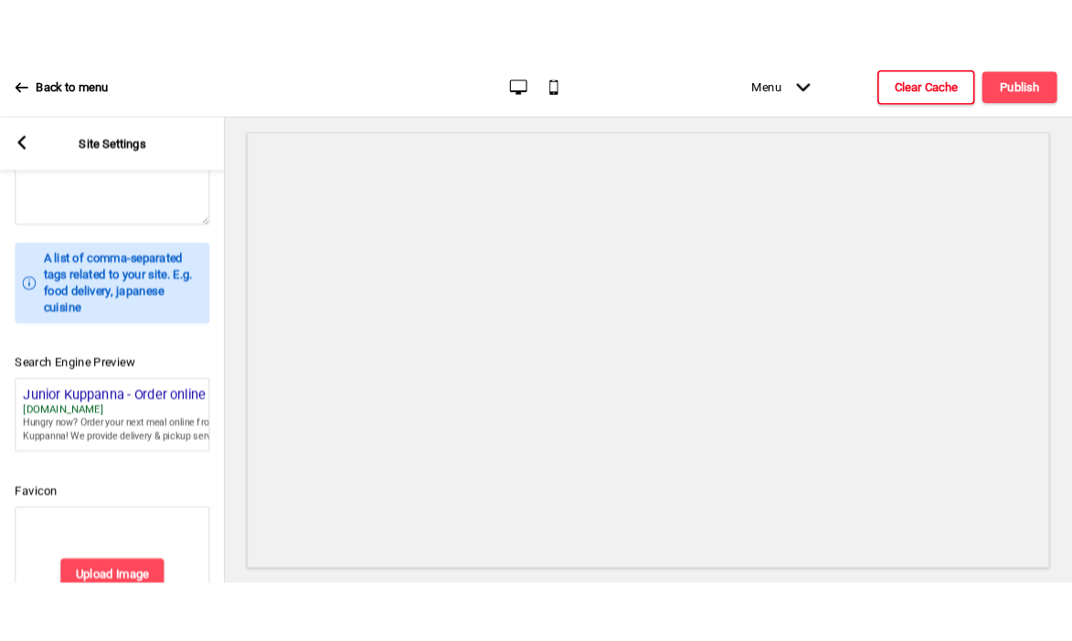
scroll to position [821, 0]
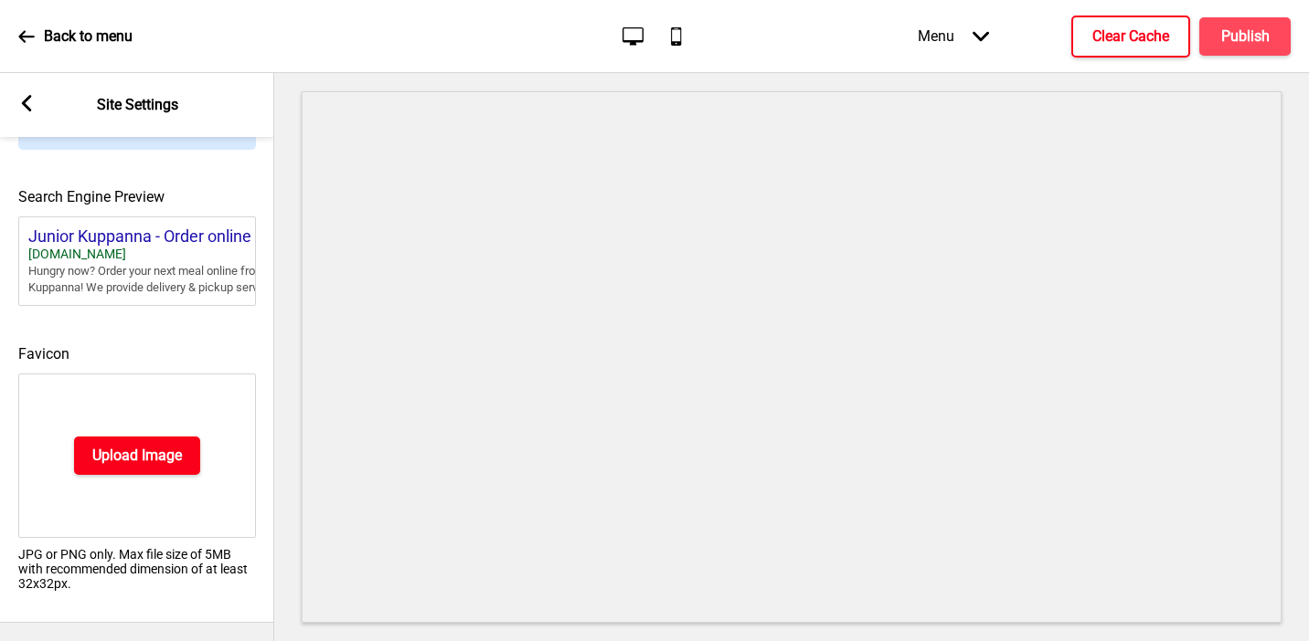
click at [116, 453] on h4 "Upload Image" at bounding box center [137, 456] width 90 height 20
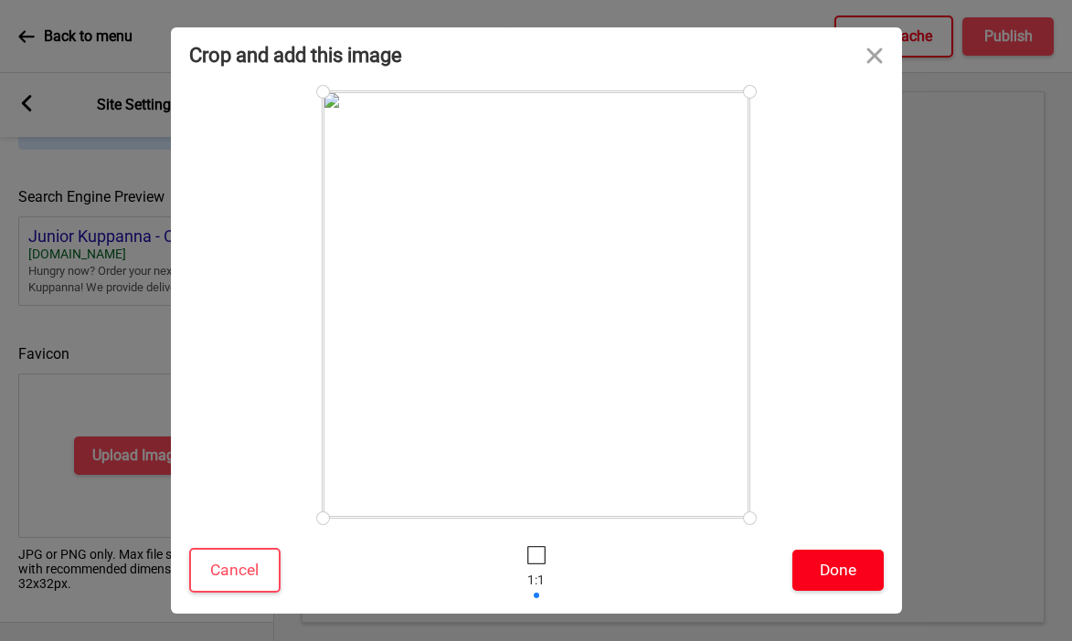
click at [809, 562] on button "Done" at bounding box center [837, 570] width 91 height 41
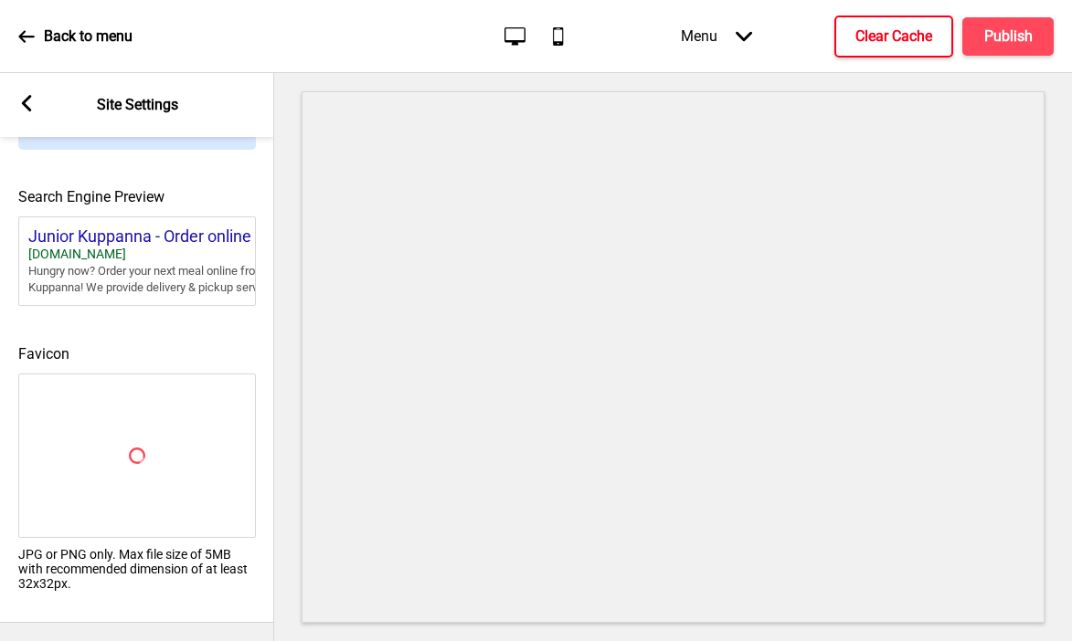
scroll to position [793, 0]
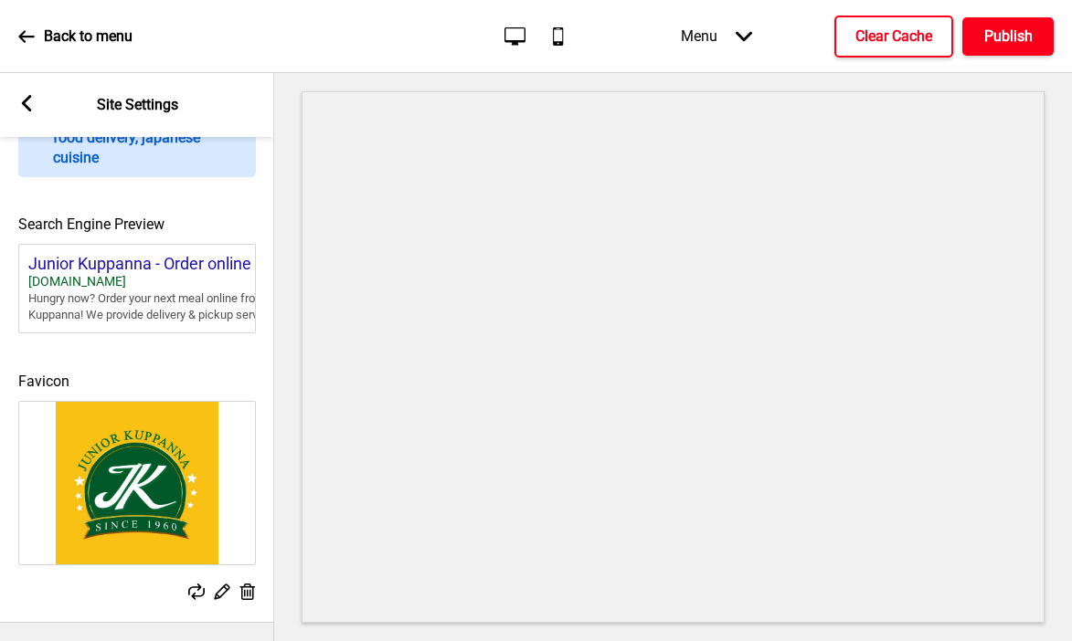
click at [1014, 22] on button "Publish" at bounding box center [1007, 36] width 91 height 38
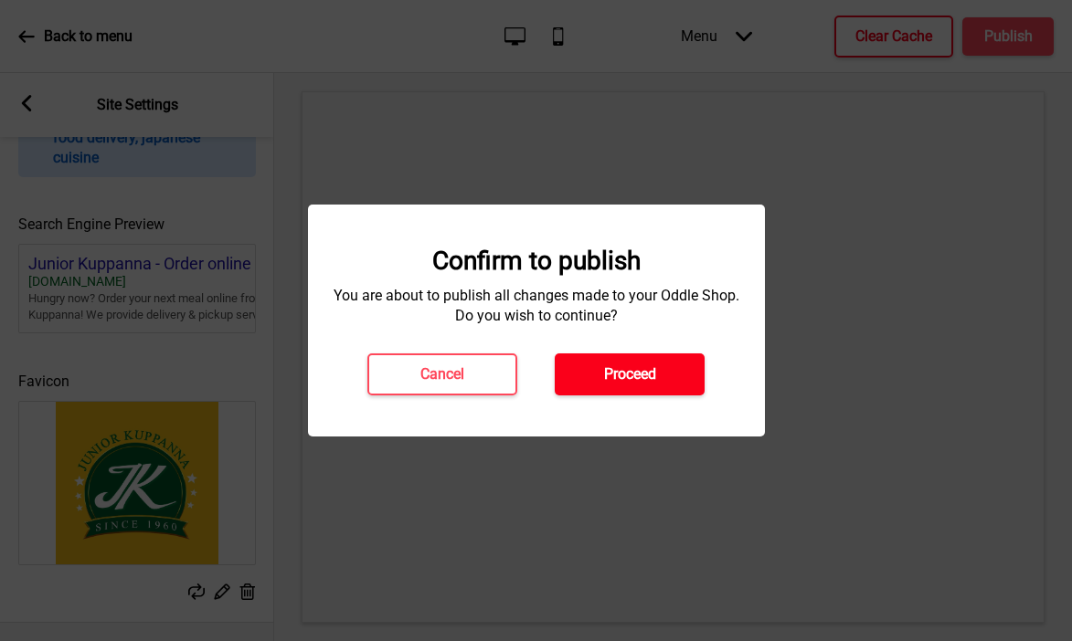
click at [655, 376] on h4 "Proceed" at bounding box center [630, 375] width 52 height 20
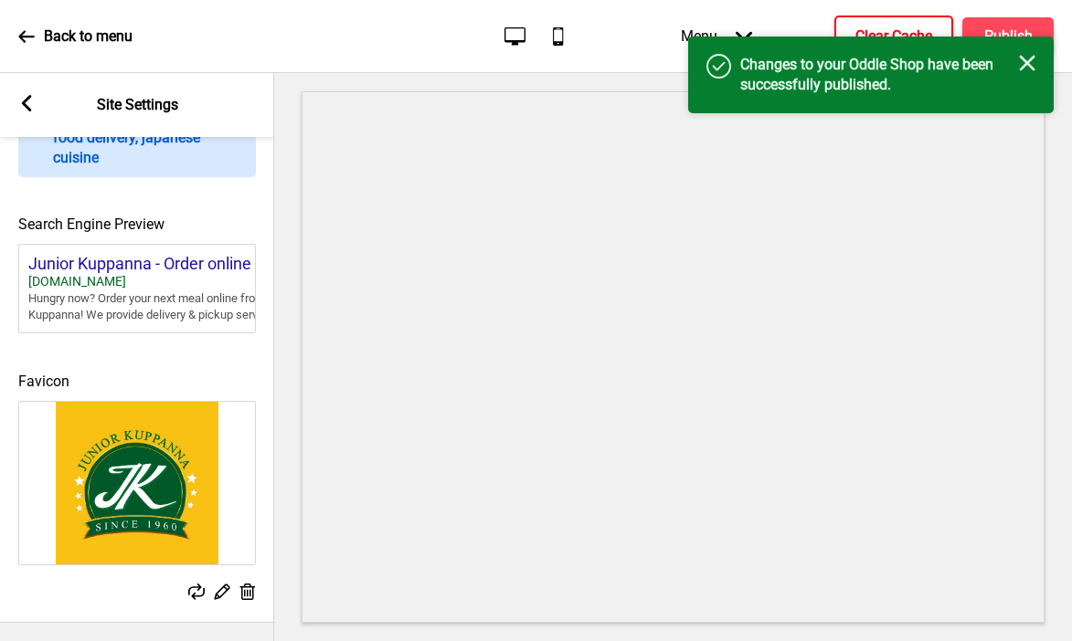
click at [26, 99] on icon at bounding box center [27, 103] width 10 height 16
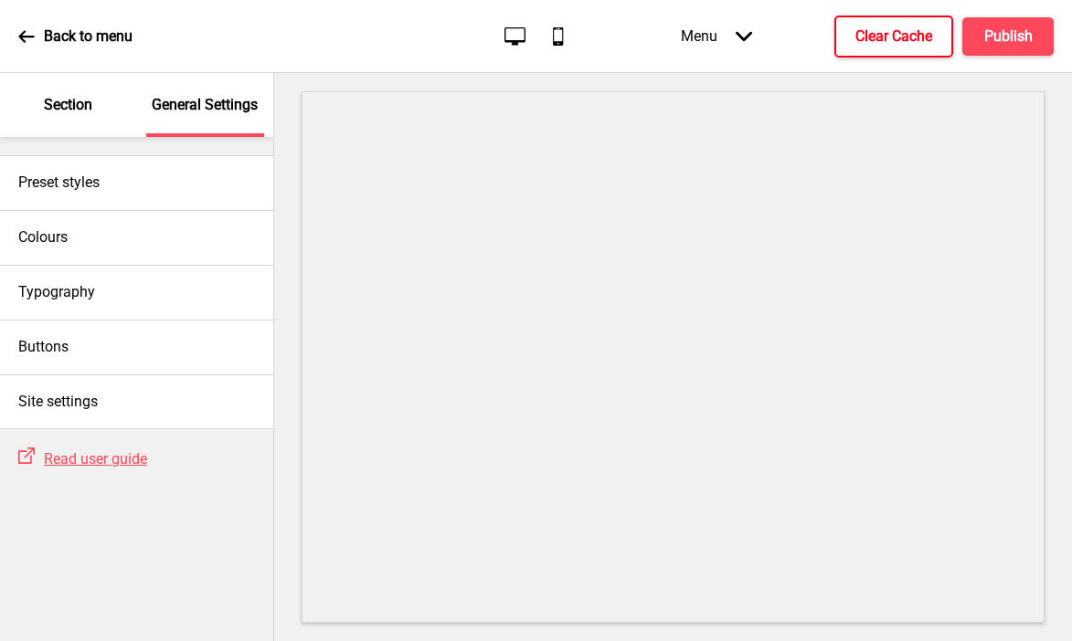
click at [61, 92] on div "Section" at bounding box center [68, 105] width 119 height 64
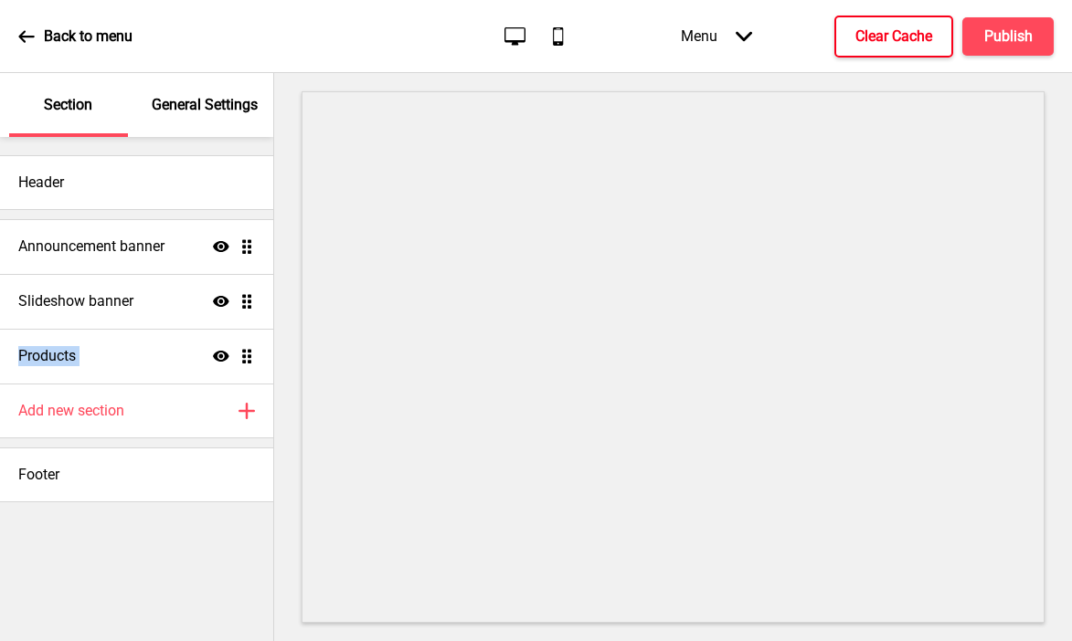
drag, startPoint x: 248, startPoint y: 355, endPoint x: 234, endPoint y: 246, distance: 110.5
click at [234, 246] on ul "Slideshow banner Show Drag Products Show Drag Announcement banner Show Drag" at bounding box center [136, 301] width 273 height 164
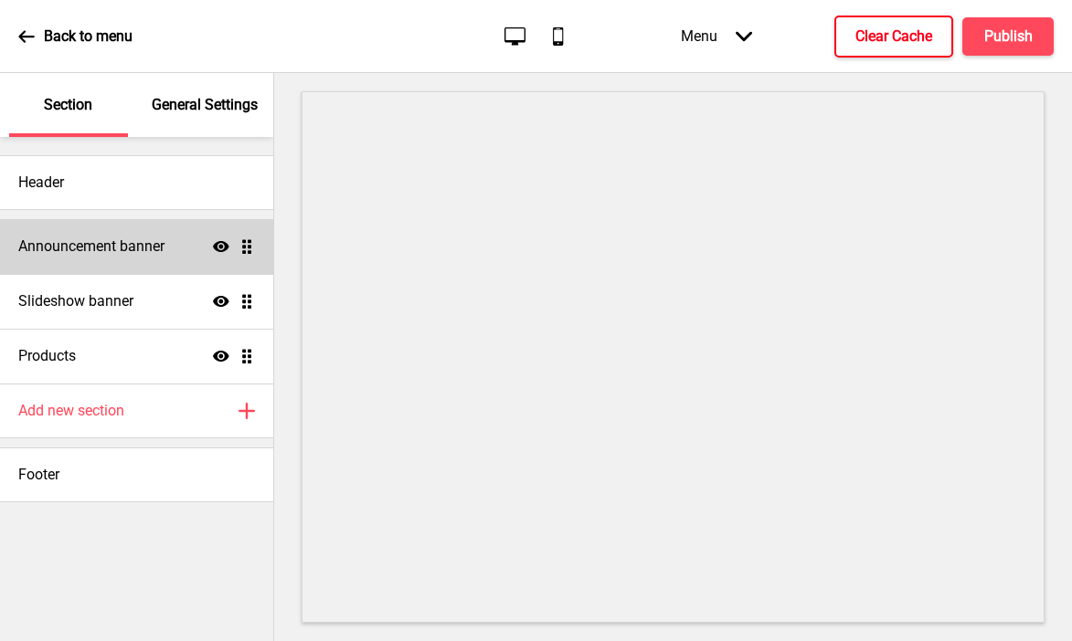
click at [143, 251] on h4 "Announcement banner" at bounding box center [91, 247] width 146 height 20
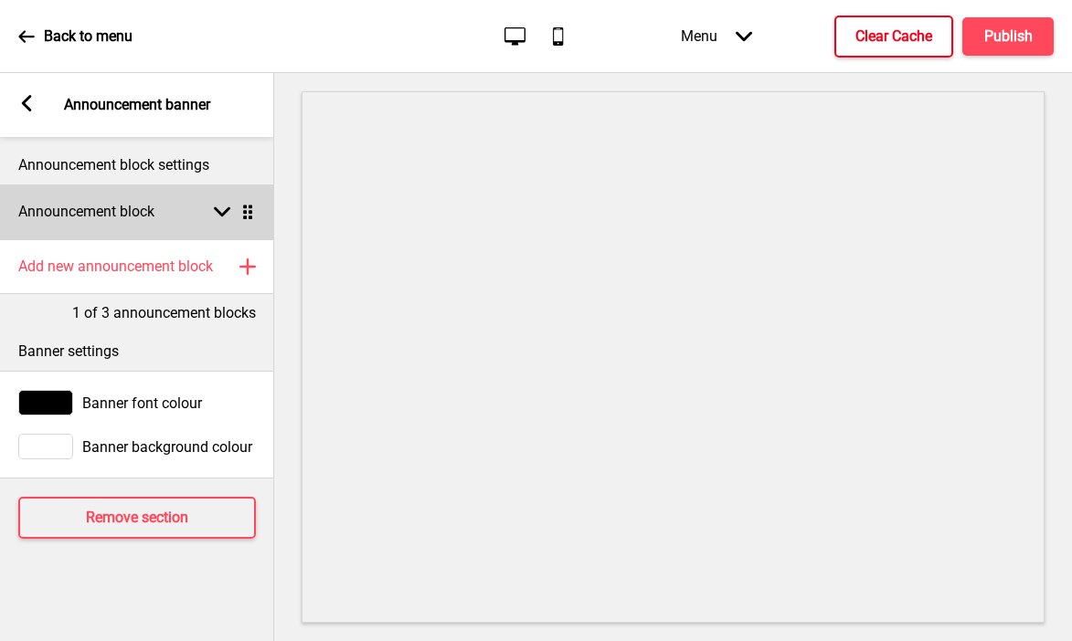
click at [174, 206] on div "Announcement block Arrow down Drag" at bounding box center [137, 212] width 274 height 55
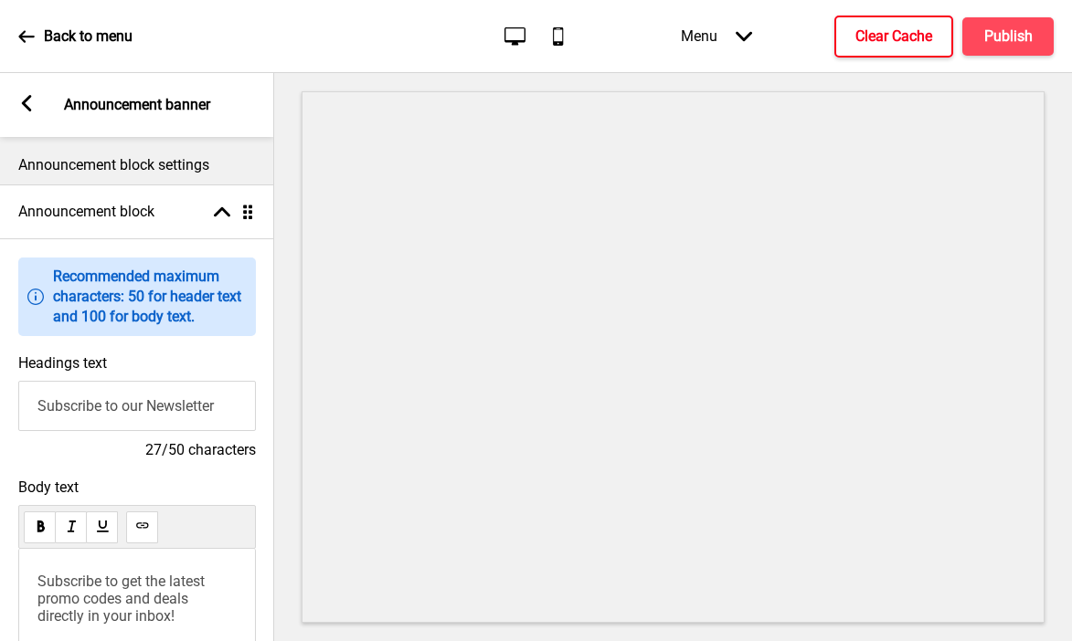
click at [145, 402] on input "Subscribe to our Newsletter" at bounding box center [137, 406] width 238 height 50
type input "Welcome to [PERSON_NAME]"
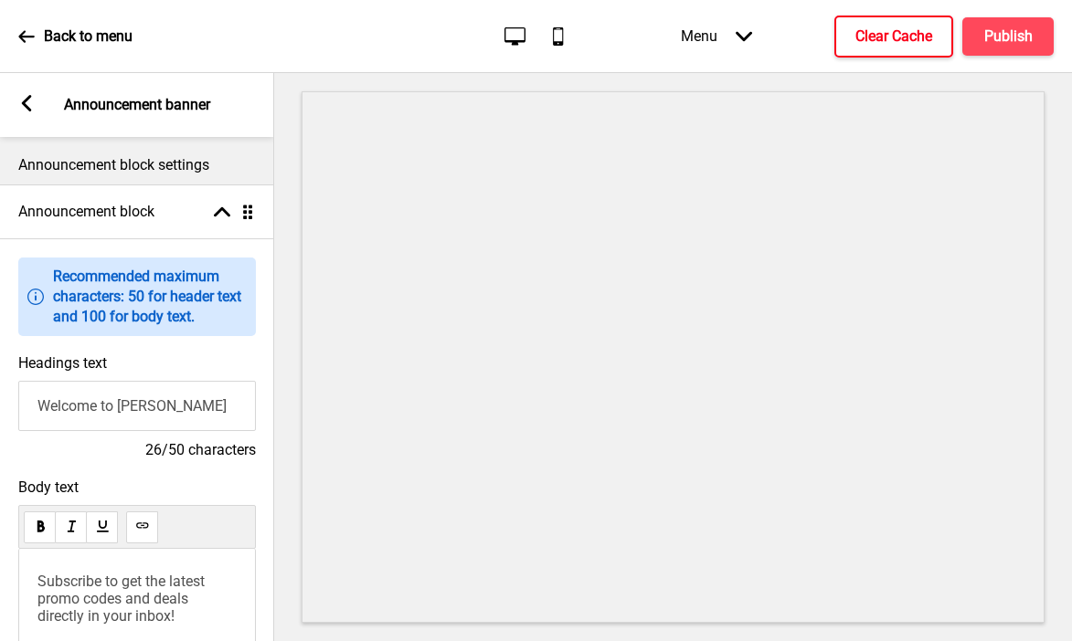
click at [102, 599] on span "Subscribe to get the latest promo codes and deals directly in your inbox!" at bounding box center [122, 599] width 171 height 52
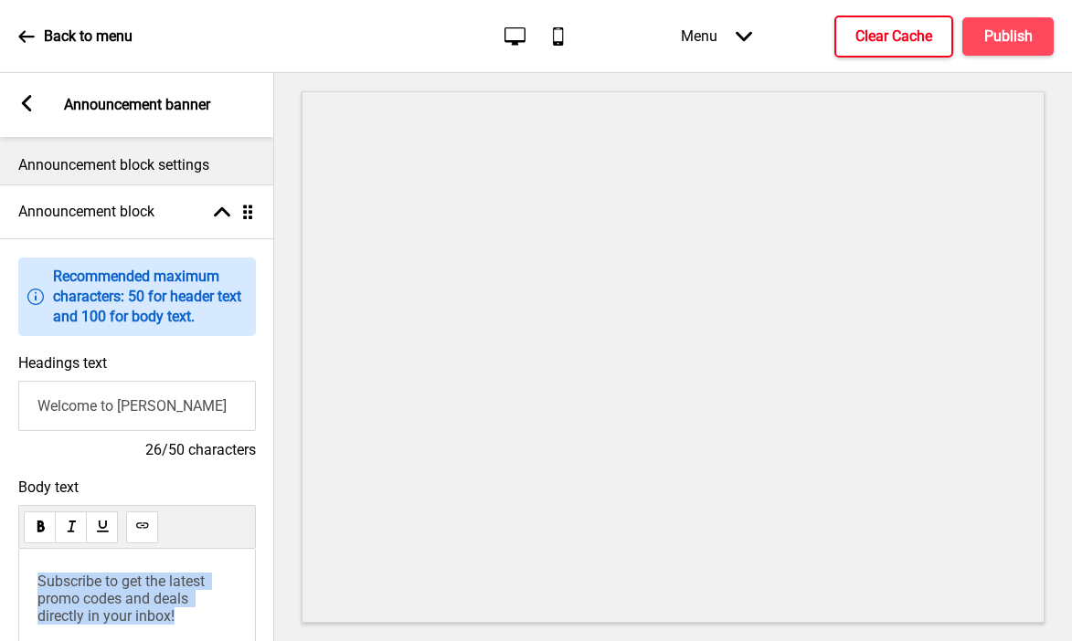
click at [102, 599] on span "Subscribe to get the latest promo codes and deals directly in your inbox!" at bounding box center [122, 599] width 171 height 52
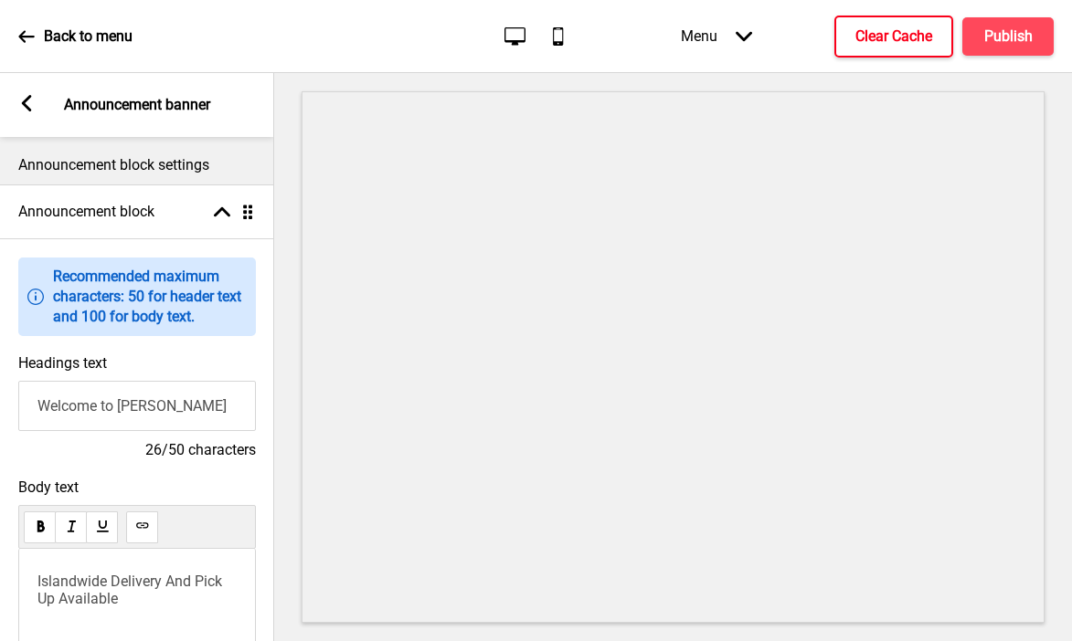
click at [31, 103] on rect at bounding box center [26, 103] width 16 height 16
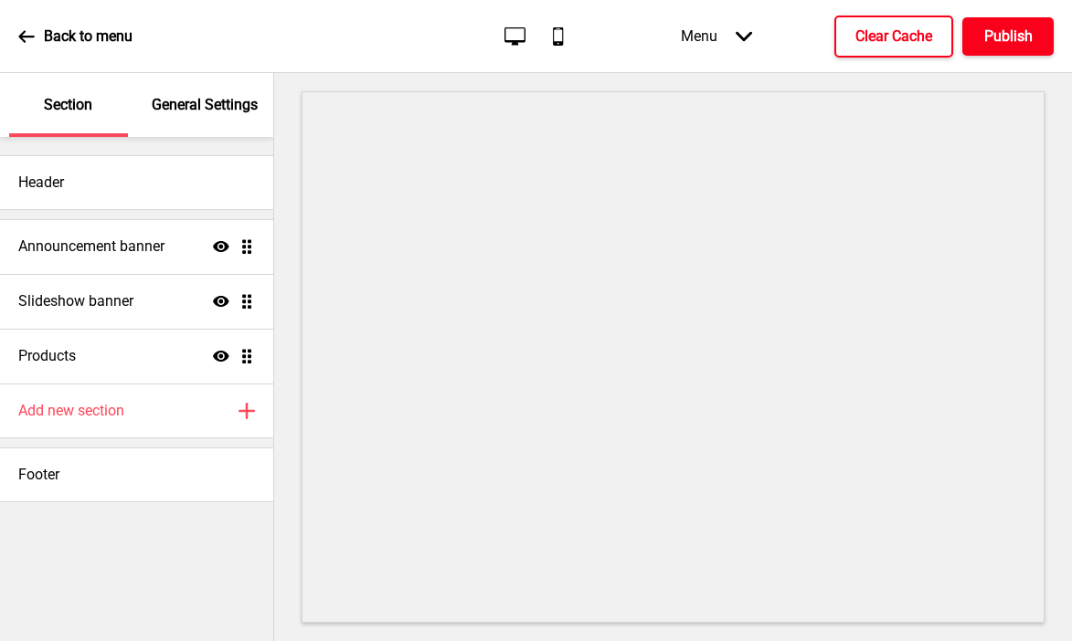
click at [1011, 36] on h4 "Publish" at bounding box center [1008, 36] width 48 height 20
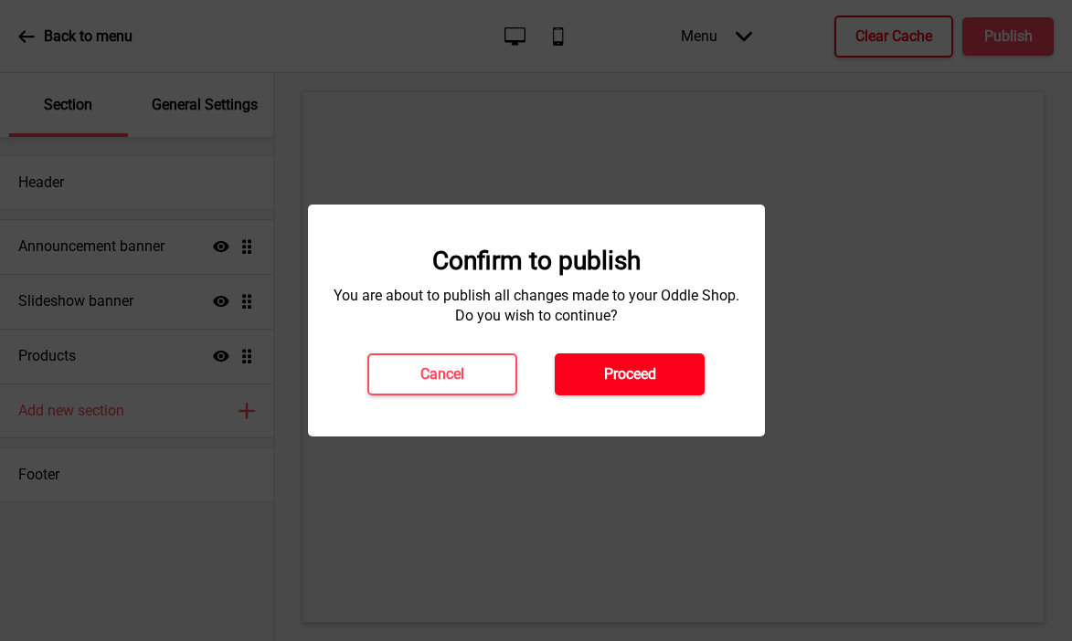
click at [636, 379] on h4 "Proceed" at bounding box center [630, 375] width 52 height 20
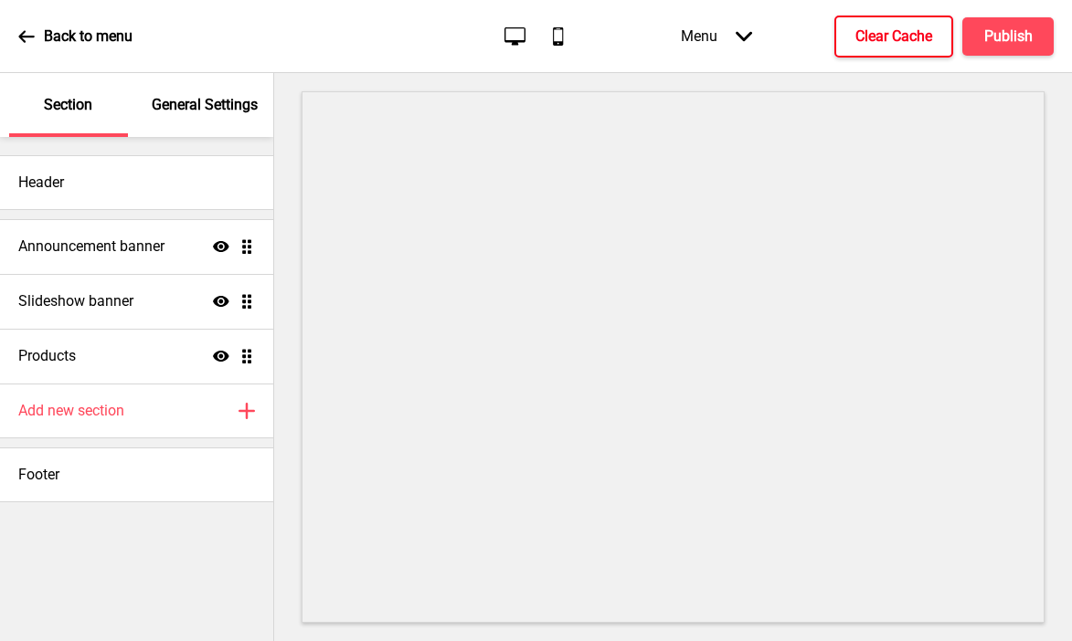
click at [887, 45] on h4 "Clear Cache" at bounding box center [893, 36] width 77 height 20
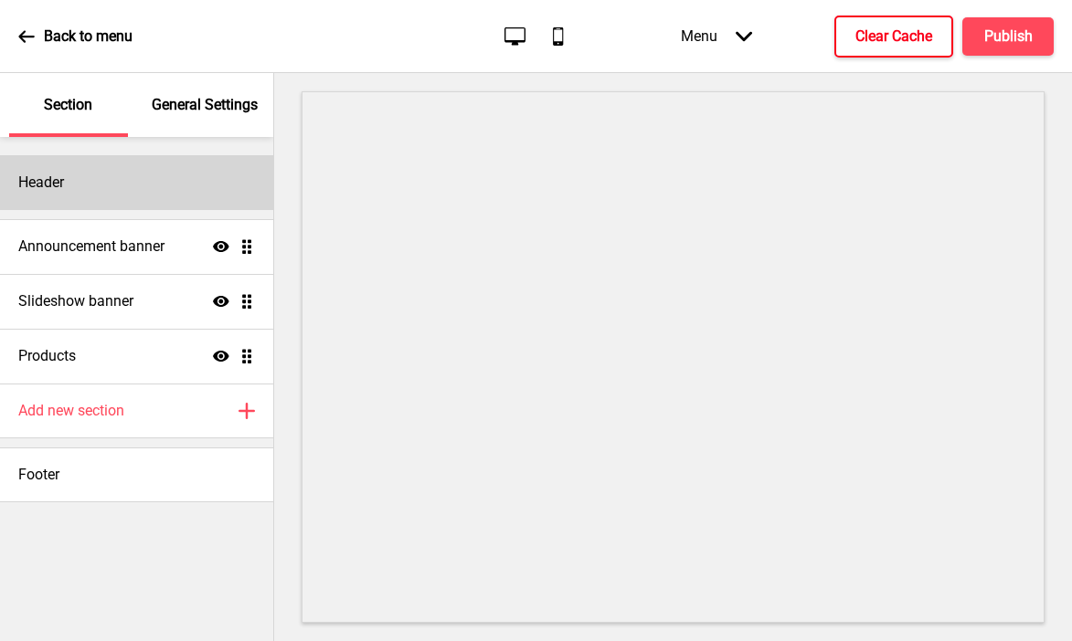
click at [189, 191] on div "Header" at bounding box center [136, 182] width 273 height 55
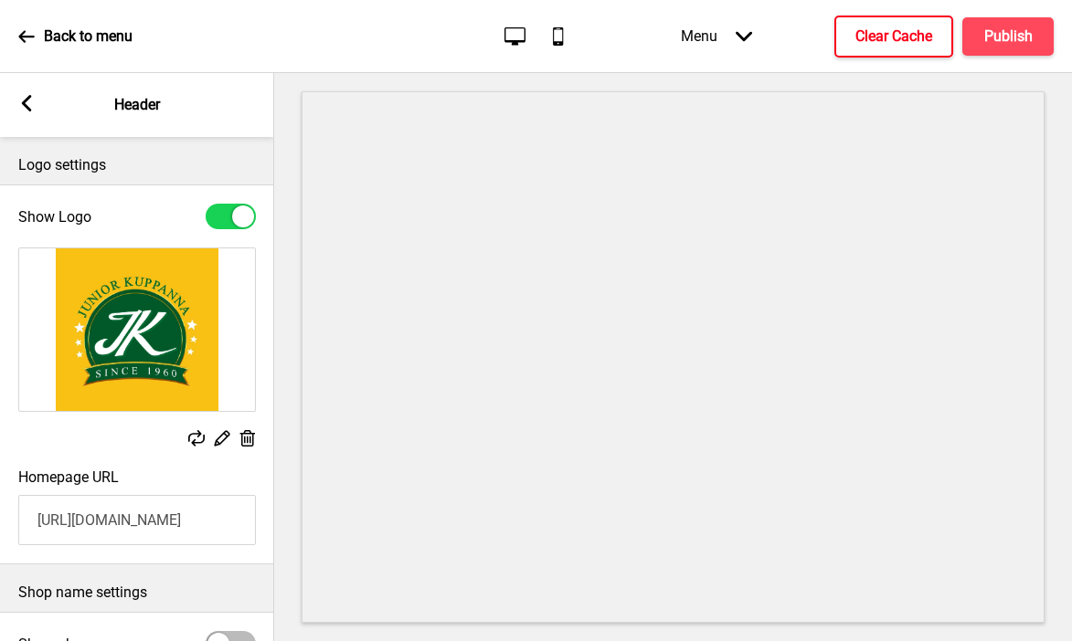
click at [239, 438] on rect at bounding box center [247, 438] width 19 height 19
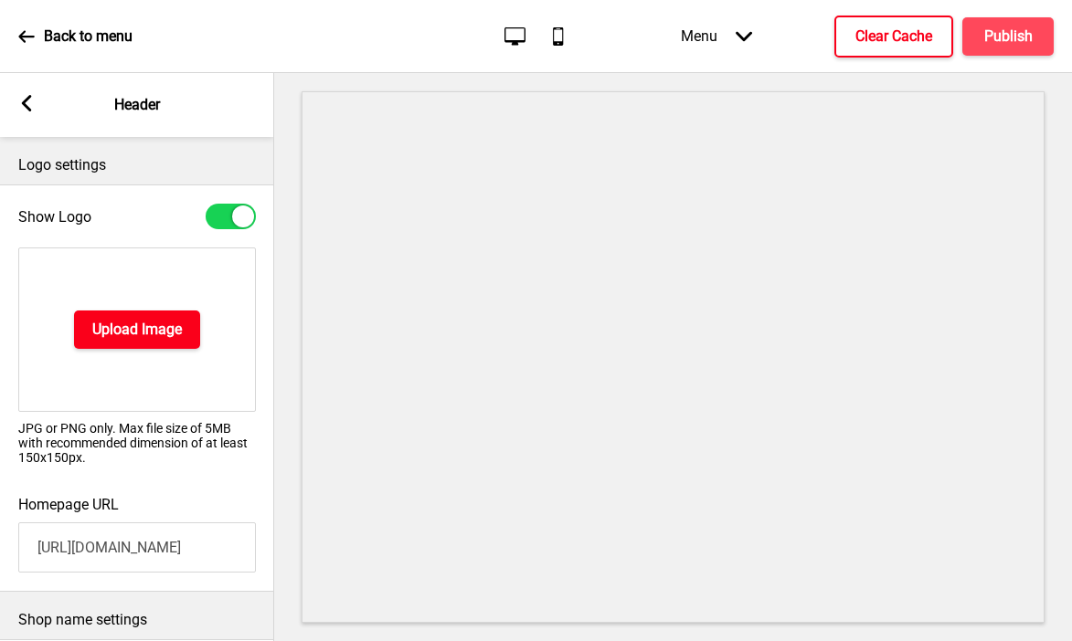
click at [155, 325] on h4 "Upload Image" at bounding box center [137, 330] width 90 height 20
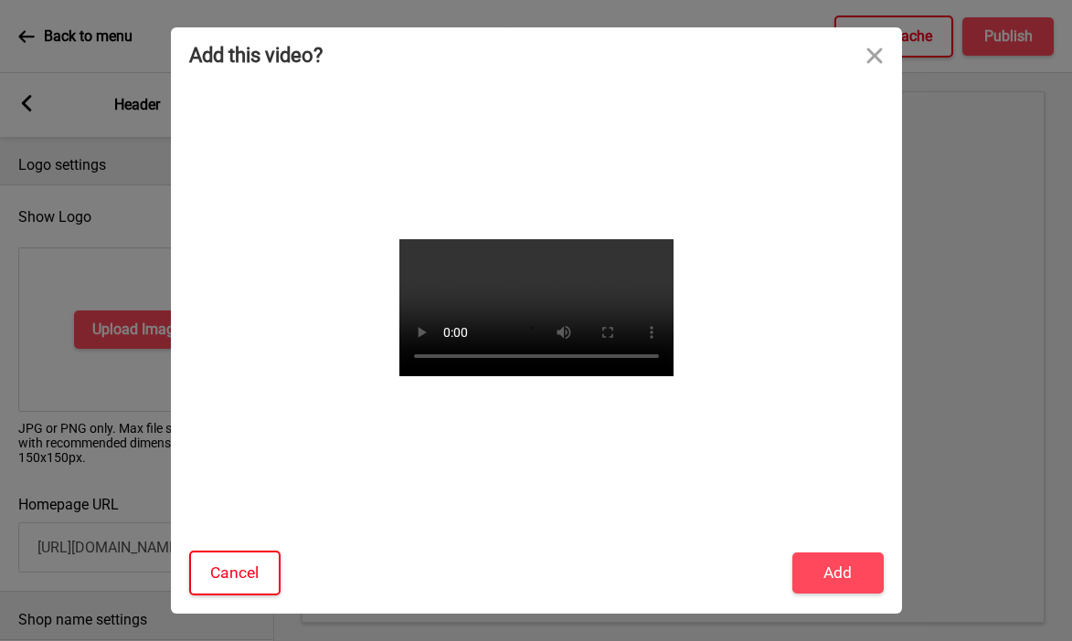
click at [225, 588] on button "Cancel" at bounding box center [234, 573] width 91 height 45
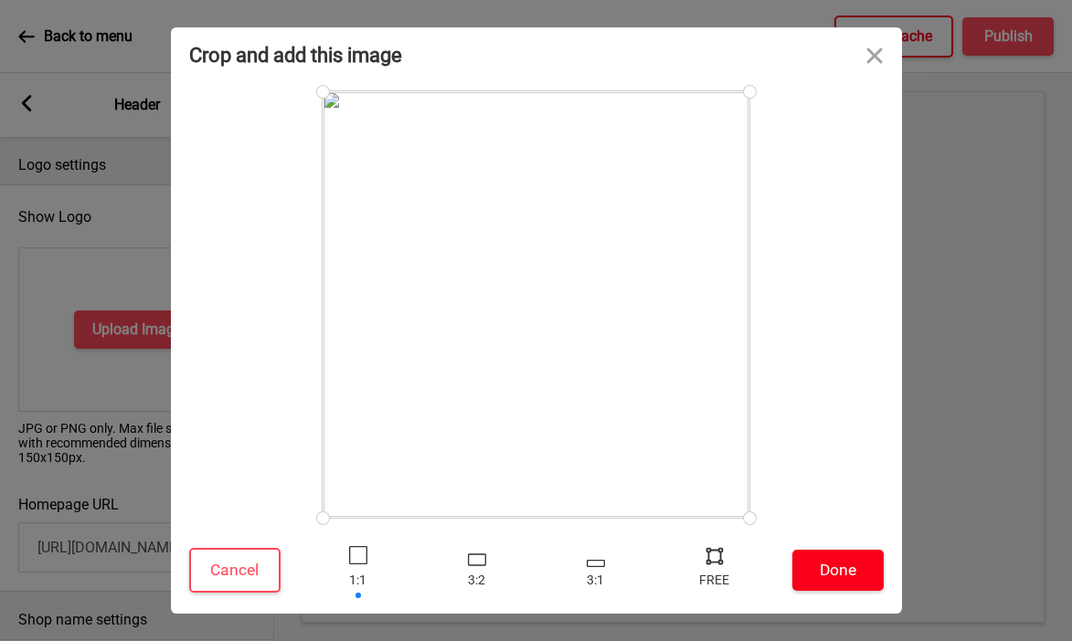
click at [844, 579] on button "Done" at bounding box center [837, 570] width 91 height 41
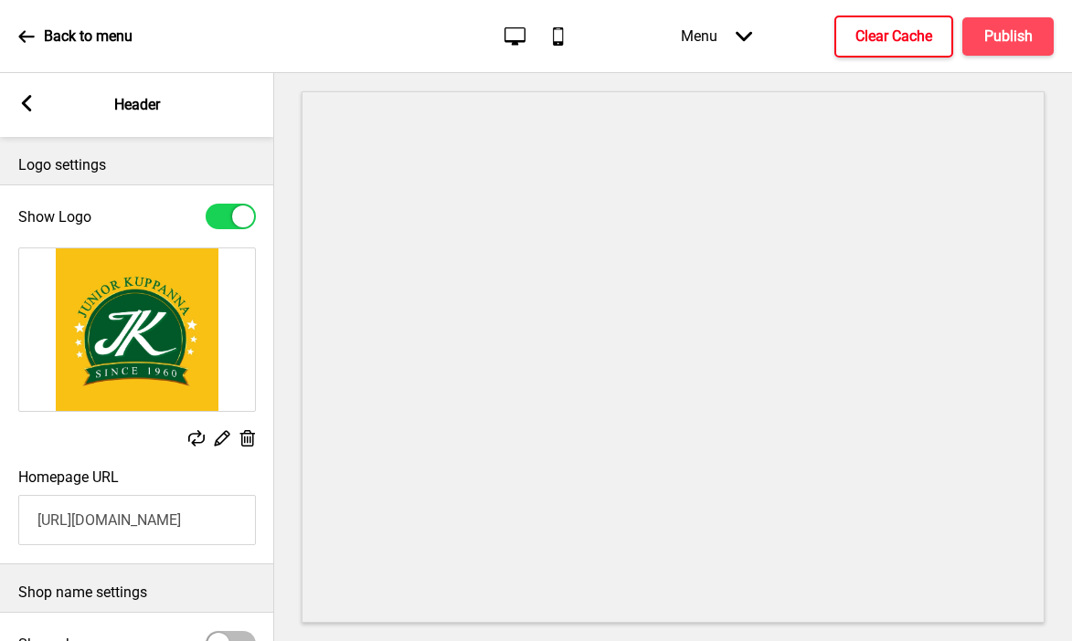
click at [247, 437] on icon at bounding box center [248, 438] width 16 height 16
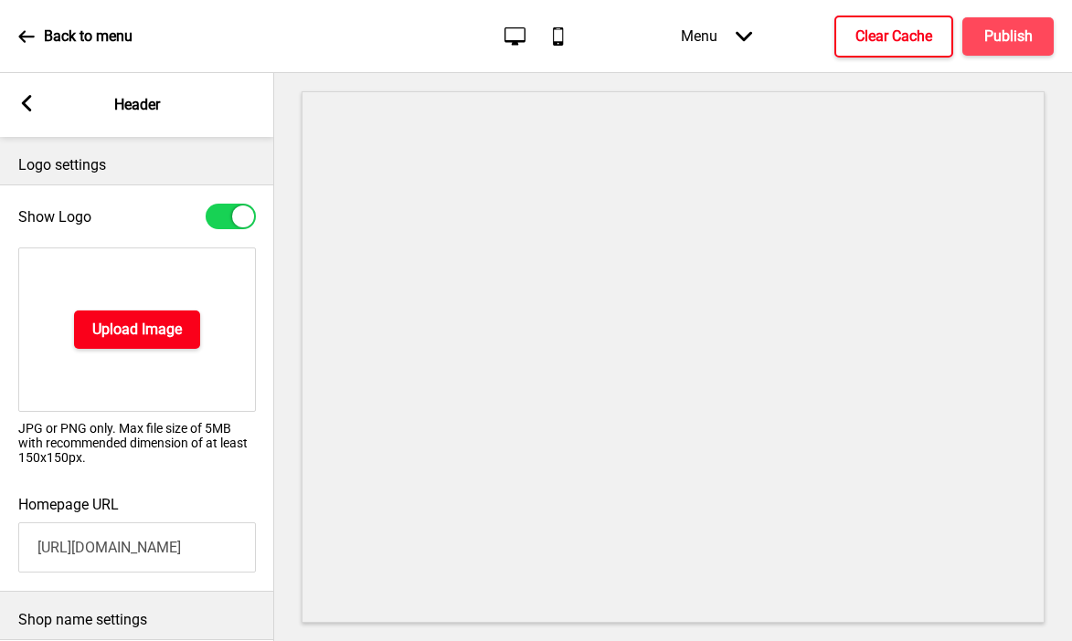
click at [138, 327] on h4 "Upload Image" at bounding box center [137, 330] width 90 height 20
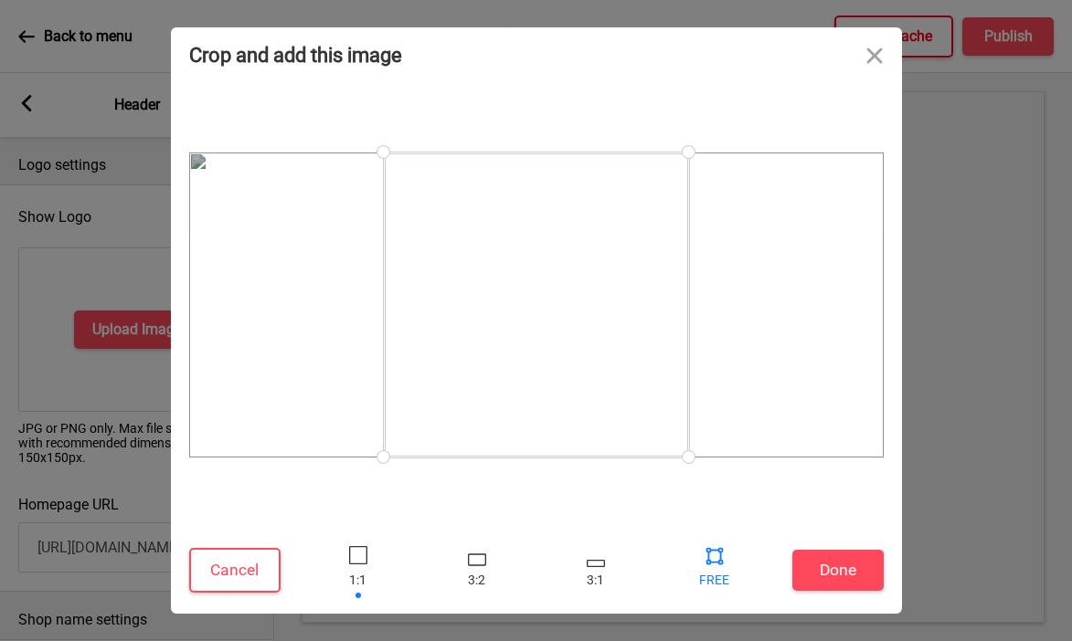
click at [717, 550] on div at bounding box center [714, 555] width 27 height 27
drag, startPoint x: 689, startPoint y: 450, endPoint x: 1056, endPoint y: 517, distance: 373.5
click at [1054, 503] on div "Crop and add this image Cancel Done Drop a file here Drag & drop files here or …" at bounding box center [536, 320] width 1072 height 641
drag, startPoint x: 384, startPoint y: 448, endPoint x: 150, endPoint y: 450, distance: 233.9
click at [150, 450] on div "Crop and add this image Cancel Done Drop a file here Drag & drop files here or …" at bounding box center [536, 320] width 1072 height 641
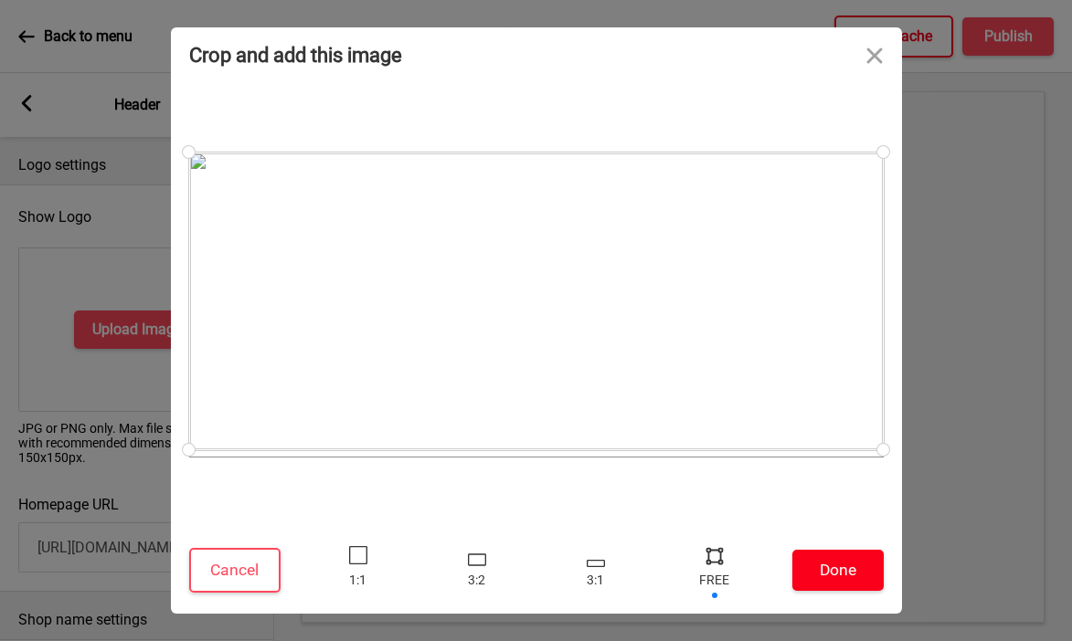
click at [827, 577] on button "Done" at bounding box center [837, 570] width 91 height 41
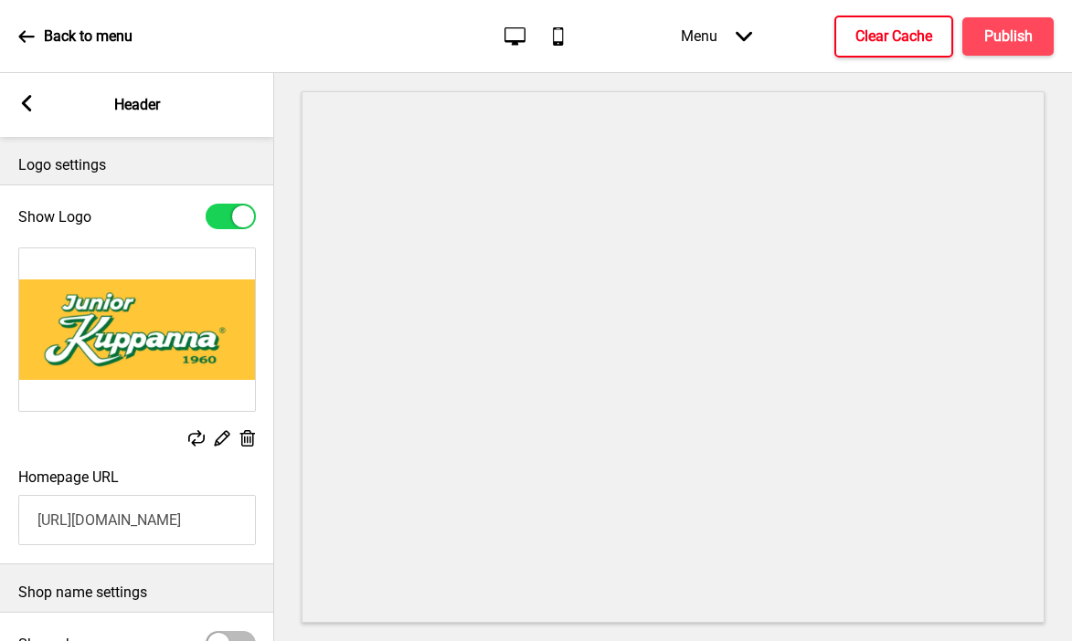
type input "#fec737"
click at [116, 427] on div "Replace Edit Delete" at bounding box center [137, 348] width 274 height 221
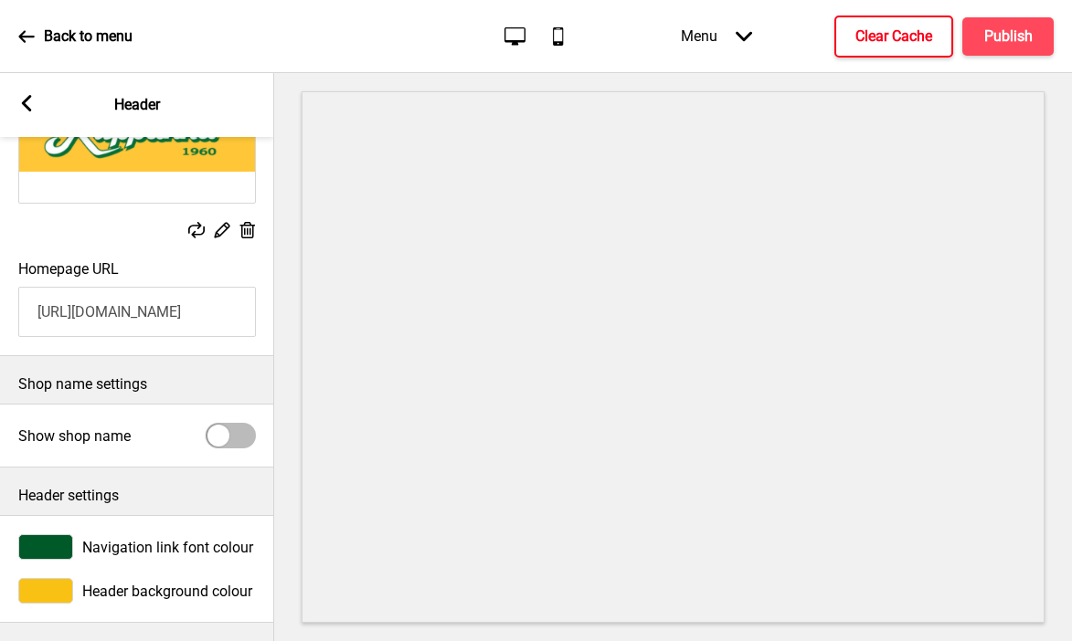
click at [42, 596] on div at bounding box center [45, 591] width 55 height 26
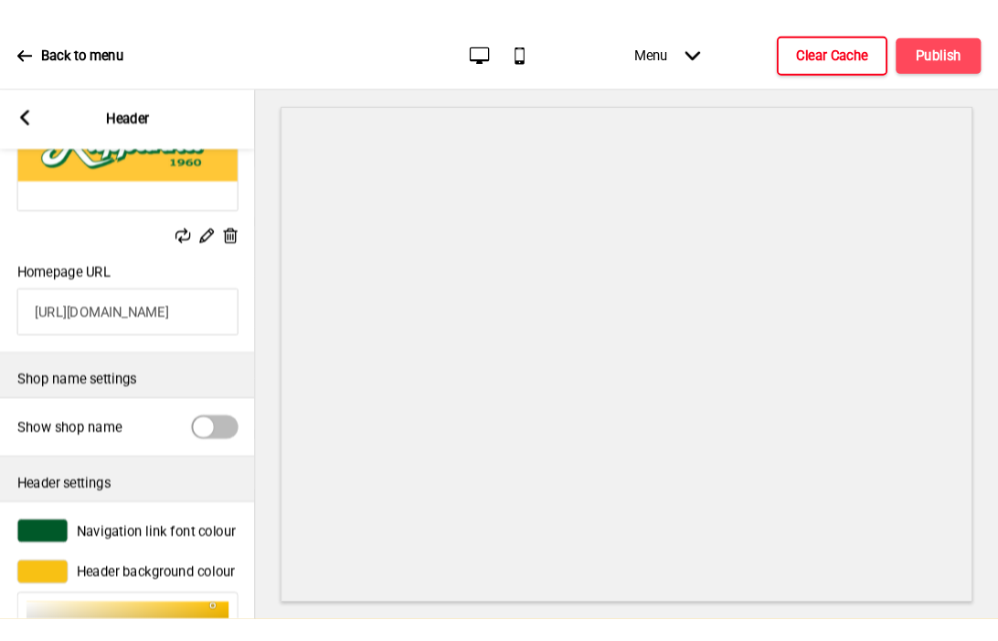
scroll to position [425, 0]
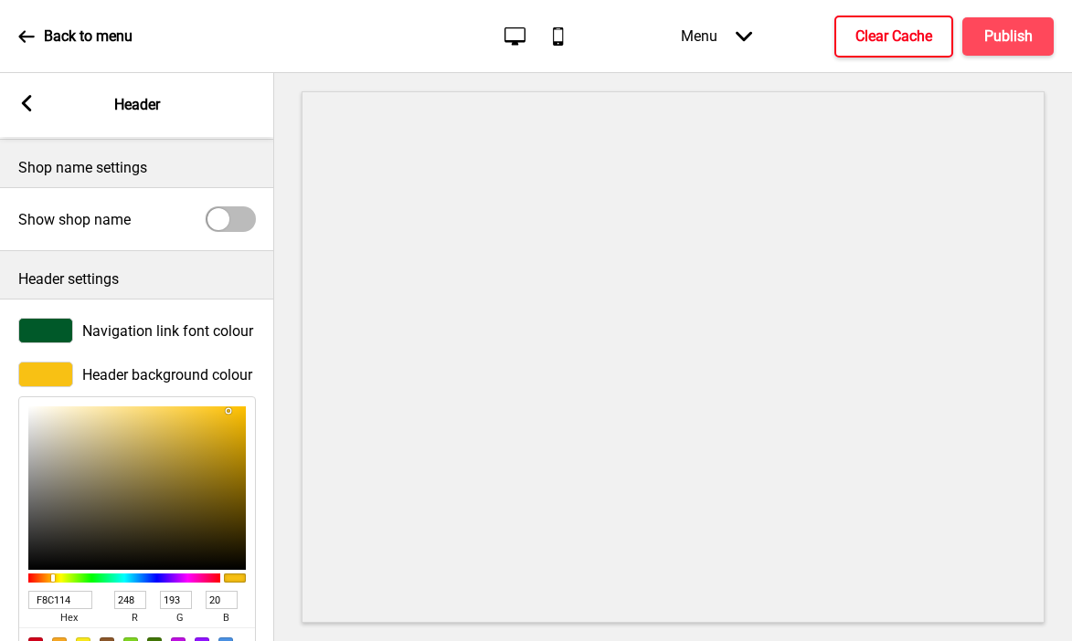
click at [57, 598] on input "F8C114" at bounding box center [60, 600] width 64 height 18
paste input "fec737"
type input "fec737"
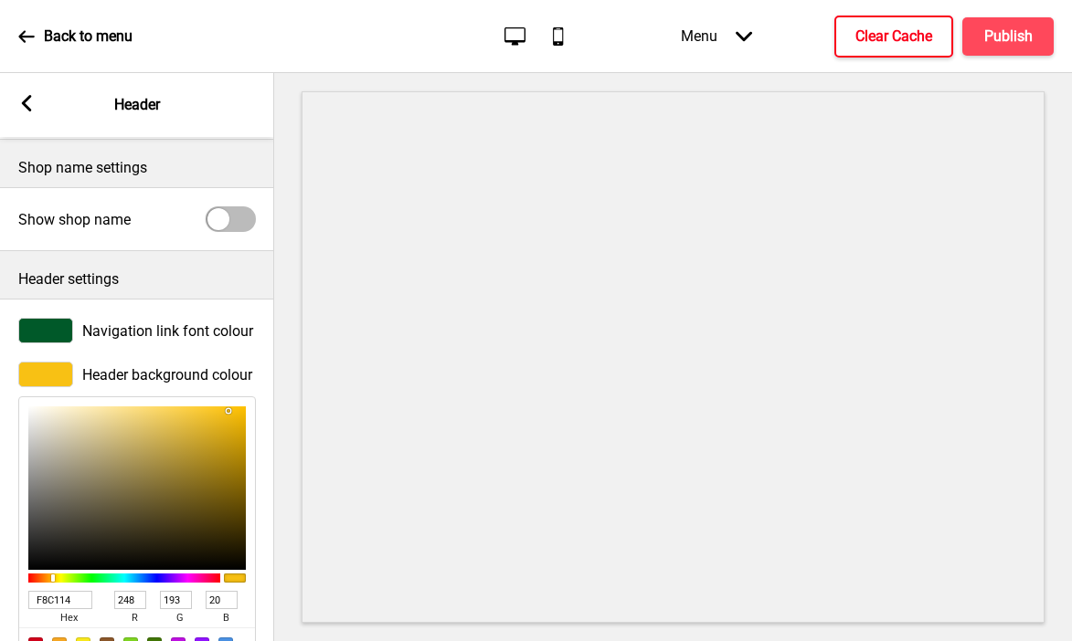
type input "254"
type input "199"
type input "55"
type input "FEC737"
click at [989, 39] on h4 "Publish" at bounding box center [1008, 36] width 48 height 20
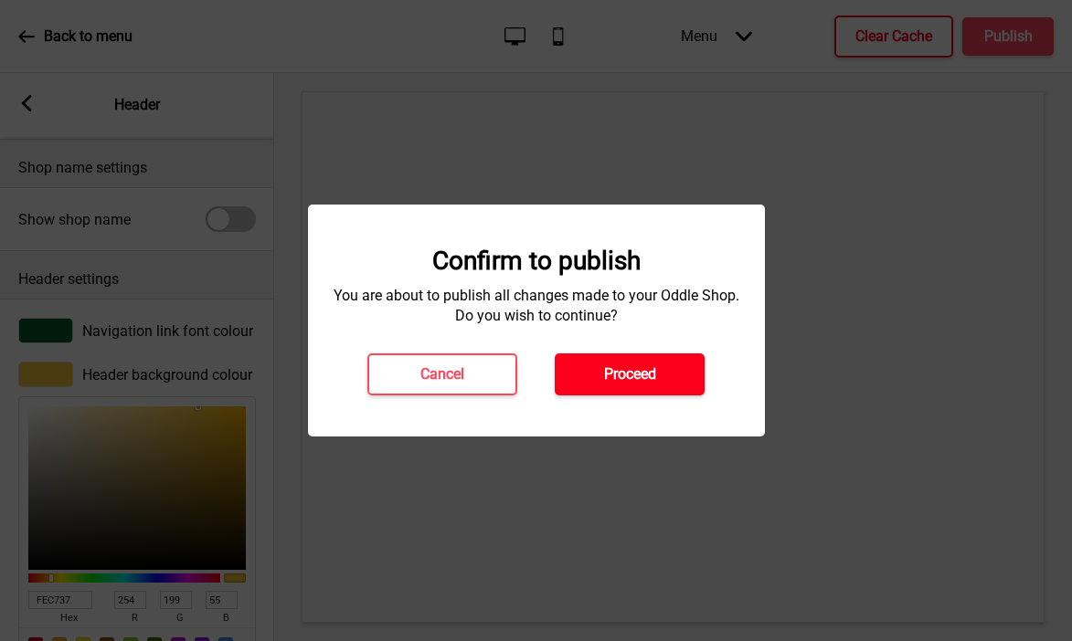
click at [639, 374] on h4 "Proceed" at bounding box center [630, 375] width 52 height 20
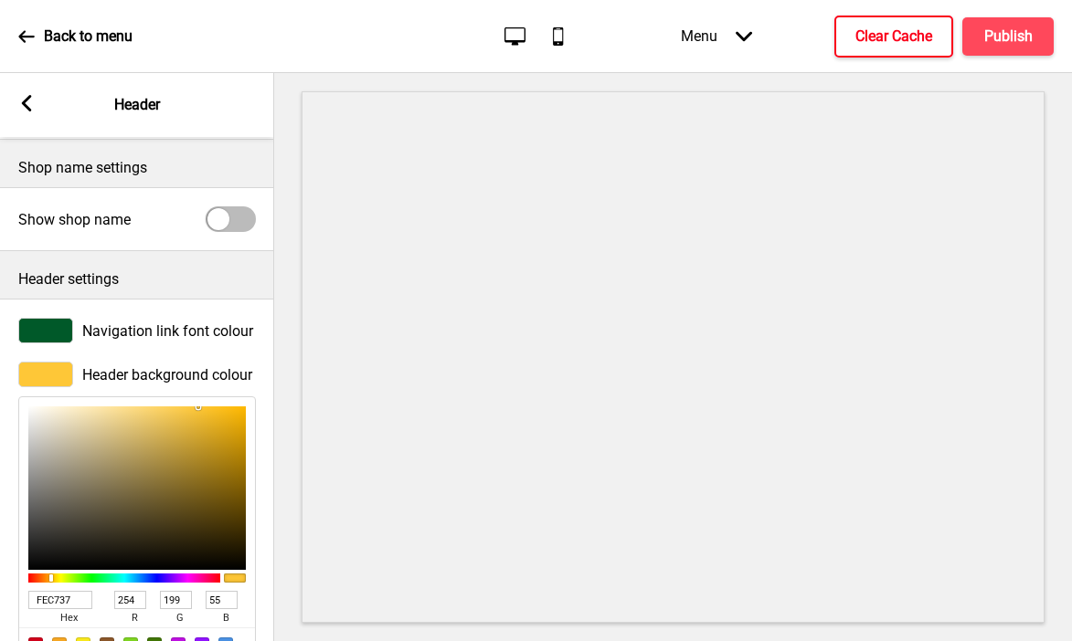
click at [883, 20] on button "Clear Cache" at bounding box center [893, 37] width 119 height 42
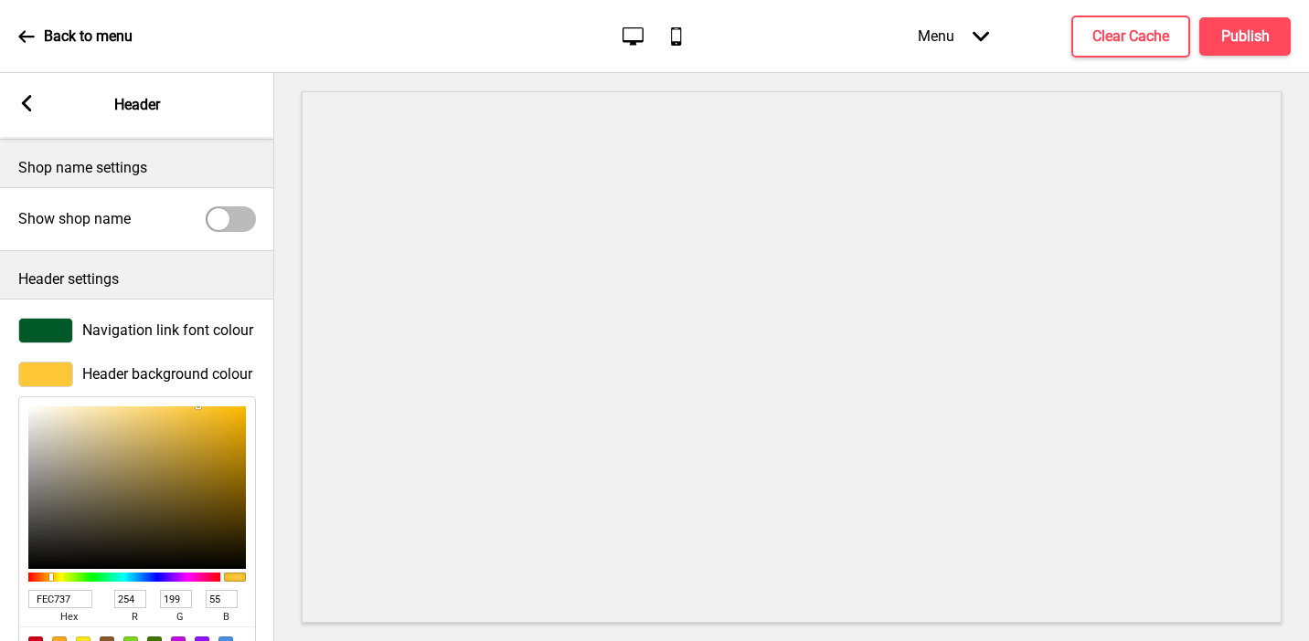
click at [22, 641] on button "X" at bounding box center [11, 650] width 22 height 19
click at [27, 105] on icon at bounding box center [27, 103] width 10 height 16
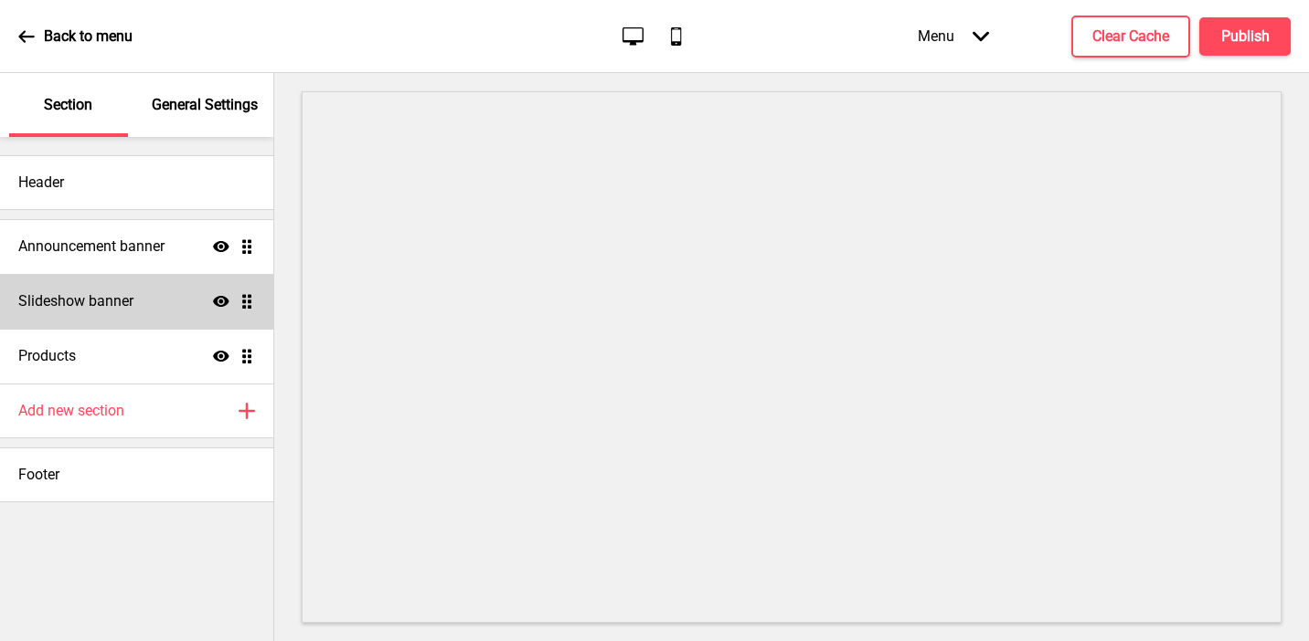
click at [77, 309] on h4 "Slideshow banner" at bounding box center [75, 301] width 115 height 20
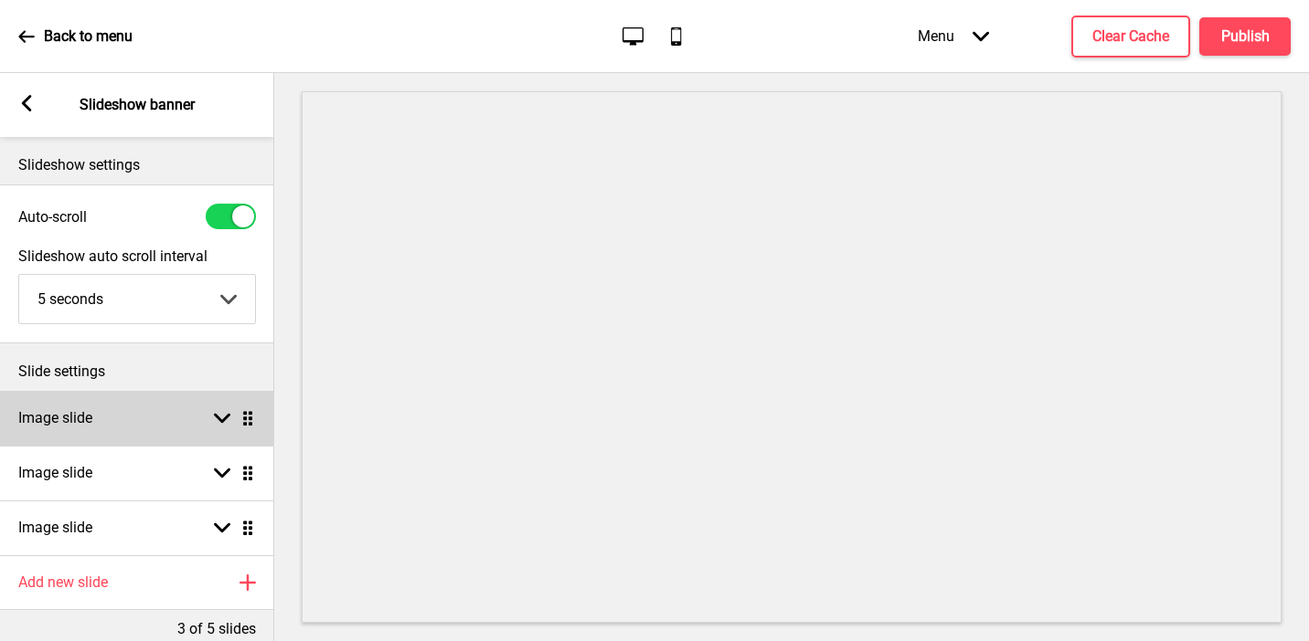
click at [93, 402] on div "Image slide Arrow down Drag" at bounding box center [137, 418] width 274 height 55
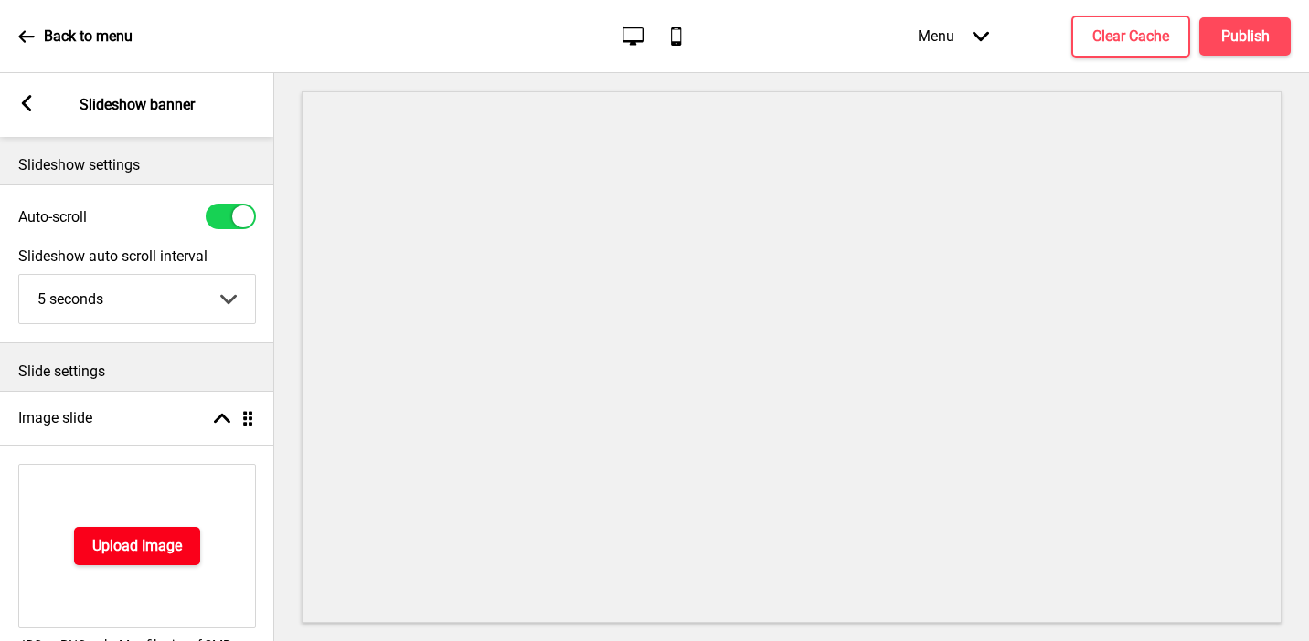
click at [111, 537] on h4 "Upload Image" at bounding box center [137, 546] width 90 height 20
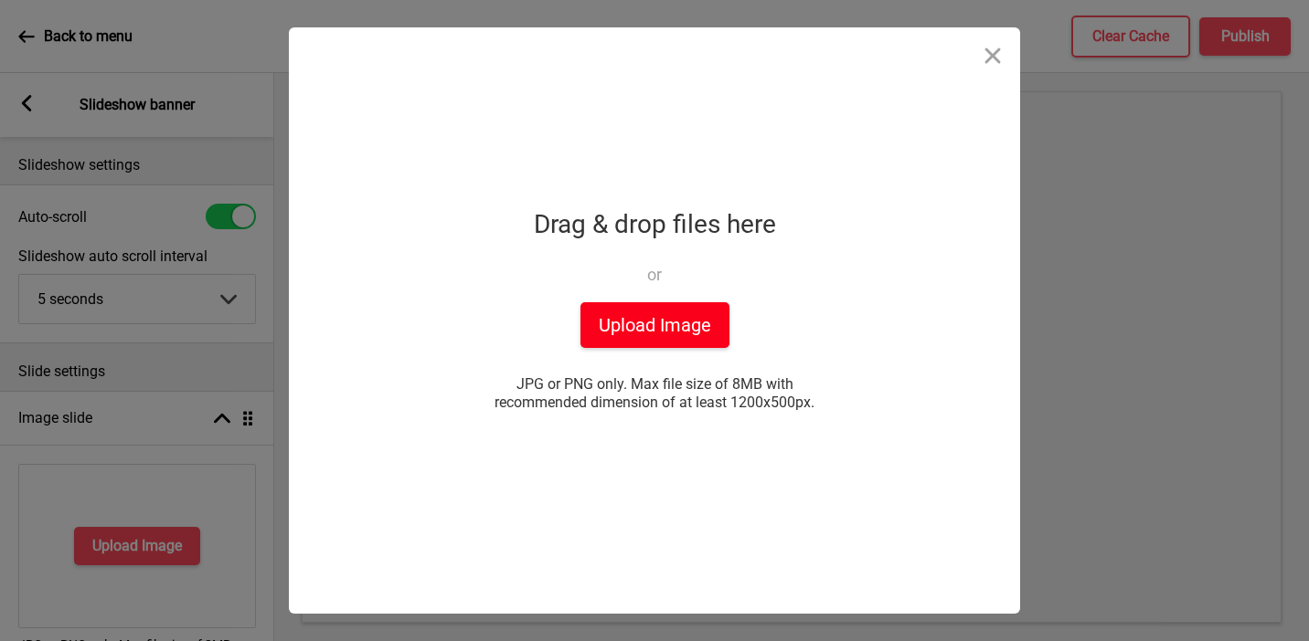
click at [611, 322] on button "Upload Image" at bounding box center [654, 325] width 149 height 46
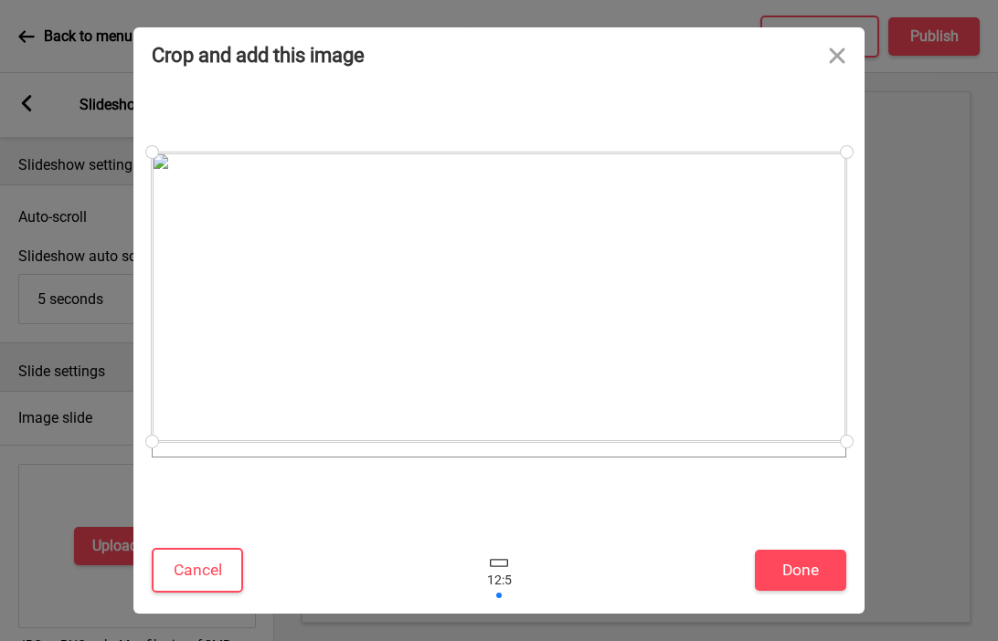
drag, startPoint x: 475, startPoint y: 288, endPoint x: 474, endPoint y: 266, distance: 21.9
click at [474, 266] on div at bounding box center [499, 298] width 694 height 290
click at [812, 580] on button "Done" at bounding box center [800, 570] width 91 height 41
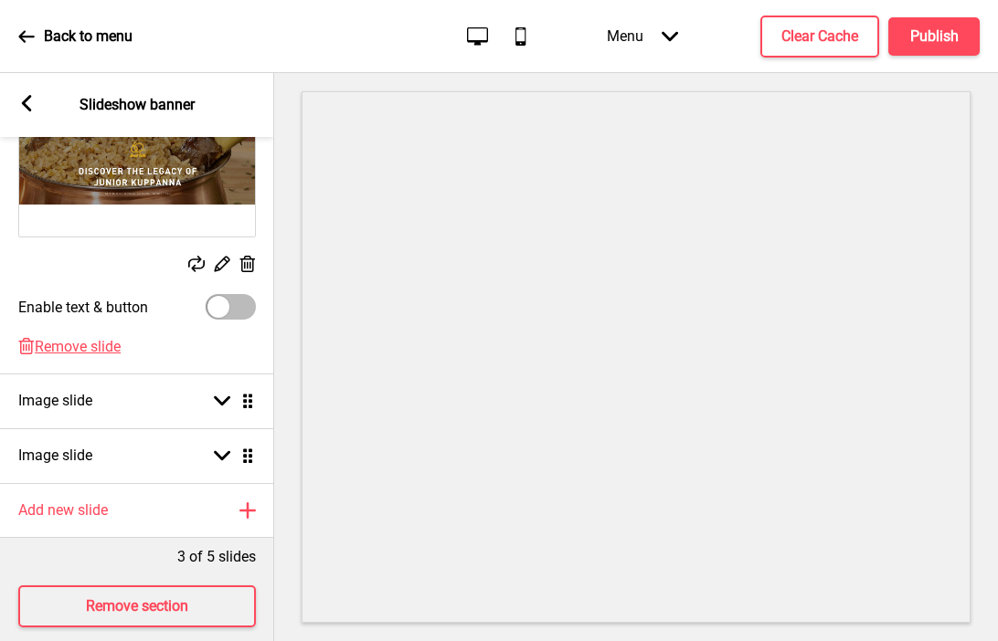
scroll to position [413, 0]
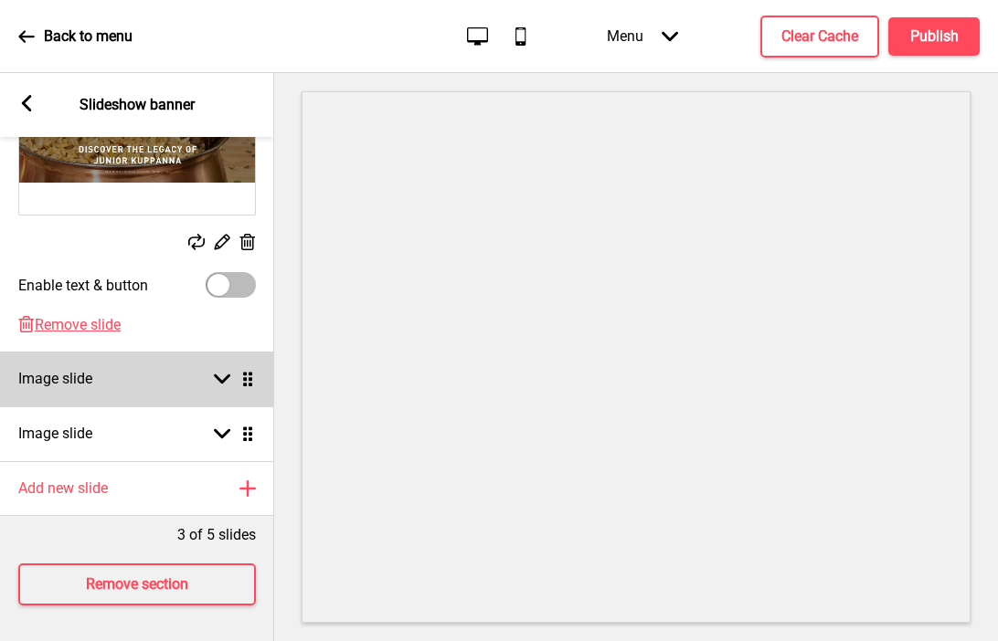
click at [111, 371] on div "Image slide Arrow down Drag" at bounding box center [137, 379] width 274 height 55
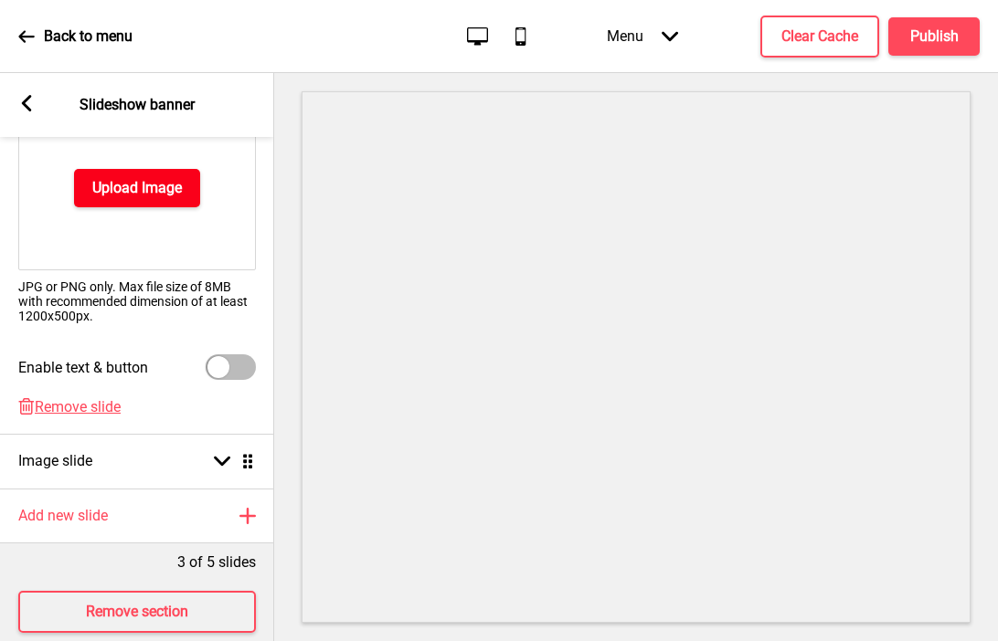
scroll to position [410, 0]
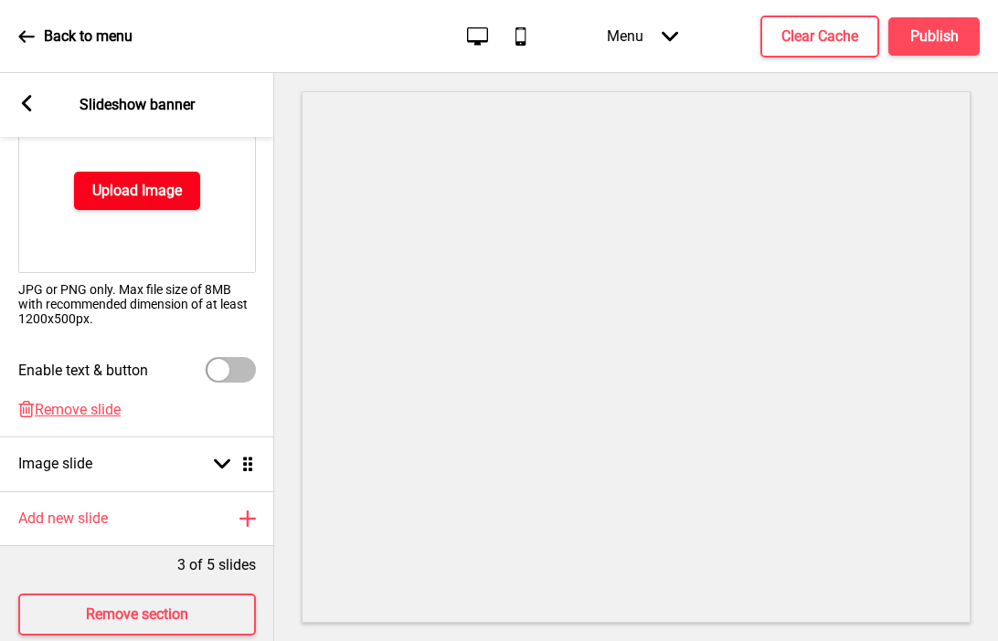
click at [135, 196] on h4 "Upload Image" at bounding box center [137, 191] width 90 height 20
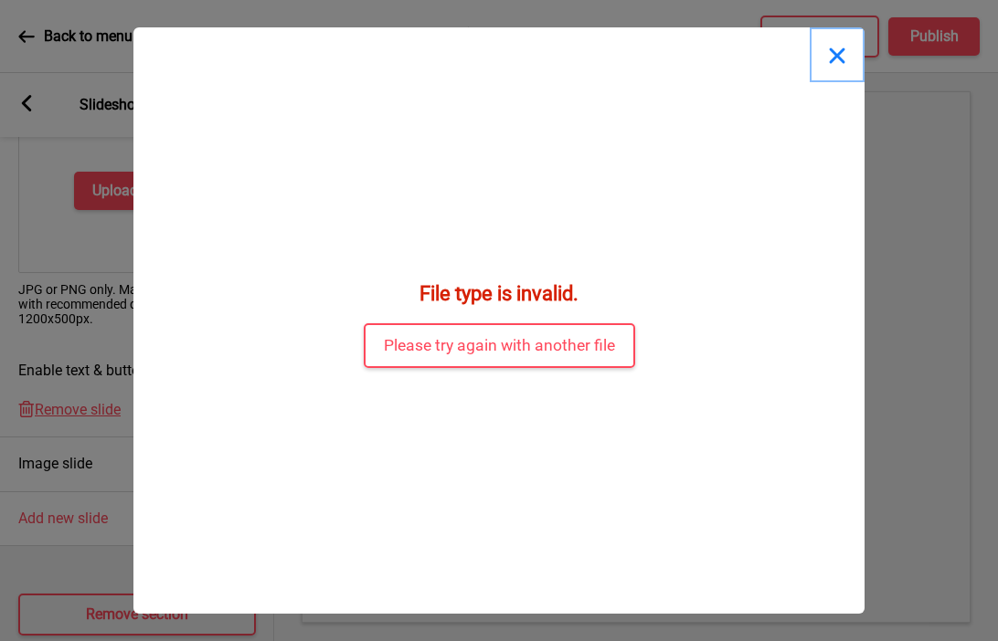
click at [831, 55] on button "Close" at bounding box center [837, 54] width 55 height 55
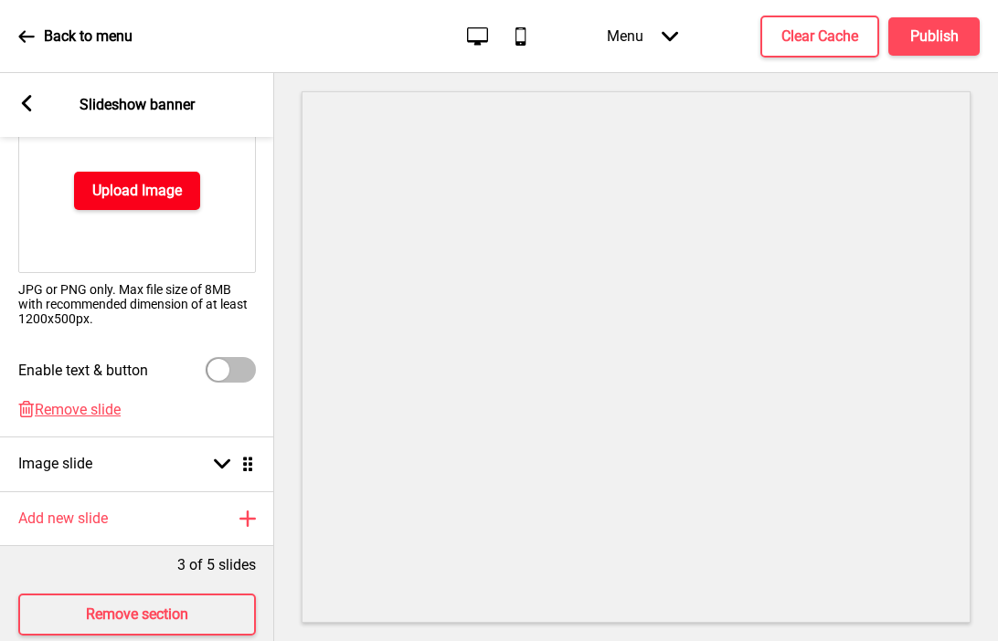
click at [140, 183] on h4 "Upload Image" at bounding box center [137, 191] width 90 height 20
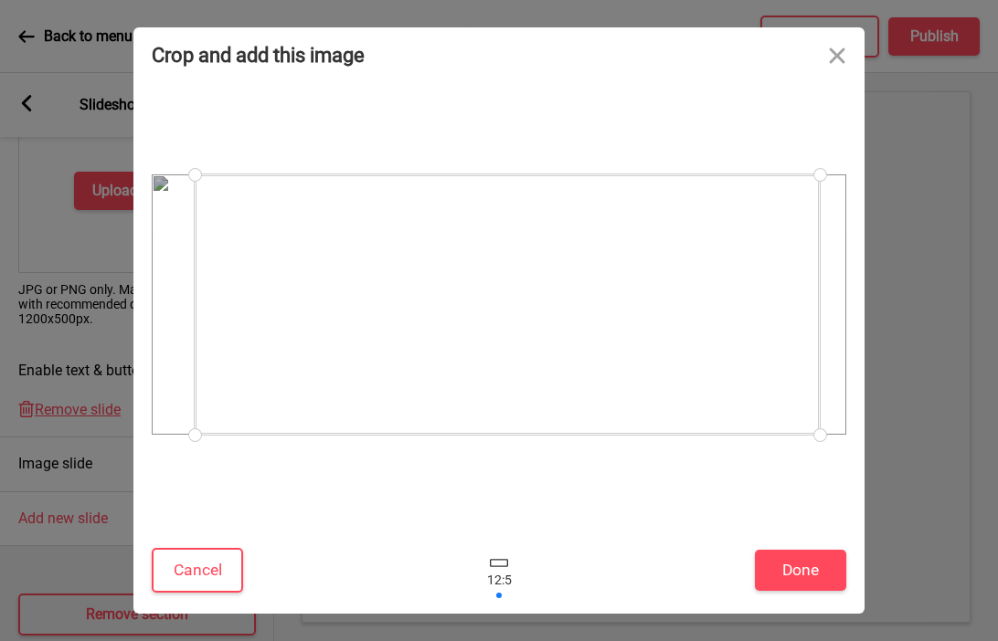
click at [690, 408] on div at bounding box center [507, 305] width 625 height 260
drag, startPoint x: 200, startPoint y: 428, endPoint x: 166, endPoint y: 440, distance: 36.1
click at [166, 440] on div at bounding box center [499, 304] width 694 height 427
click at [239, 345] on div at bounding box center [507, 305] width 625 height 260
click at [768, 571] on button "Done" at bounding box center [800, 570] width 91 height 41
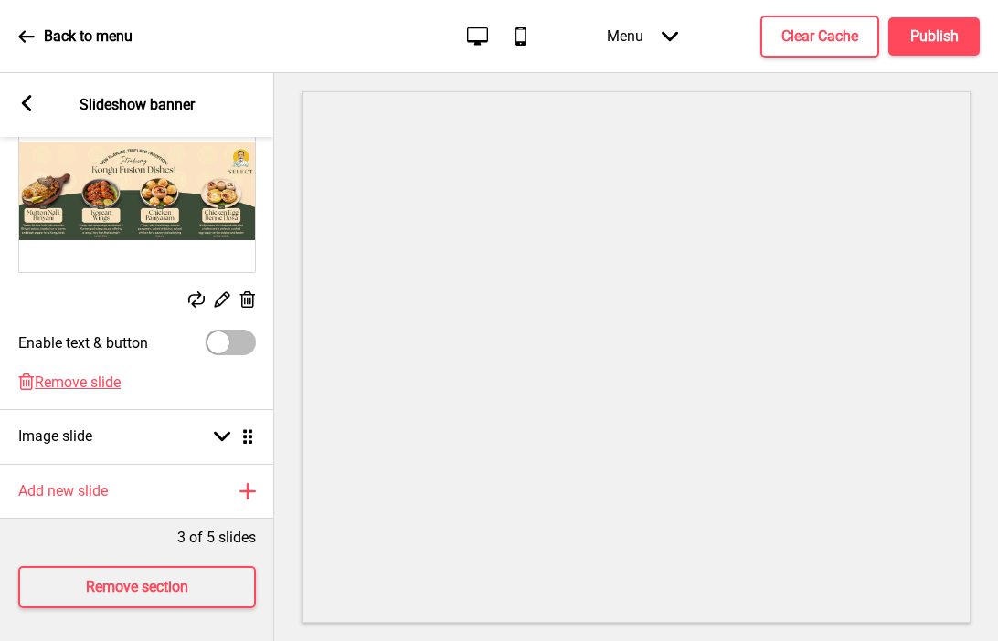
scroll to position [376, 0]
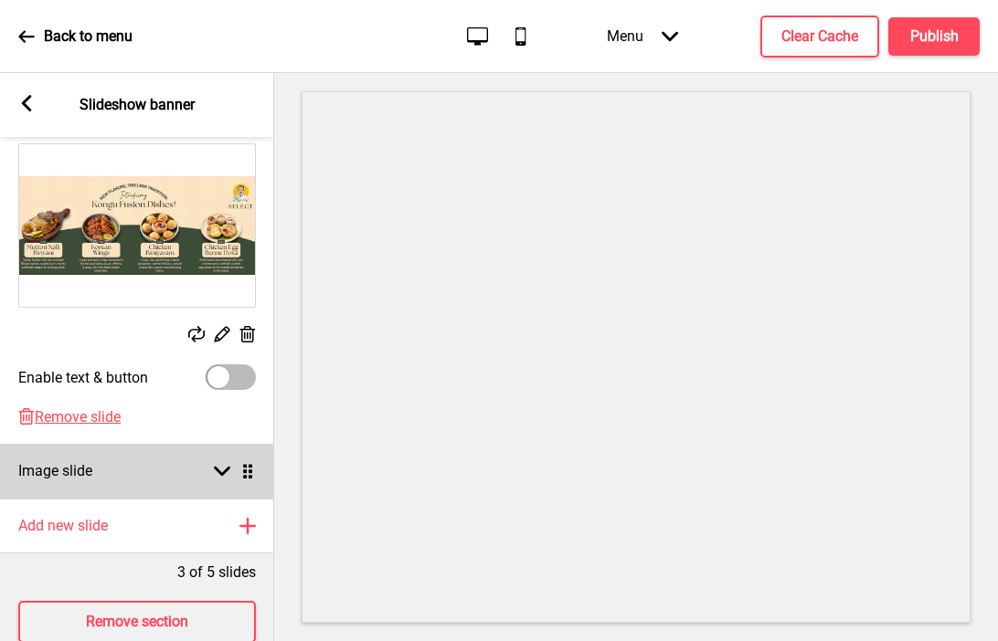
click at [160, 463] on div "Image slide Arrow down Drag" at bounding box center [137, 471] width 274 height 55
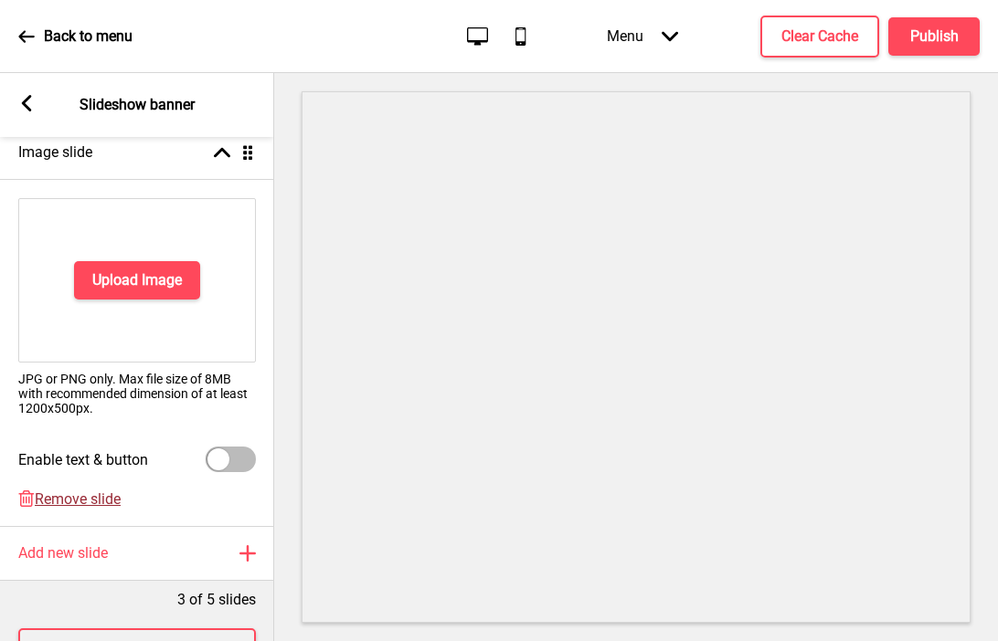
click at [97, 500] on span "Remove slide" at bounding box center [78, 499] width 86 height 17
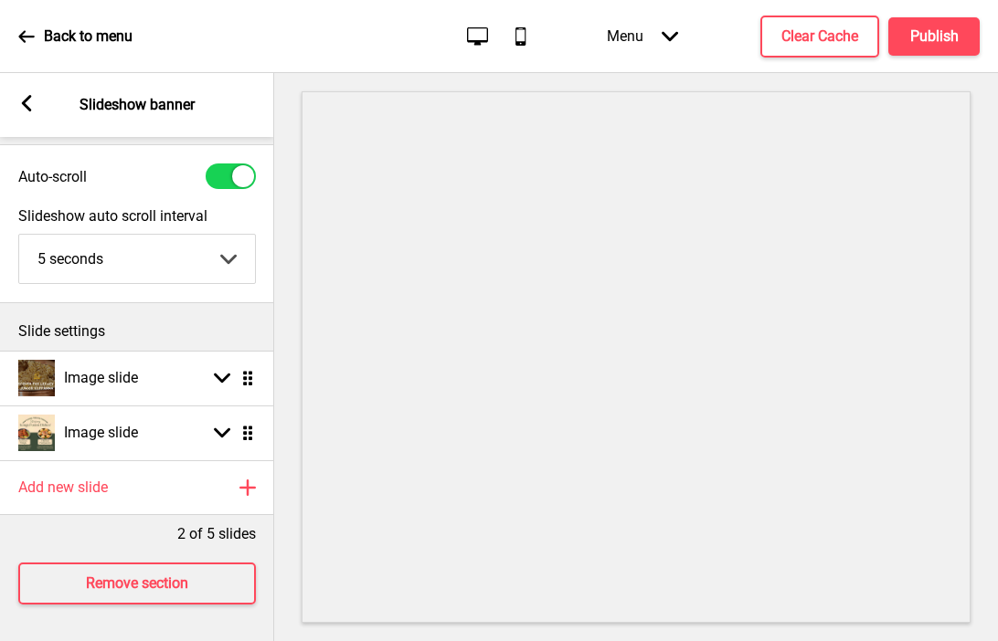
scroll to position [40, 0]
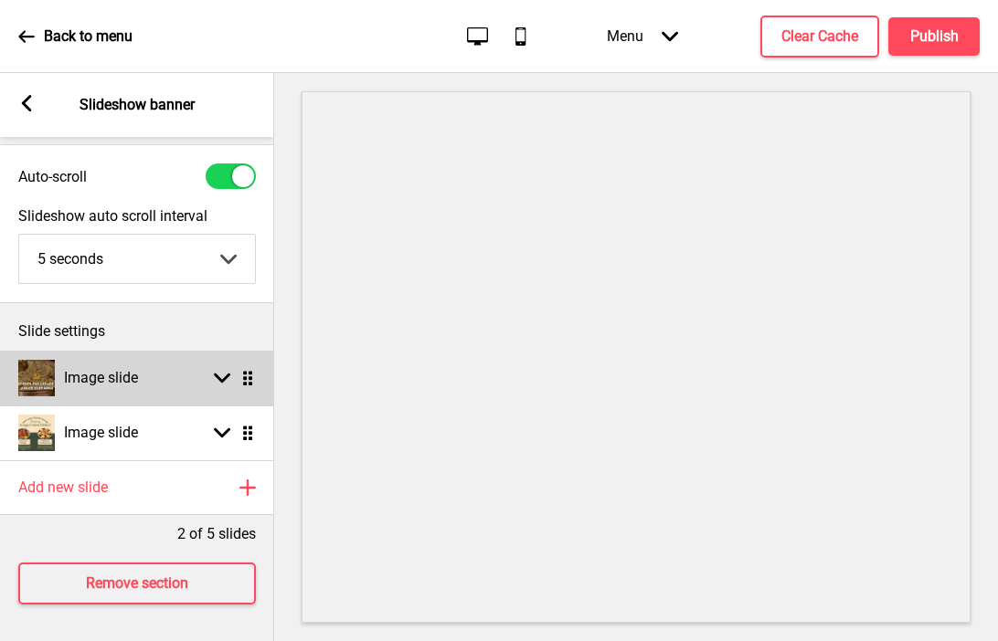
click at [125, 388] on div "Image slide" at bounding box center [78, 378] width 120 height 37
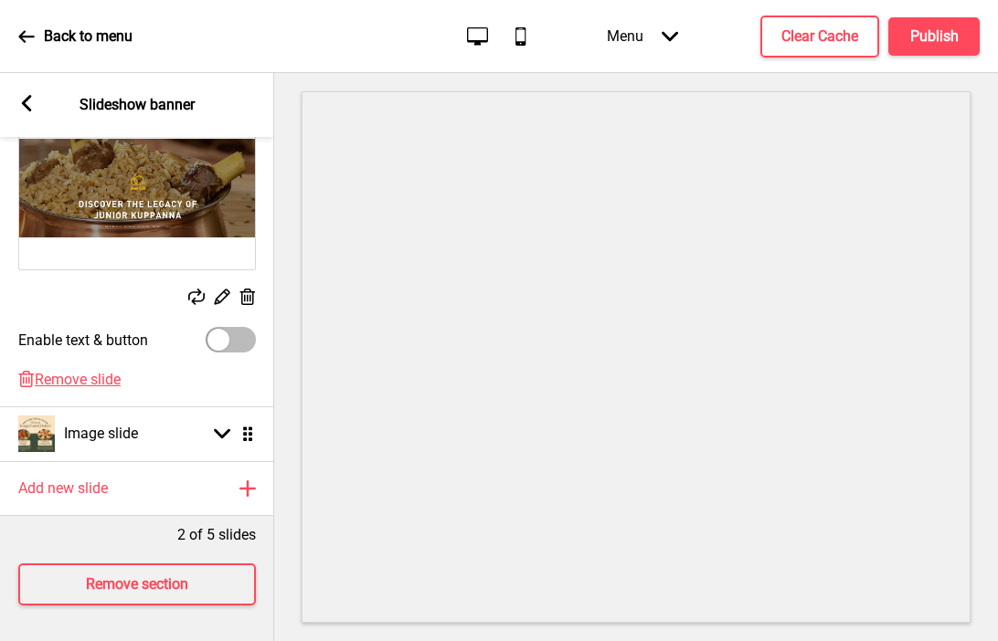
scroll to position [358, 0]
click at [916, 32] on h4 "Publish" at bounding box center [934, 36] width 48 height 20
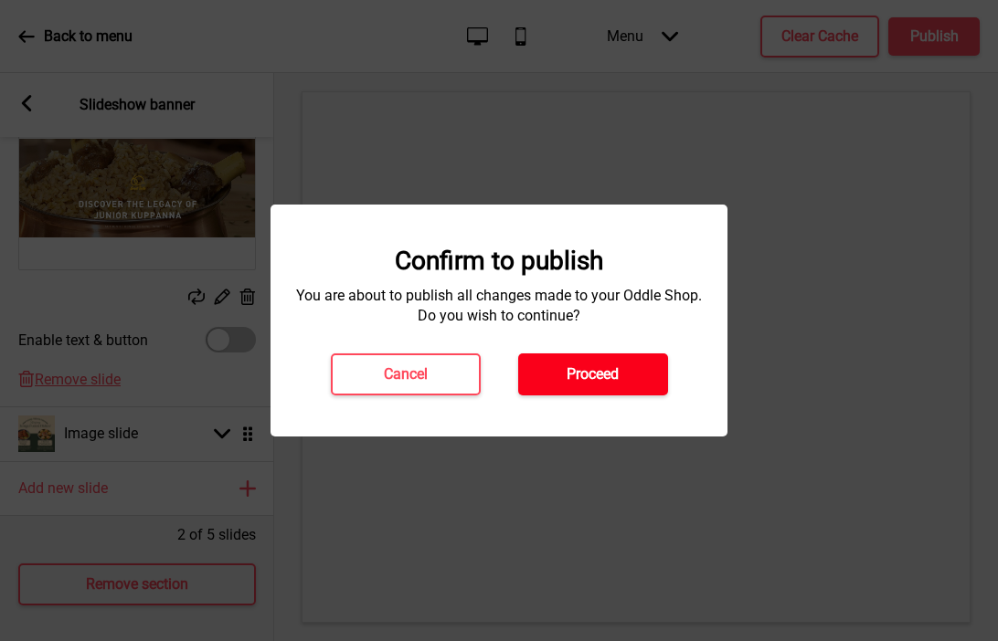
click at [615, 376] on h4 "Proceed" at bounding box center [593, 375] width 52 height 20
